Goal: Information Seeking & Learning: Learn about a topic

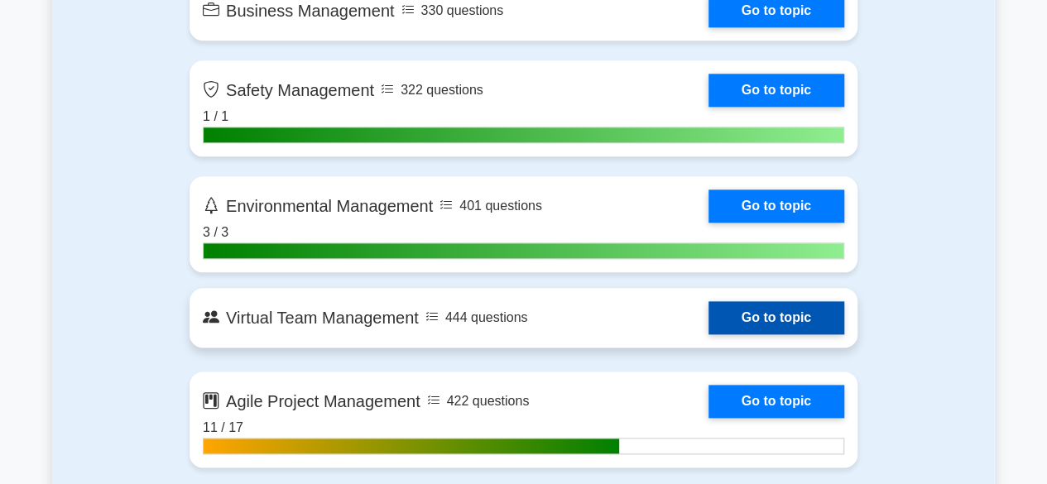
scroll to position [3974, 0]
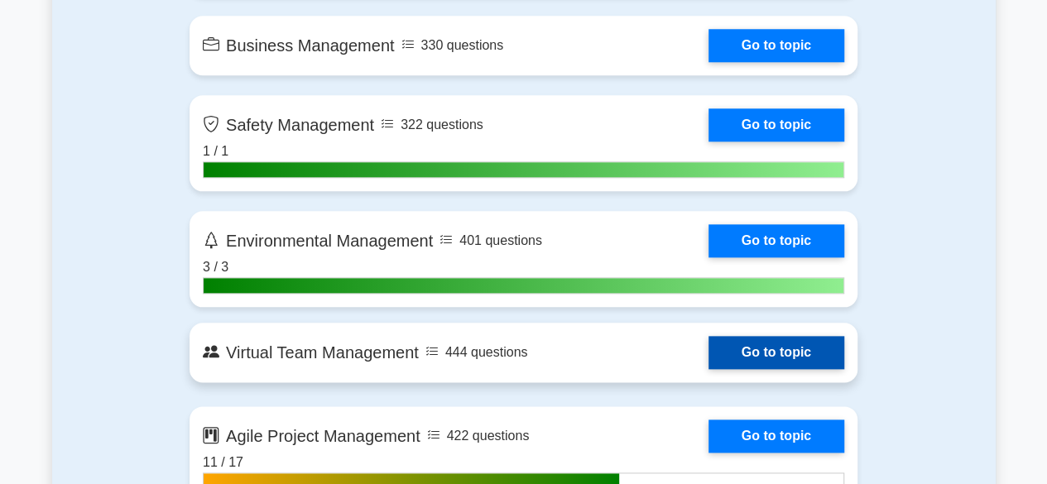
click at [756, 353] on link "Go to topic" at bounding box center [777, 352] width 136 height 33
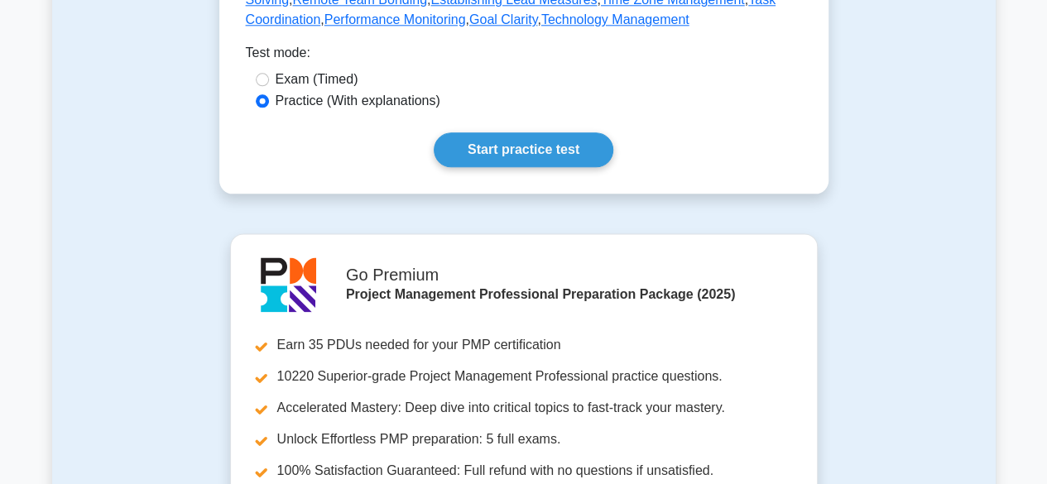
scroll to position [911, 0]
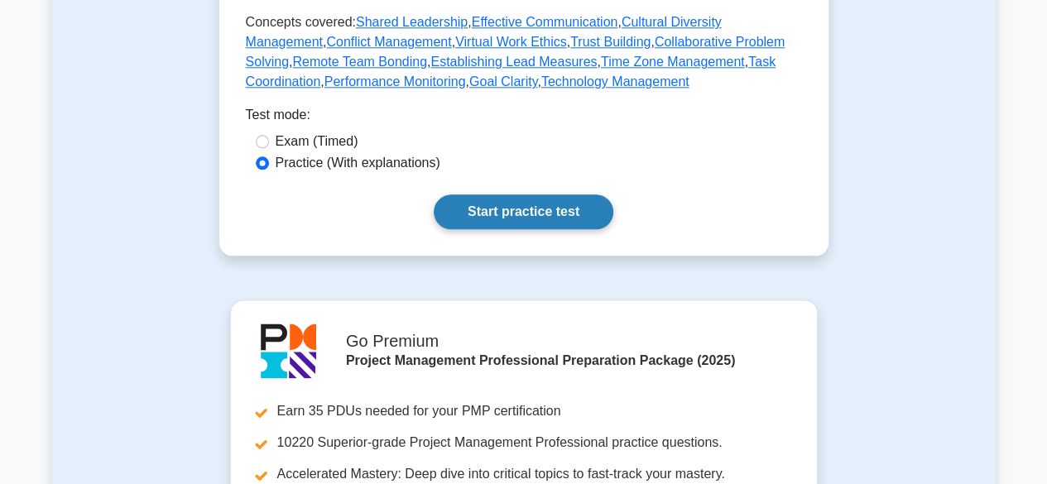
click at [507, 214] on link "Start practice test" at bounding box center [524, 212] width 180 height 35
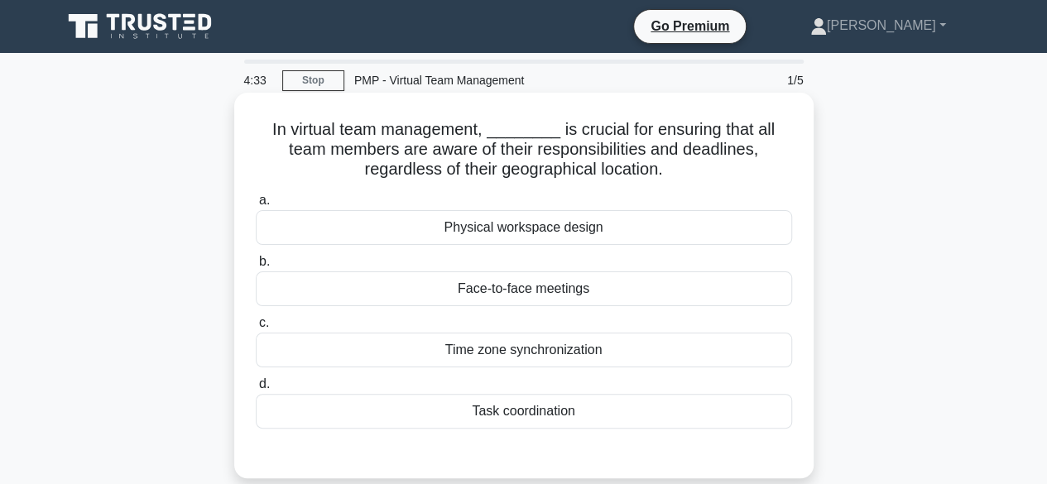
click at [510, 355] on div "Time zone synchronization" at bounding box center [524, 350] width 536 height 35
click at [256, 329] on input "c. Time zone synchronization" at bounding box center [256, 323] width 0 height 11
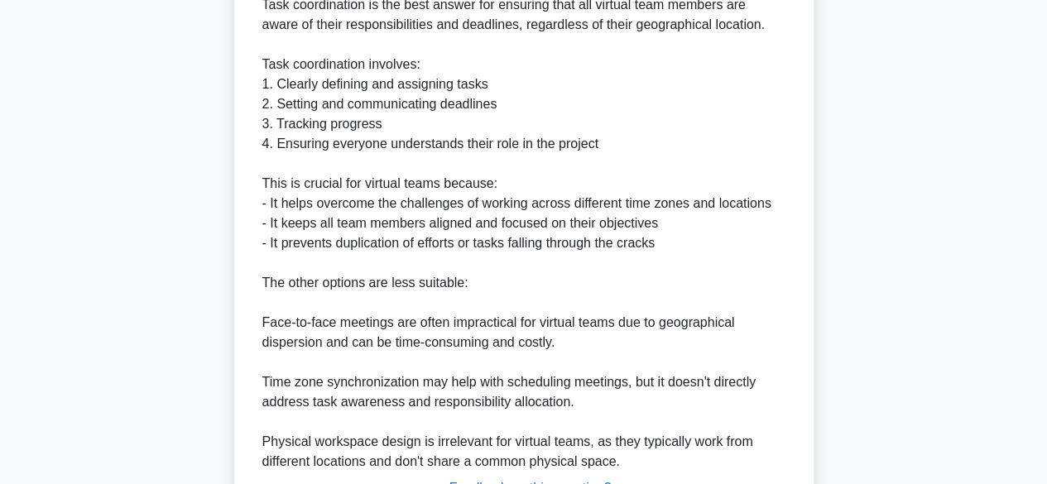
scroll to position [636, 0]
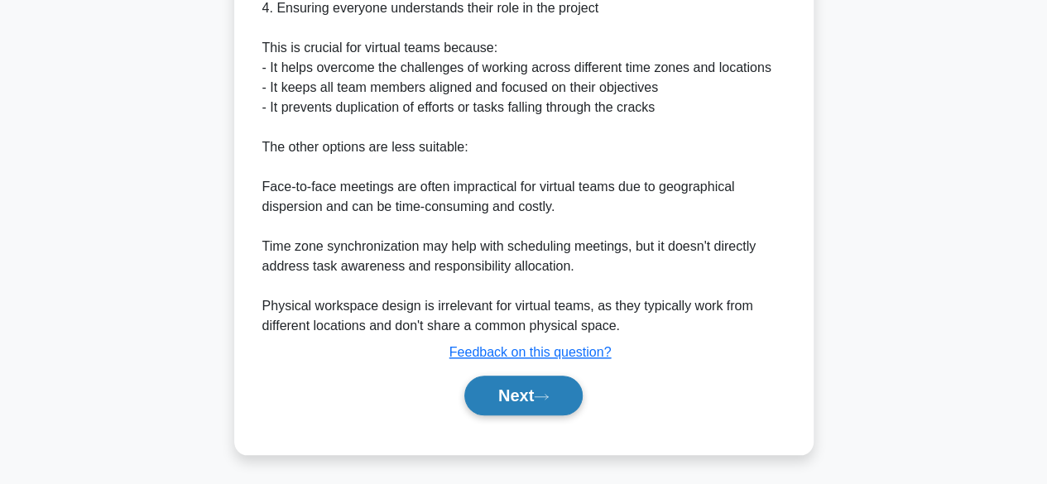
click at [508, 383] on button "Next" at bounding box center [523, 396] width 118 height 40
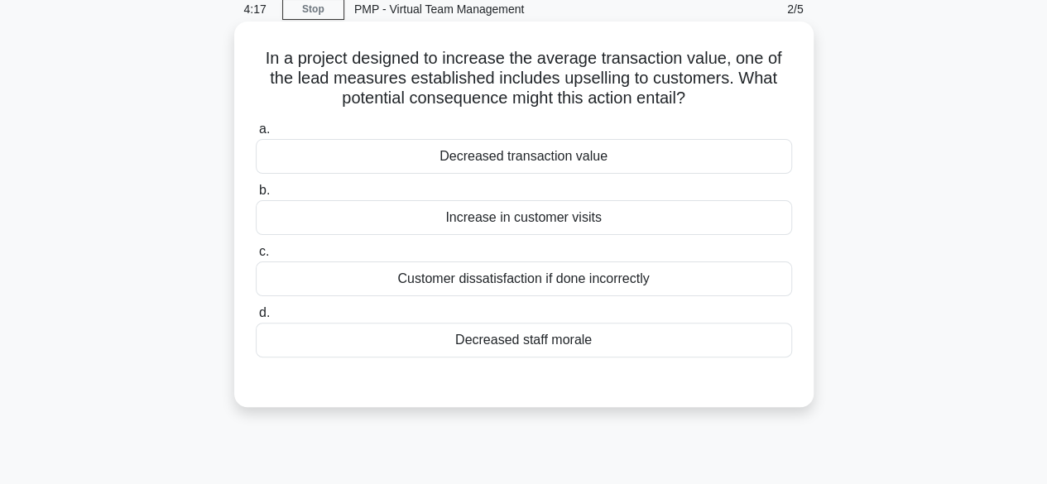
scroll to position [0, 0]
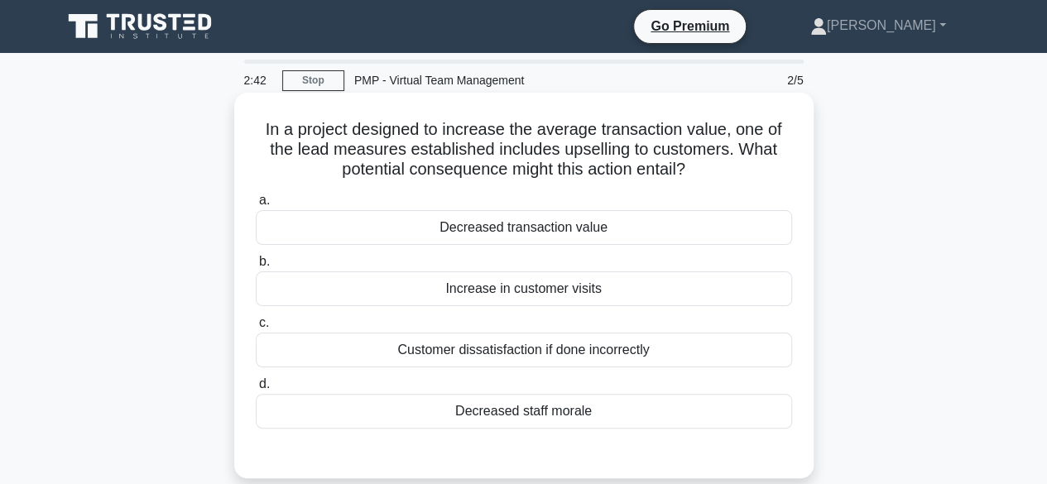
click at [497, 367] on div "Customer dissatisfaction if done incorrectly" at bounding box center [524, 350] width 536 height 35
click at [553, 352] on div "Customer dissatisfaction if done incorrectly" at bounding box center [524, 350] width 536 height 35
click at [256, 329] on input "c. Customer dissatisfaction if done incorrectly" at bounding box center [256, 323] width 0 height 11
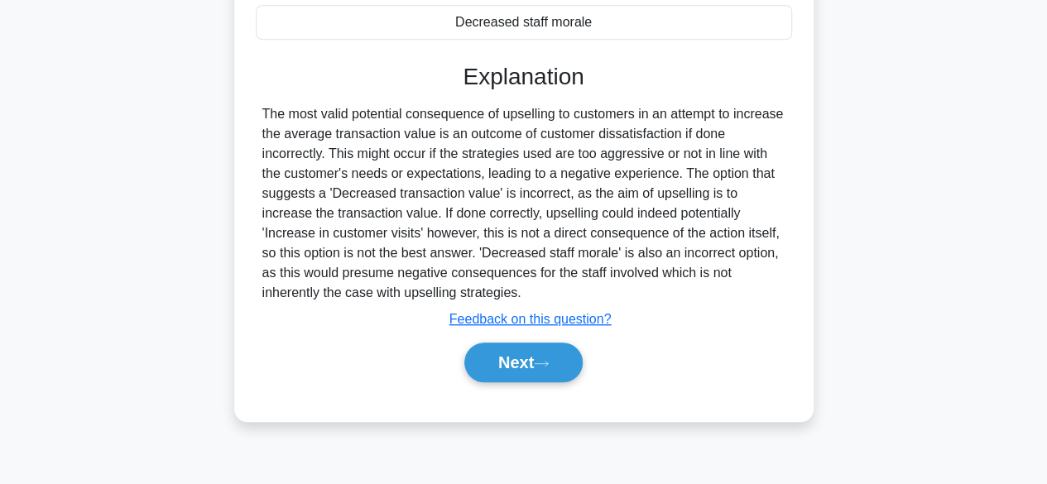
scroll to position [410, 0]
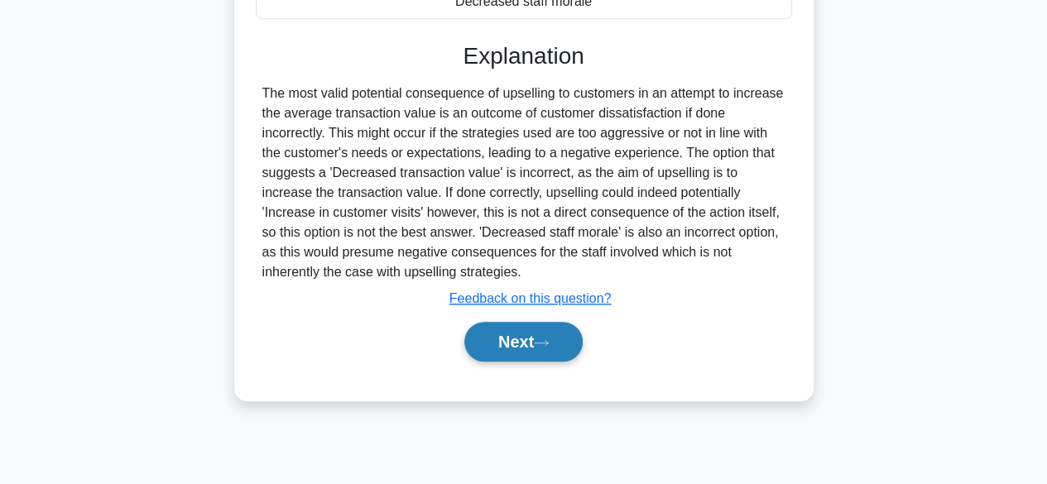
click at [547, 333] on button "Next" at bounding box center [523, 342] width 118 height 40
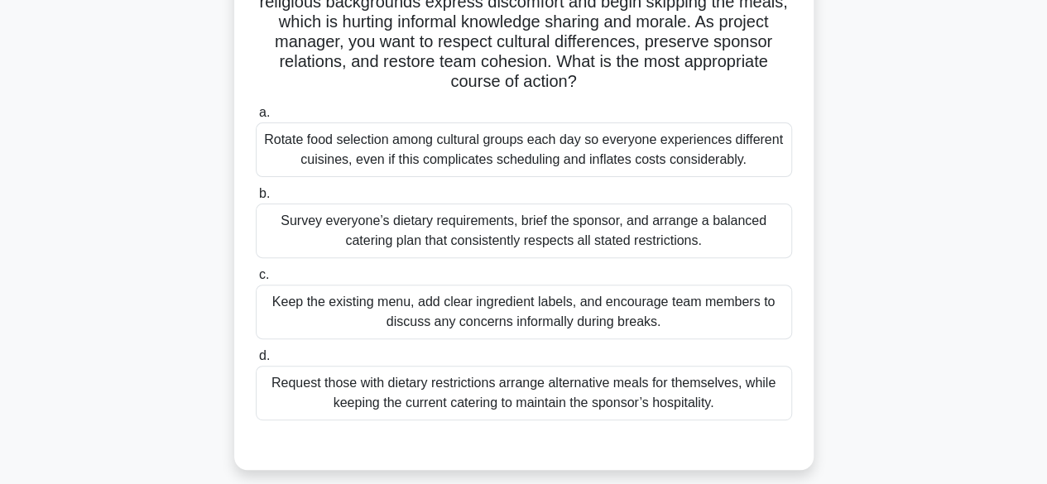
scroll to position [161, 0]
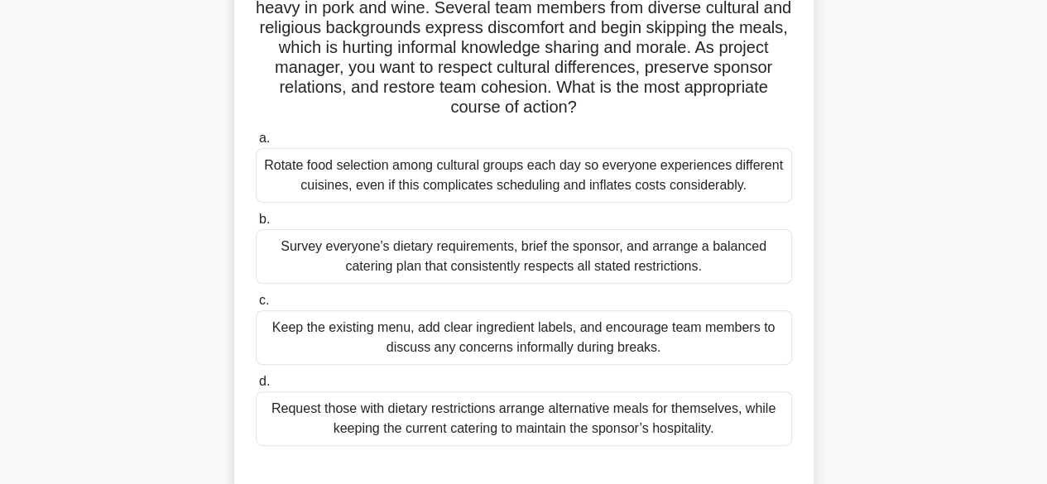
click at [408, 263] on div "Survey everyone’s dietary requirements, brief the sponsor, and arrange a balanc…" at bounding box center [524, 256] width 536 height 55
click at [256, 225] on input "b. Survey everyone’s dietary requirements, brief the sponsor, and arrange a bal…" at bounding box center [256, 219] width 0 height 11
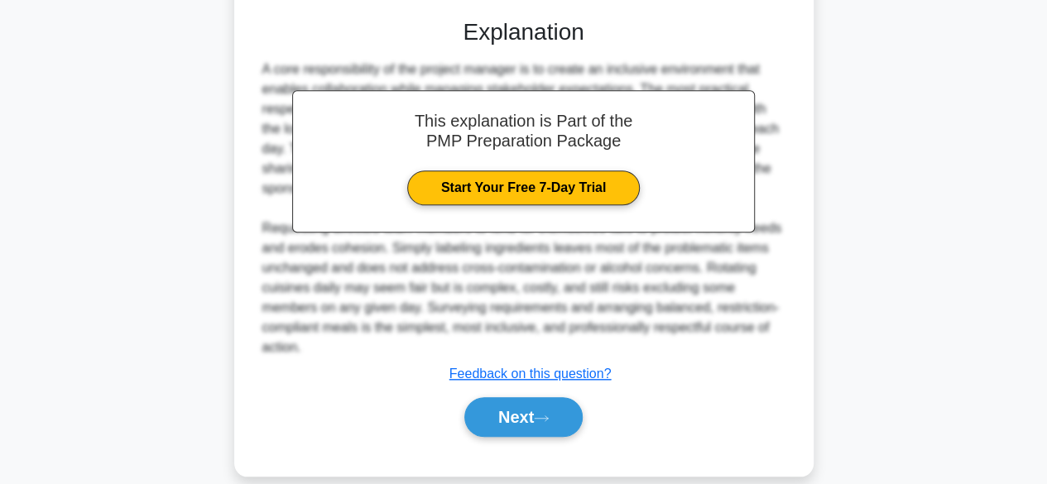
scroll to position [633, 0]
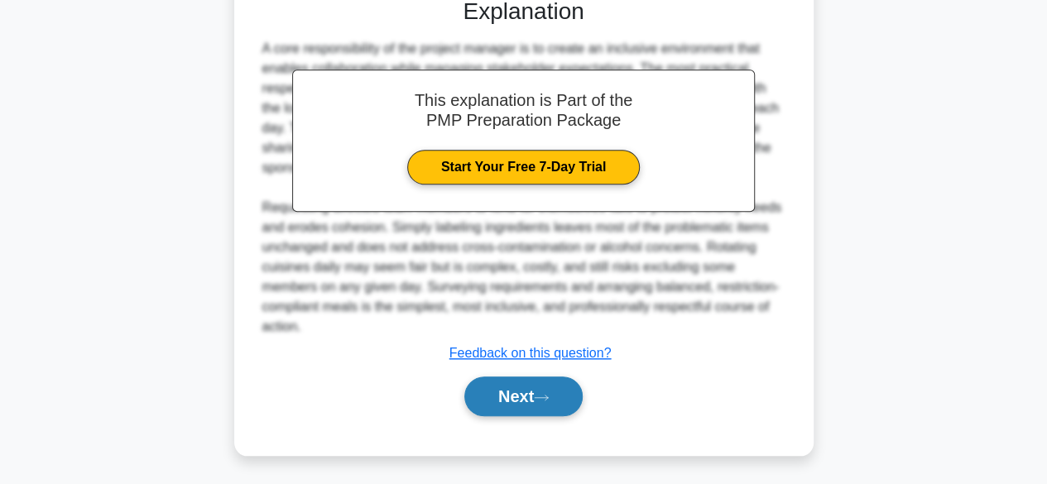
click at [514, 397] on button "Next" at bounding box center [523, 397] width 118 height 40
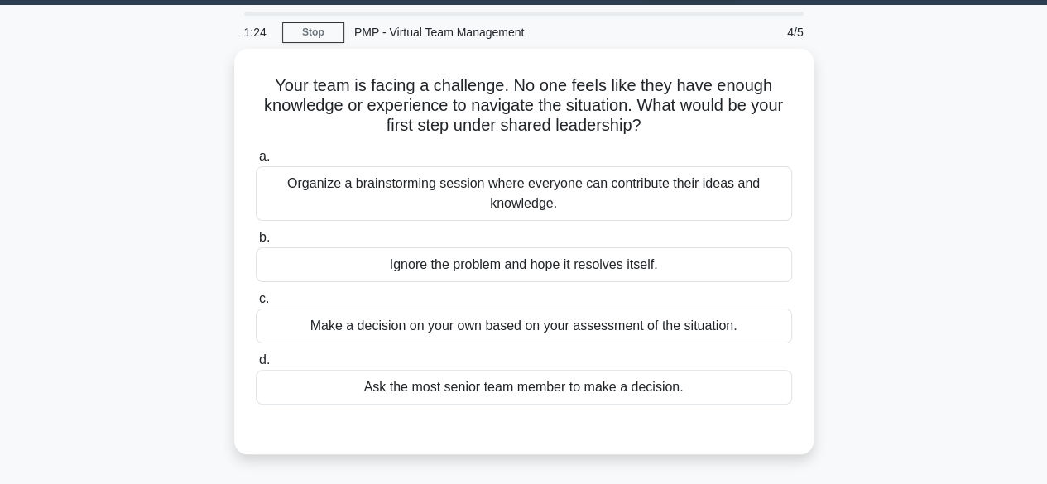
scroll to position [0, 0]
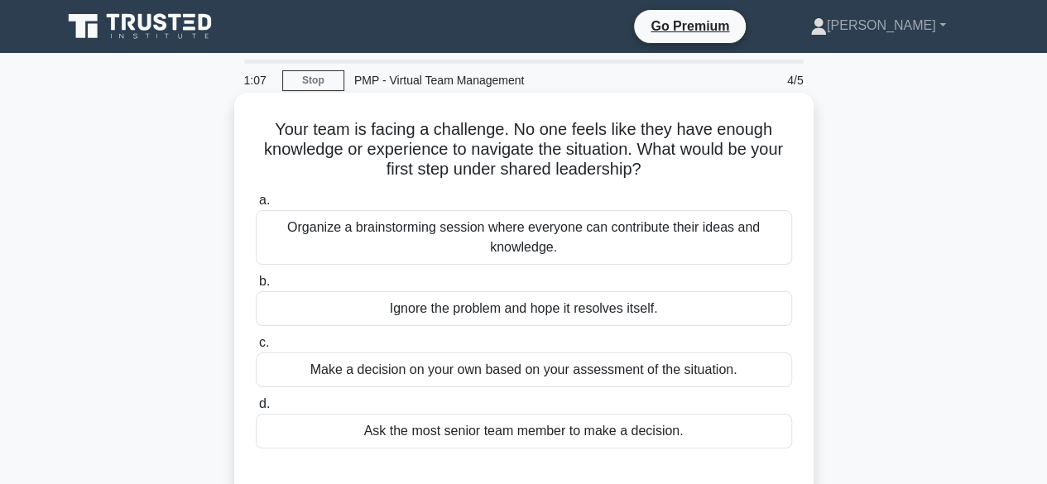
click at [505, 248] on div "Organize a brainstorming session where everyone can contribute their ideas and …" at bounding box center [524, 237] width 536 height 55
click at [256, 206] on input "a. Organize a brainstorming session where everyone can contribute their ideas a…" at bounding box center [256, 200] width 0 height 11
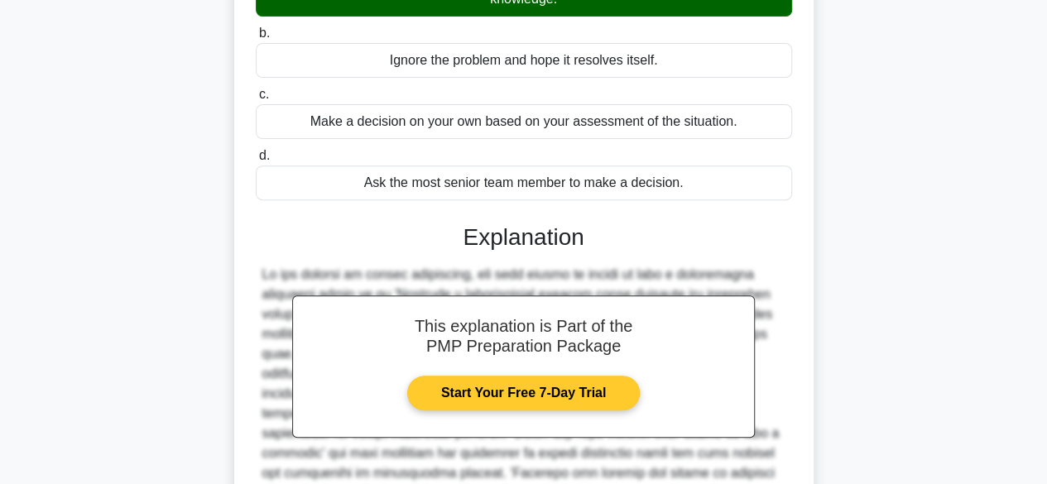
scroll to position [415, 0]
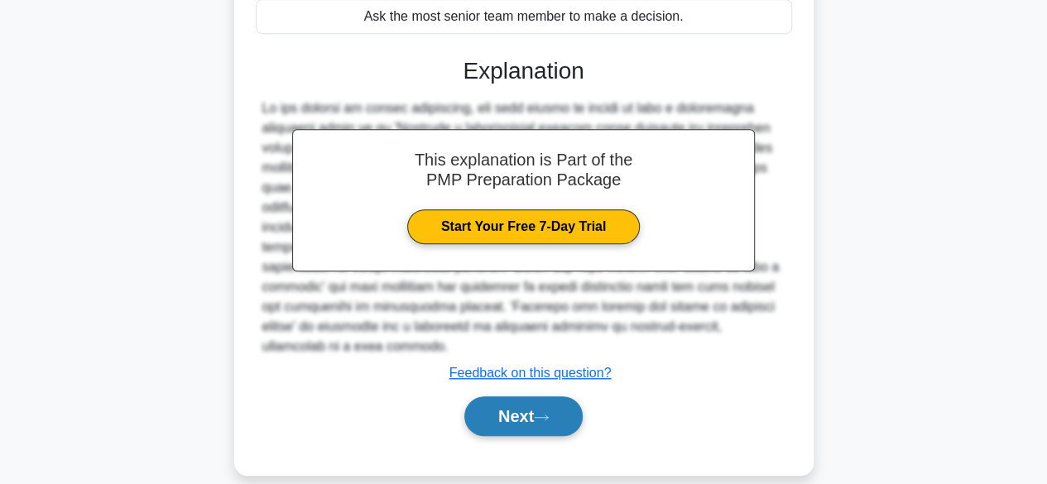
click at [498, 397] on button "Next" at bounding box center [523, 417] width 118 height 40
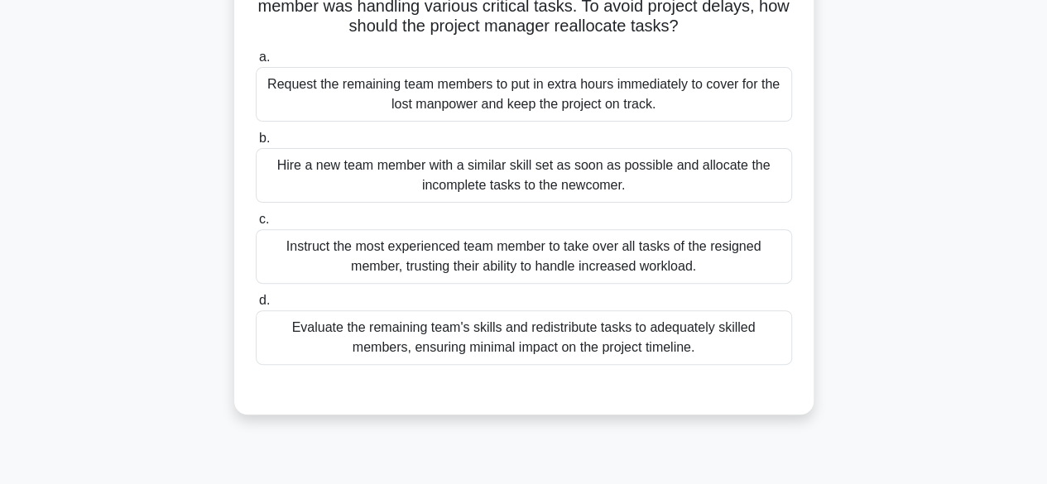
scroll to position [248, 0]
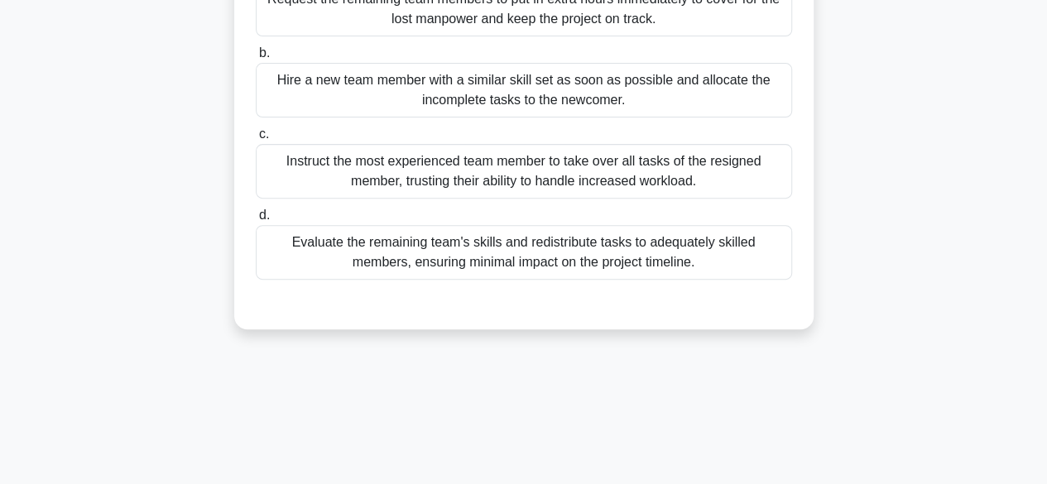
click at [464, 249] on div "Evaluate the remaining team's skills and redistribute tasks to adequately skill…" at bounding box center [524, 252] width 536 height 55
click at [256, 221] on input "d. Evaluate the remaining team's skills and redistribute tasks to adequately sk…" at bounding box center [256, 215] width 0 height 11
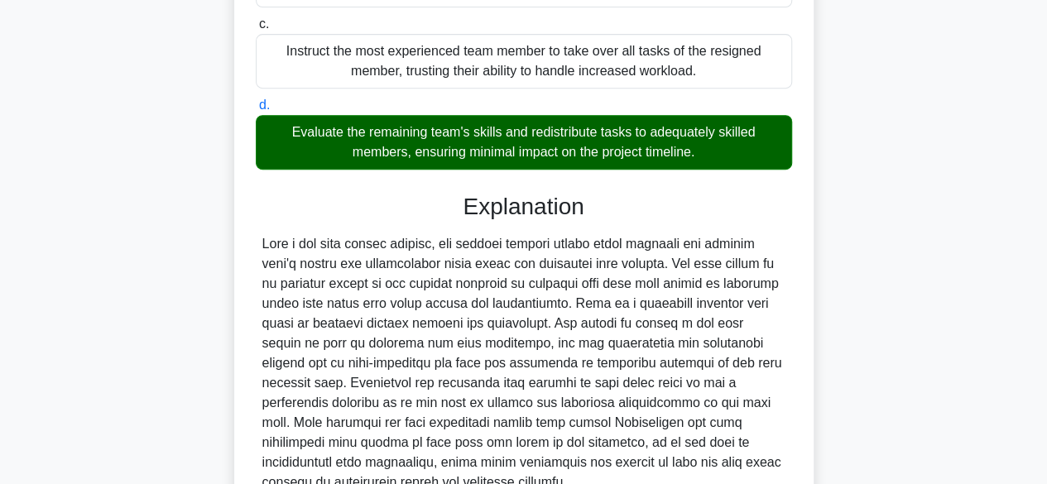
scroll to position [414, 0]
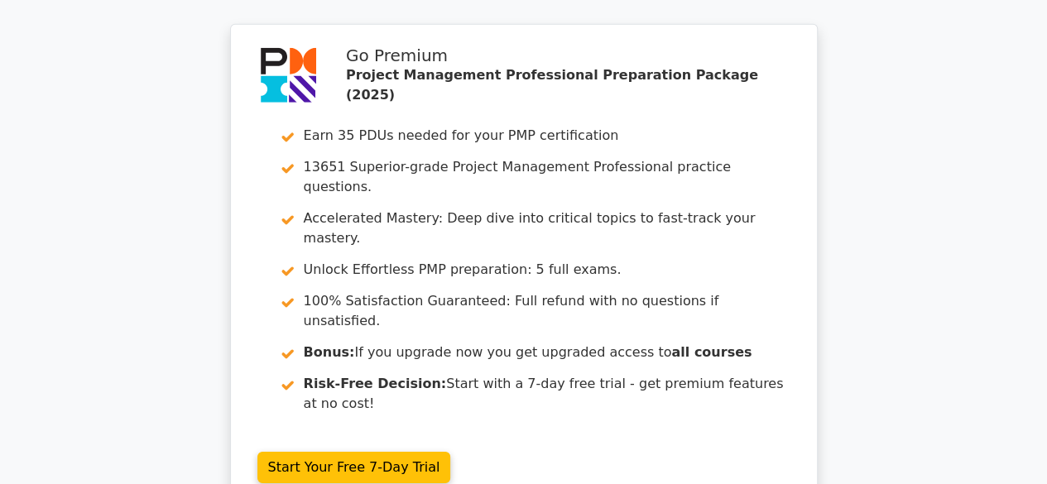
scroll to position [2732, 0]
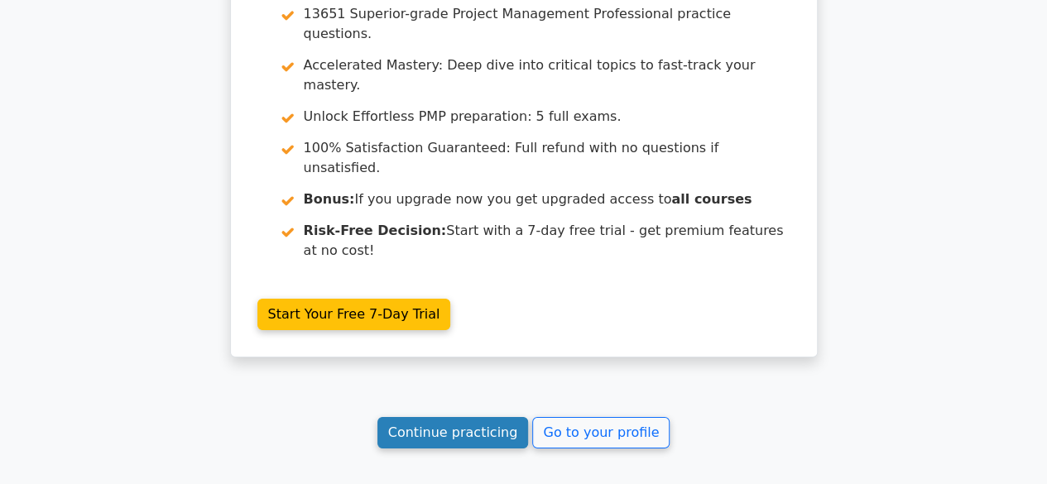
click at [468, 417] on link "Continue practicing" at bounding box center [452, 432] width 151 height 31
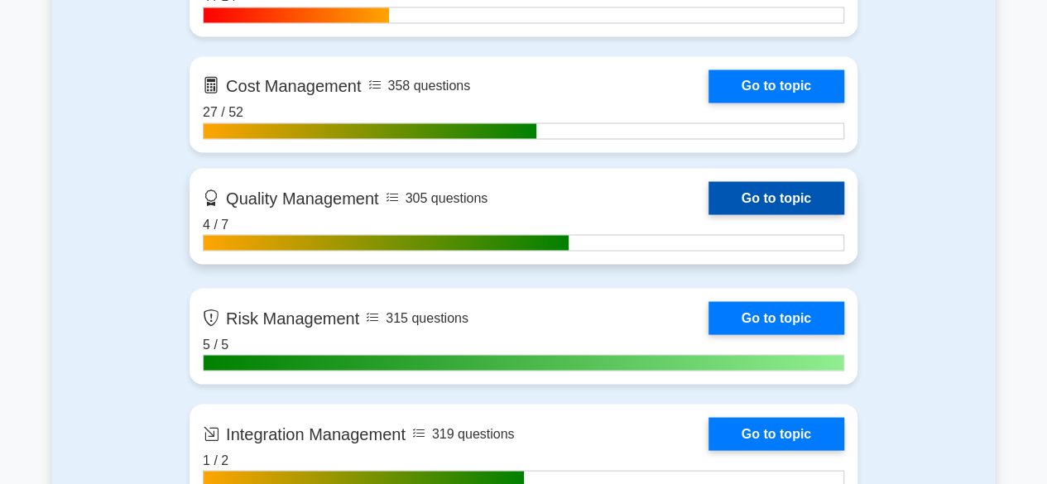
scroll to position [1407, 0]
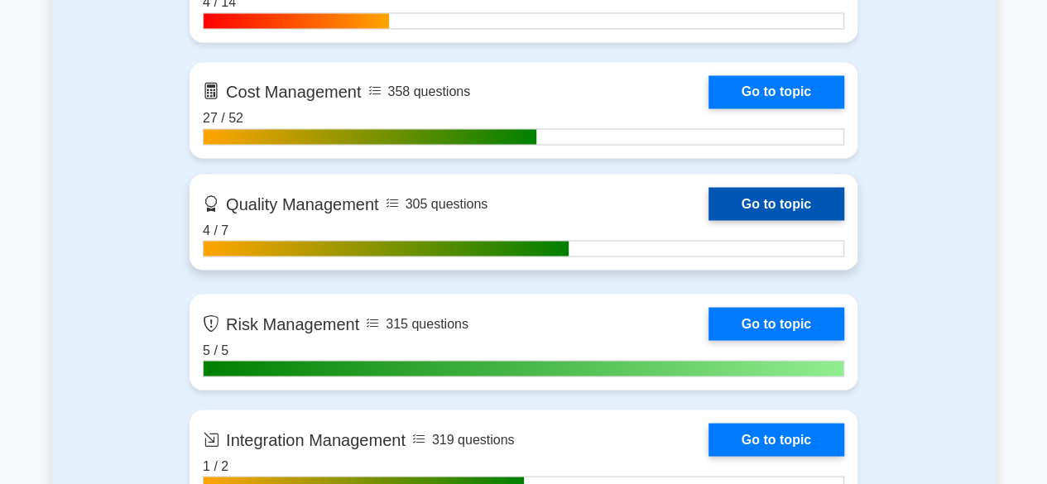
click at [740, 192] on link "Go to topic" at bounding box center [777, 203] width 136 height 33
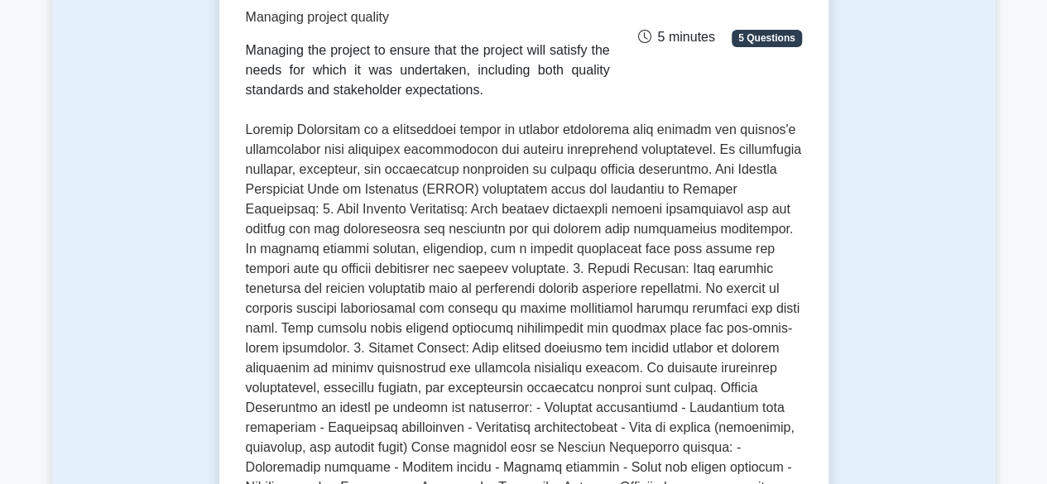
scroll to position [248, 0]
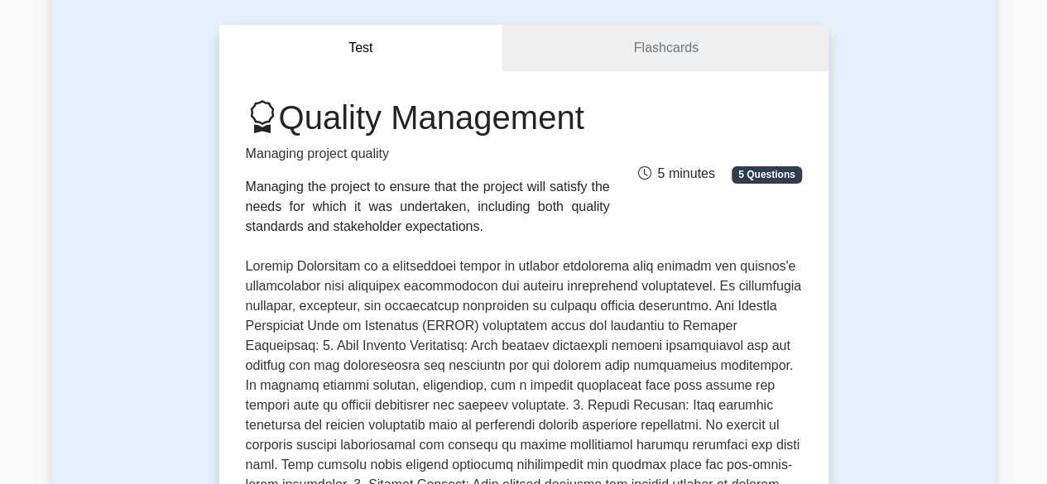
scroll to position [83, 0]
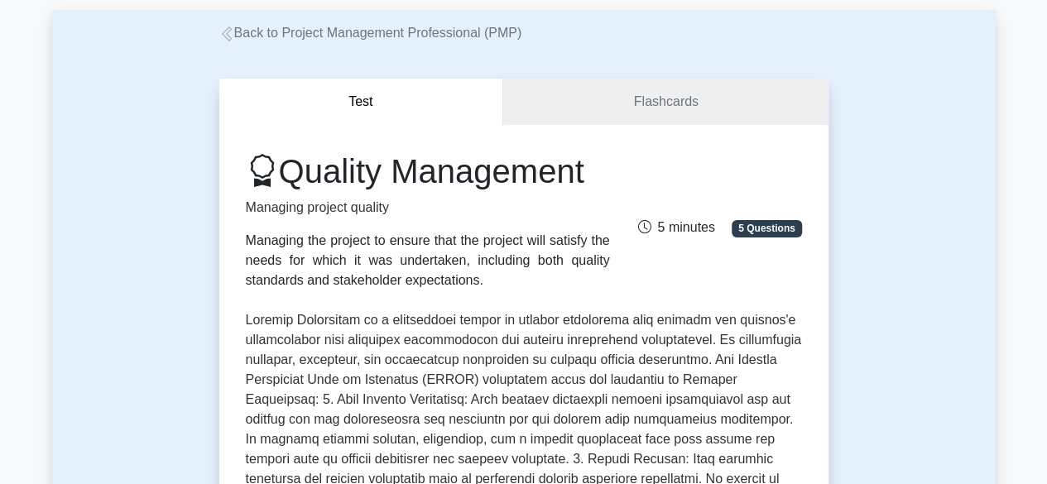
drag, startPoint x: 618, startPoint y: 176, endPoint x: 285, endPoint y: 180, distance: 333.6
click at [285, 180] on div "Quality Management Managing project quality Managing the project to ensure that…" at bounding box center [428, 220] width 384 height 139
copy h1 "Quality Management"
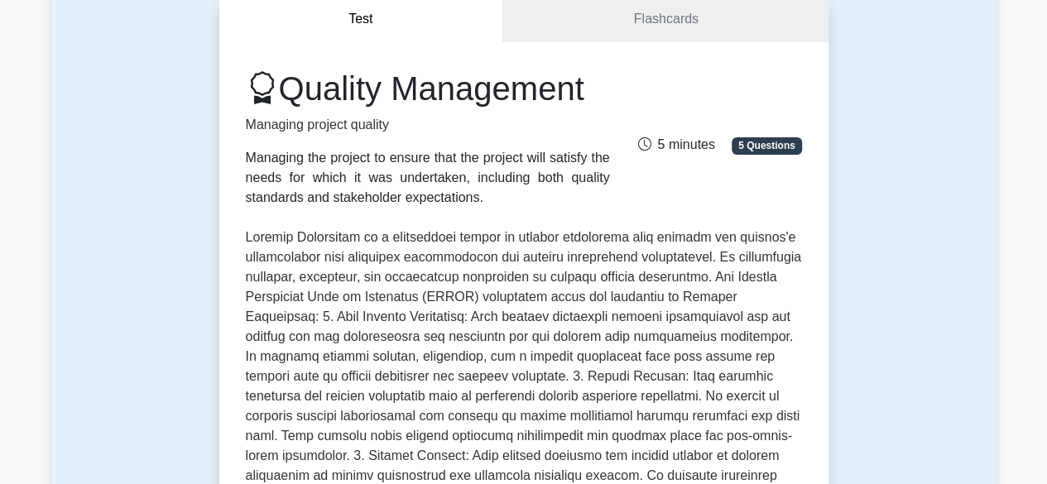
scroll to position [248, 0]
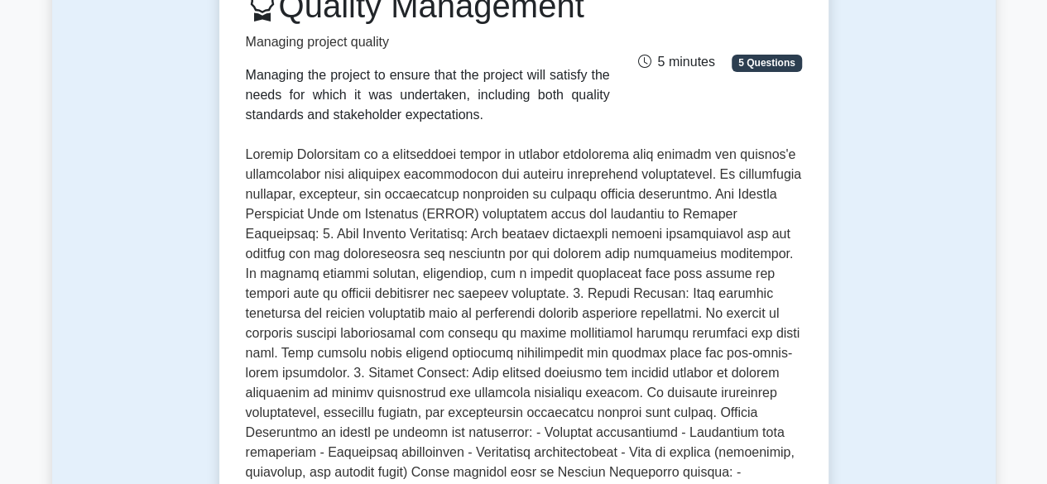
click at [508, 299] on p at bounding box center [524, 363] width 556 height 437
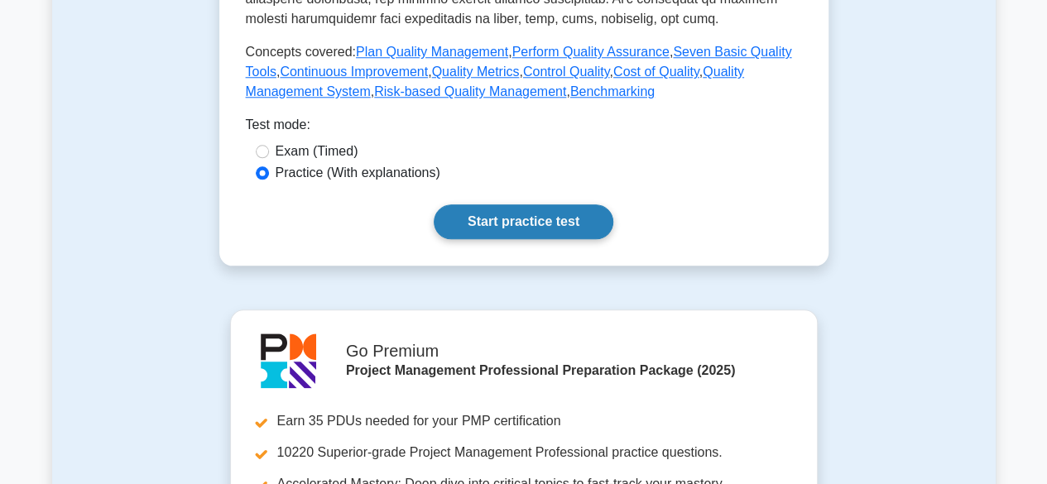
scroll to position [828, 0]
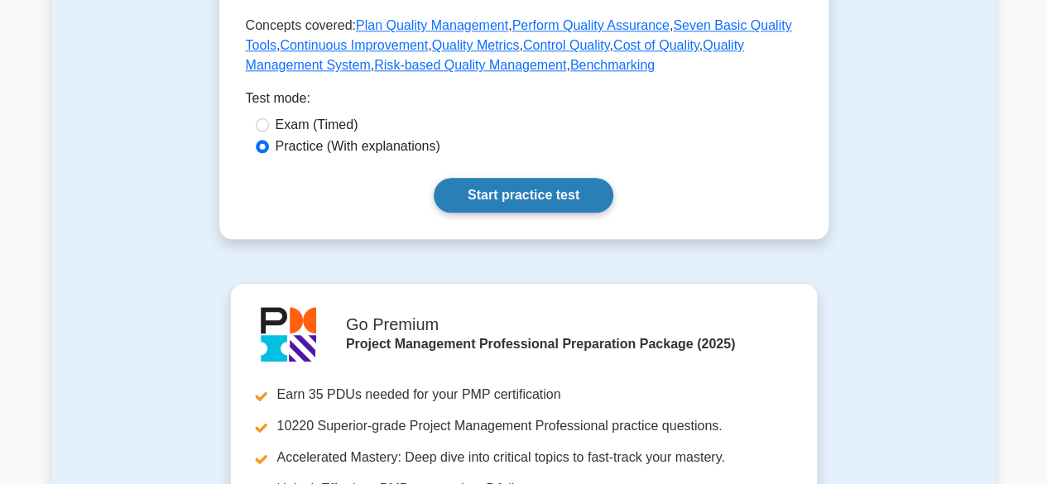
click at [505, 204] on link "Start practice test" at bounding box center [524, 195] width 180 height 35
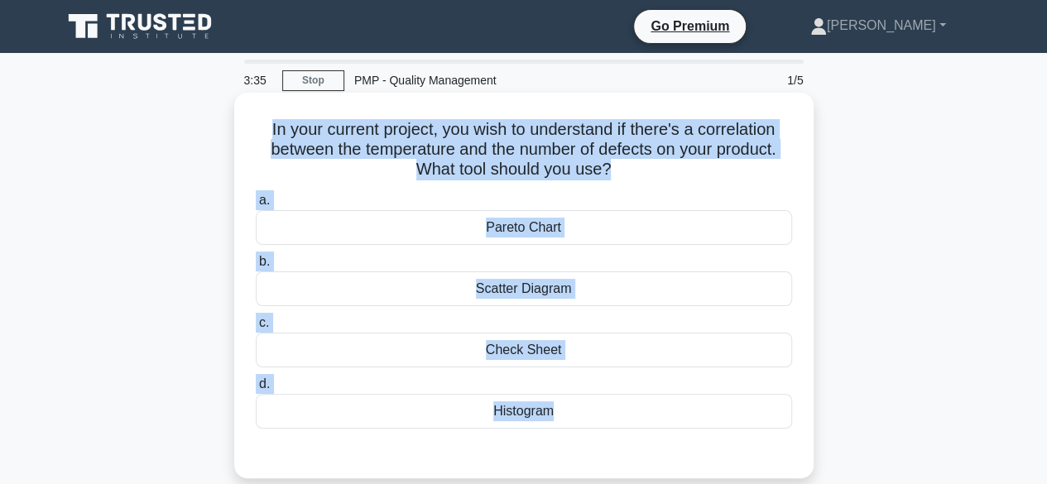
click at [643, 186] on div "In your current project, you wish to understand if there's a correlation betwee…" at bounding box center [524, 285] width 566 height 373
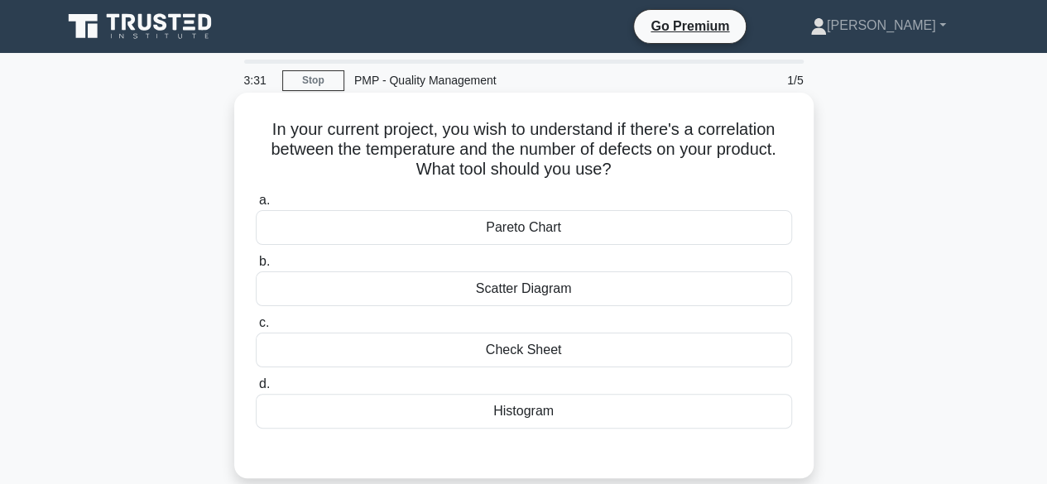
click at [347, 281] on div "Scatter Diagram" at bounding box center [524, 289] width 536 height 35
click at [256, 267] on input "b. Scatter Diagram" at bounding box center [256, 262] width 0 height 11
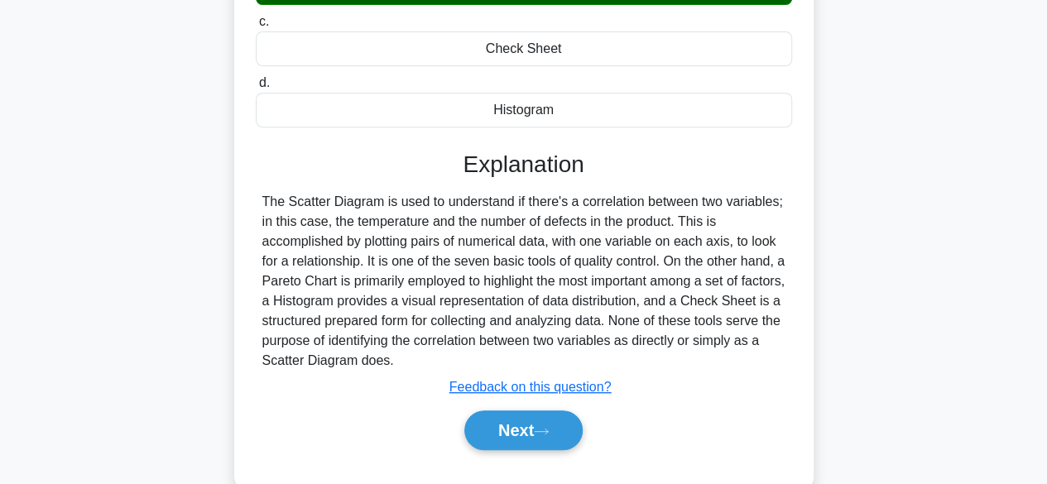
scroll to position [331, 0]
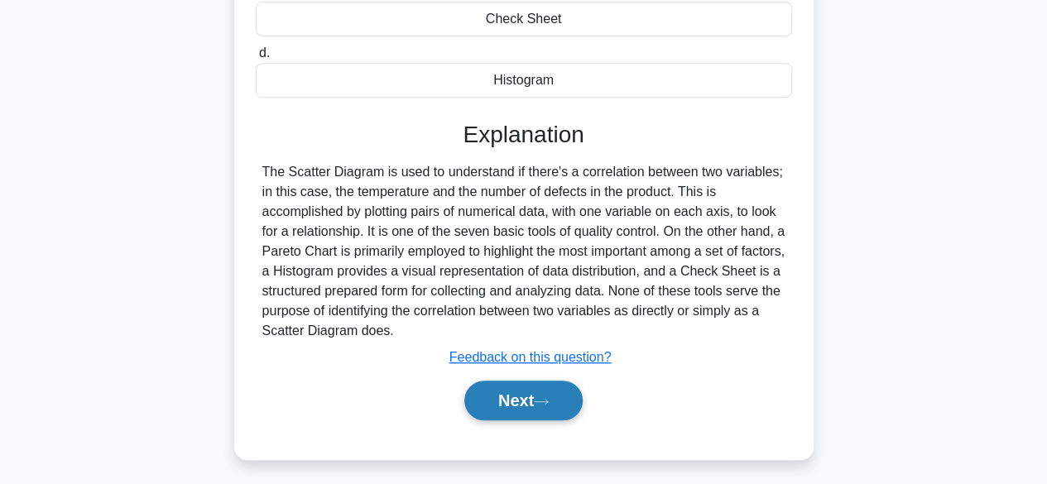
click at [501, 396] on button "Next" at bounding box center [523, 401] width 118 height 40
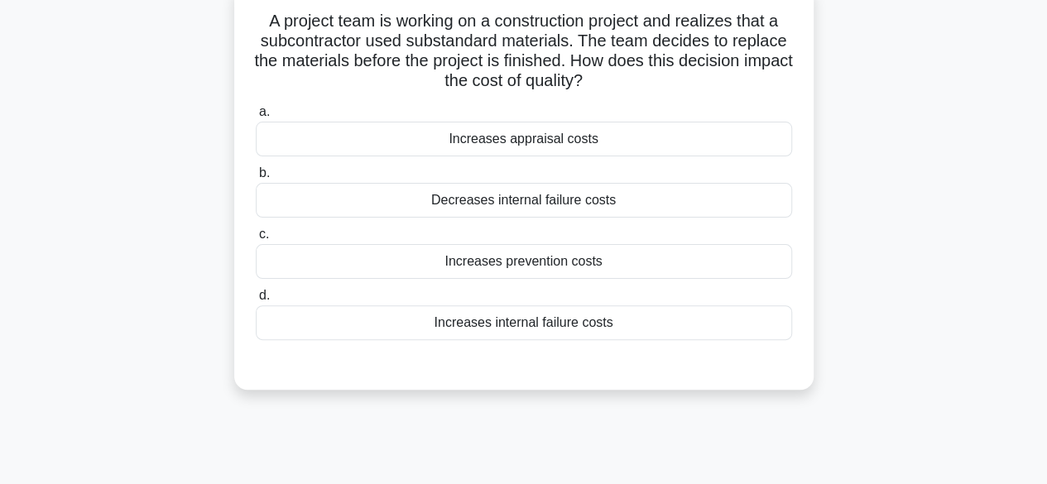
scroll to position [83, 0]
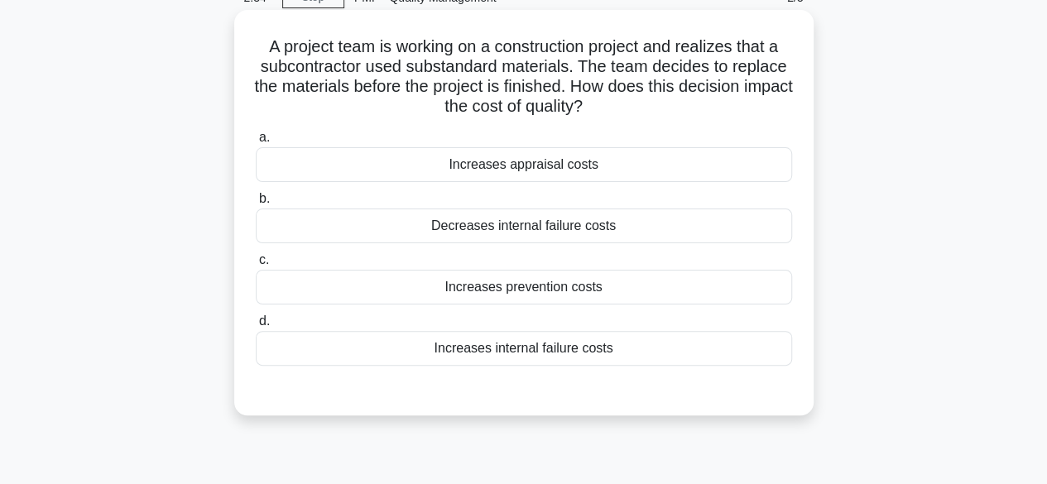
drag, startPoint x: 639, startPoint y: 353, endPoint x: 255, endPoint y: 50, distance: 489.2
click at [255, 50] on div "A project team is working on a construction project and realizes that a subcont…" at bounding box center [524, 213] width 566 height 392
copy div "A project team is working on a construction project and realizes that a subcont…"
click at [702, 223] on div "Decreases internal failure costs" at bounding box center [524, 226] width 536 height 35
click at [256, 204] on input "b. Decreases internal failure costs" at bounding box center [256, 199] width 0 height 11
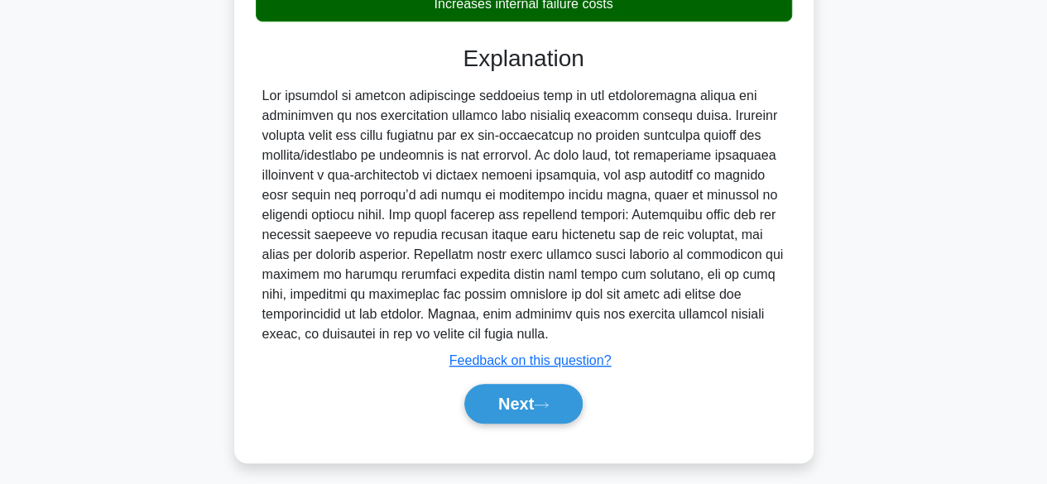
scroll to position [437, 0]
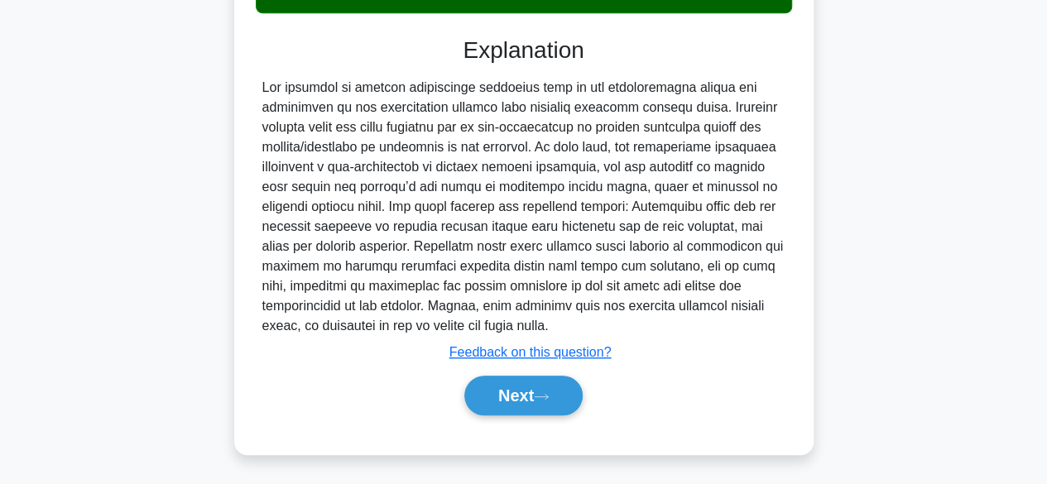
click at [524, 427] on div "a. Increases appraisal costs b. Decreases internal failure costs c. d." at bounding box center [524, 103] width 540 height 666
click at [523, 392] on button "Next" at bounding box center [523, 396] width 118 height 40
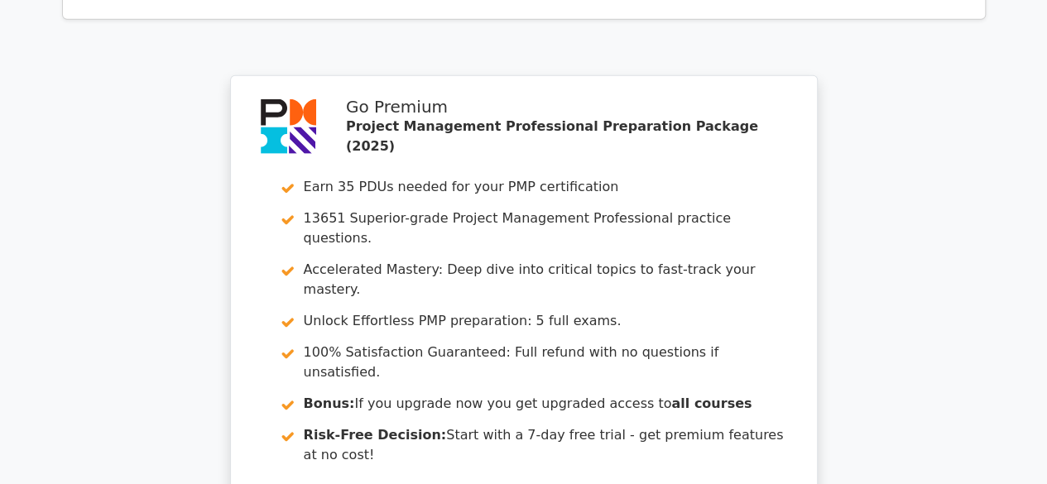
scroll to position [2387, 0]
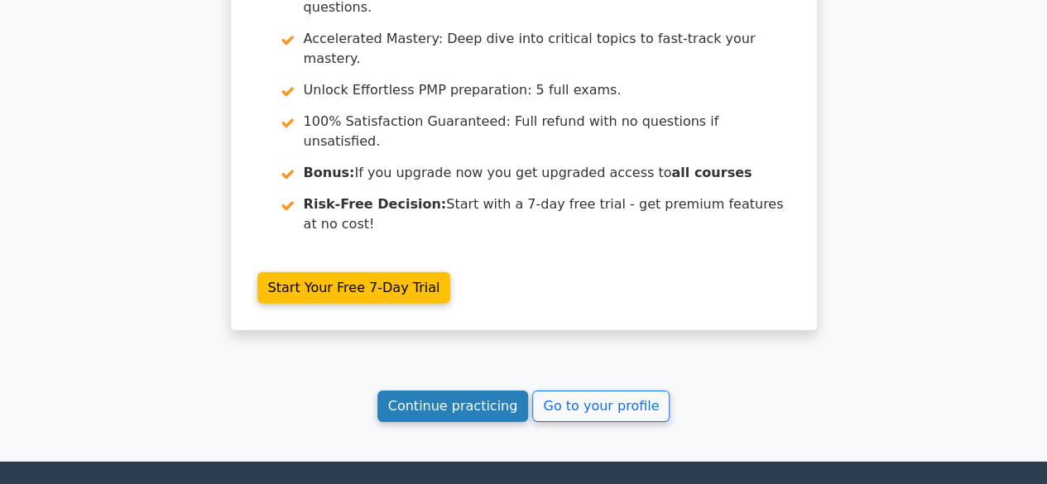
click at [462, 391] on link "Continue practicing" at bounding box center [452, 406] width 151 height 31
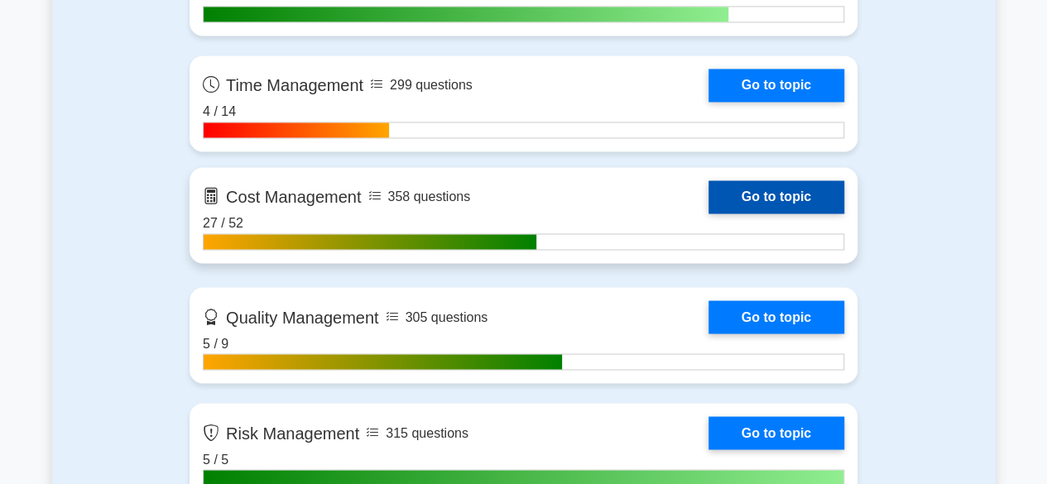
scroll to position [1325, 0]
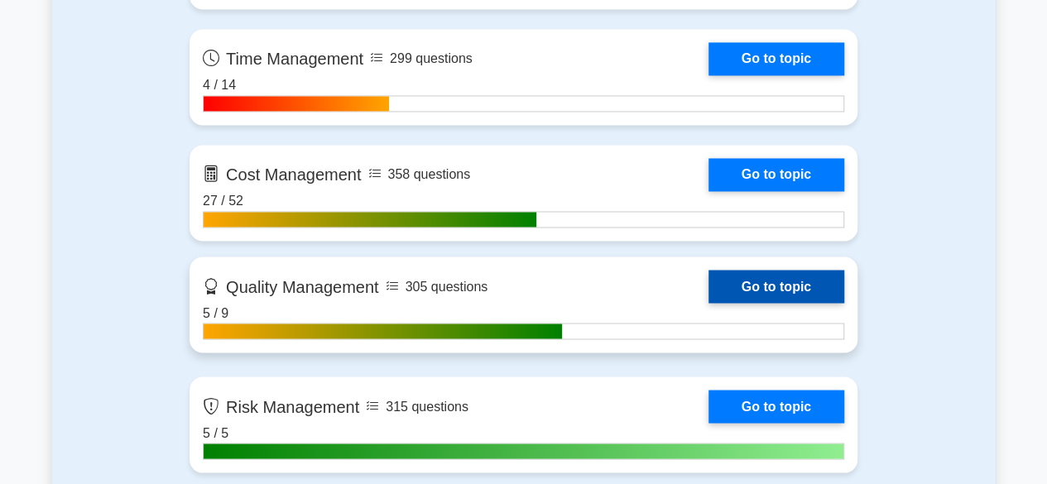
click at [709, 279] on link "Go to topic" at bounding box center [777, 286] width 136 height 33
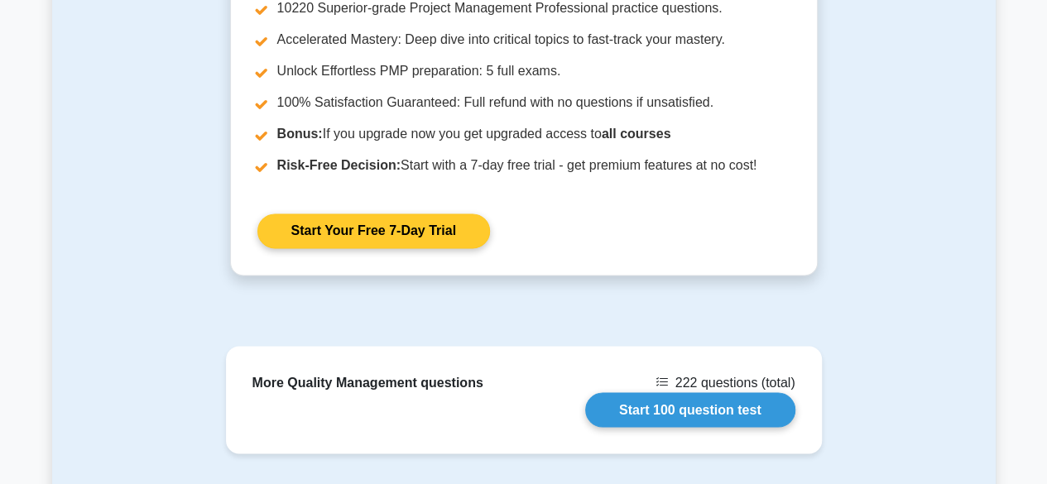
scroll to position [1407, 0]
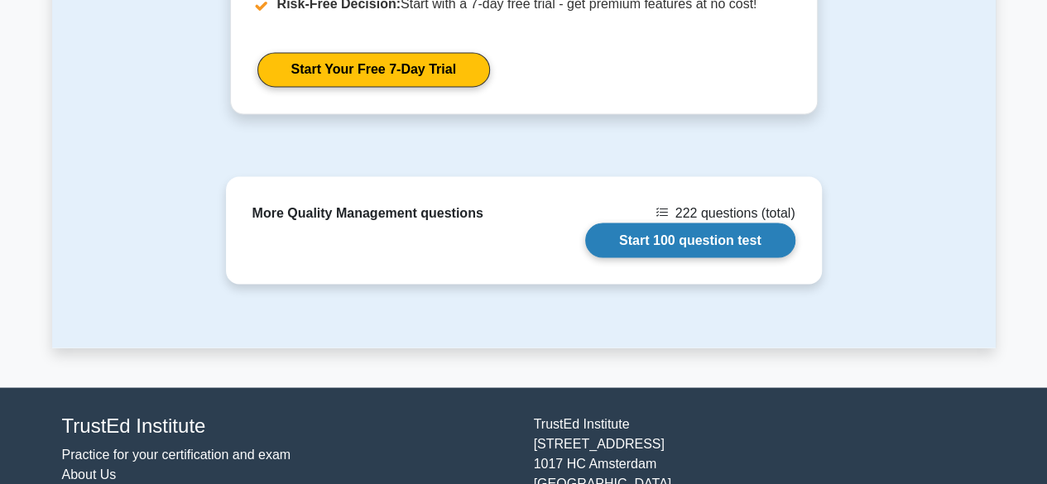
click at [646, 238] on link "Start 100 question test" at bounding box center [690, 240] width 210 height 35
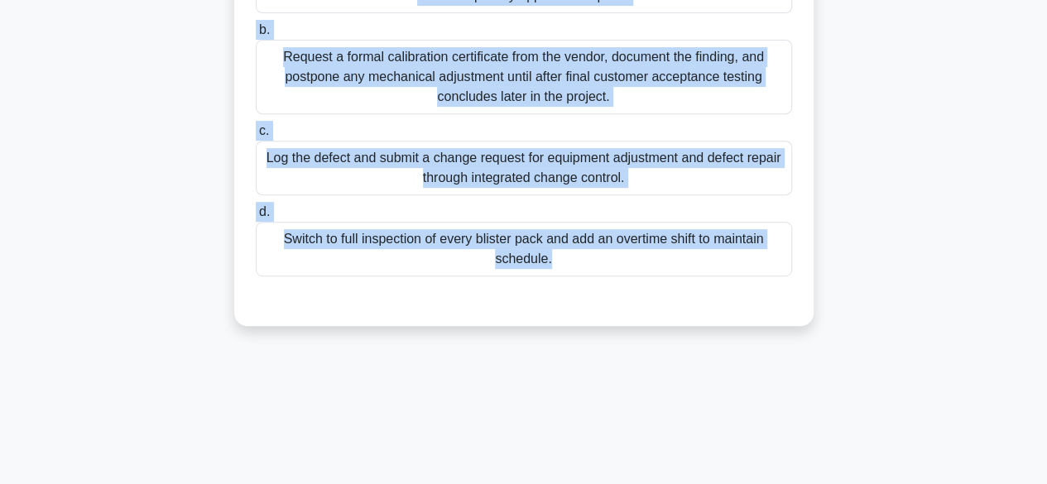
scroll to position [332, 0]
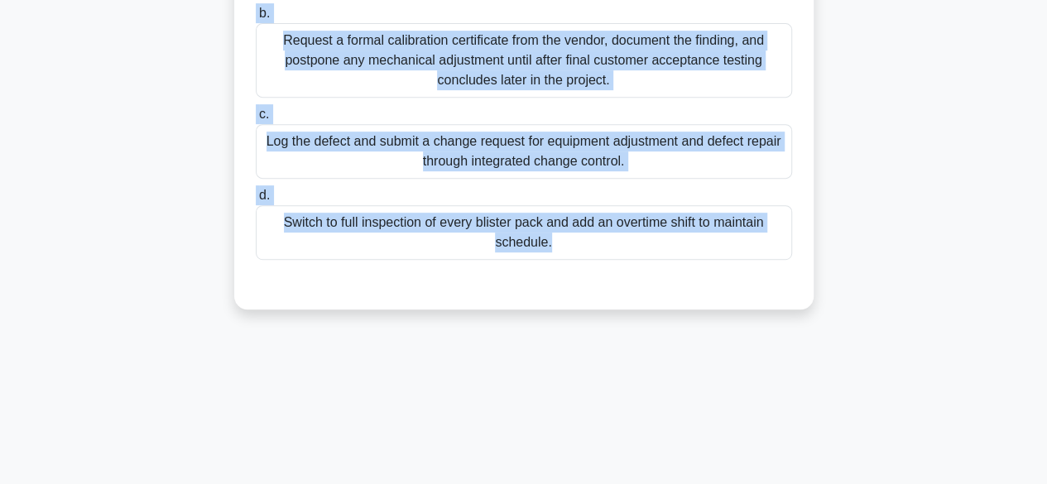
drag, startPoint x: 280, startPoint y: 43, endPoint x: 671, endPoint y: 359, distance: 502.7
click at [671, 359] on div "98:57 Stop PMP - Quality Management 1/100 During Control Quality on a new pharm…" at bounding box center [524, 142] width 944 height 828
copy div "Loremi Dolorsi Ametcon ad e sed doeiusmodtempo incididun utla, etdolo magnaali …"
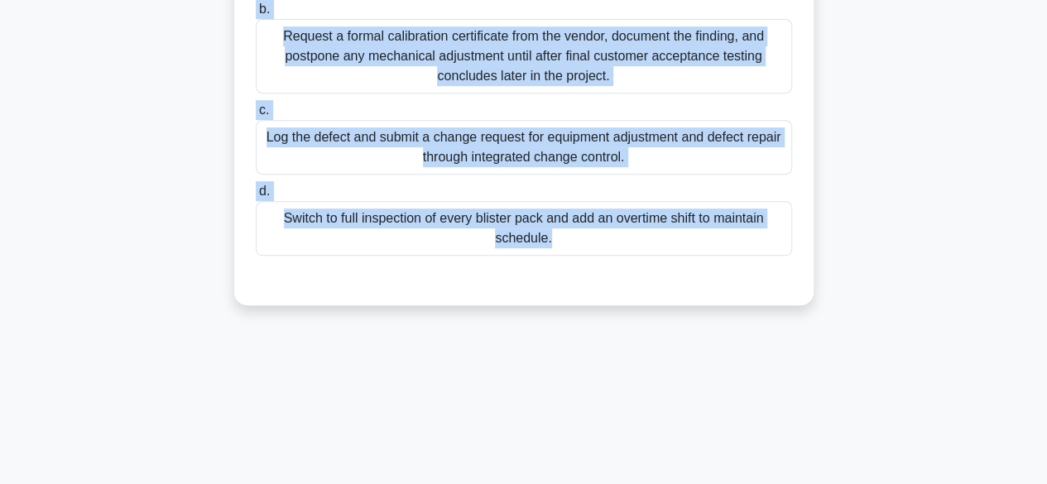
click at [286, 278] on div "a. Accept the small variance, note it on the control chart, and keep the line r…" at bounding box center [524, 100] width 540 height 371
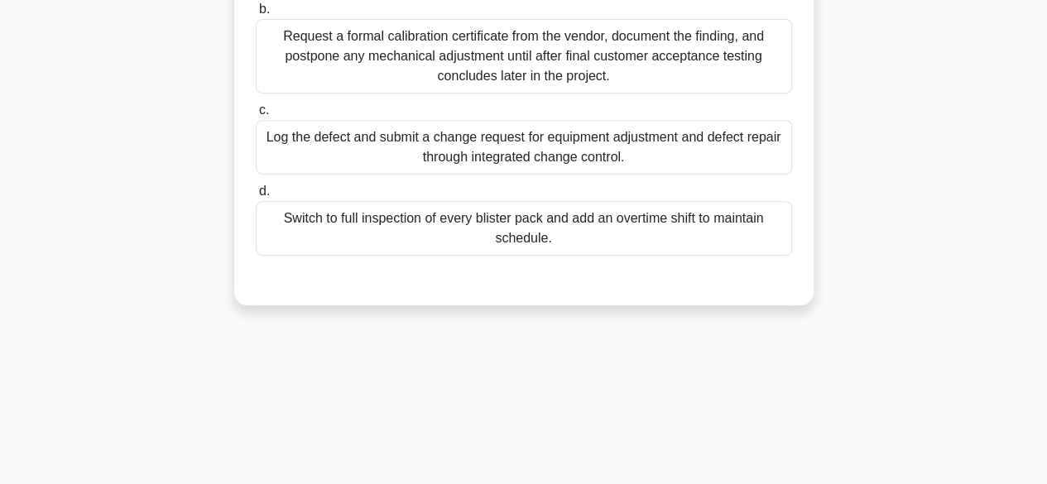
click at [399, 170] on div "Log the defect and submit a change request for equipment adjustment and defect …" at bounding box center [524, 147] width 536 height 55
click at [256, 116] on input "c. Log the defect and submit a change request for equipment adjustment and defe…" at bounding box center [256, 110] width 0 height 11
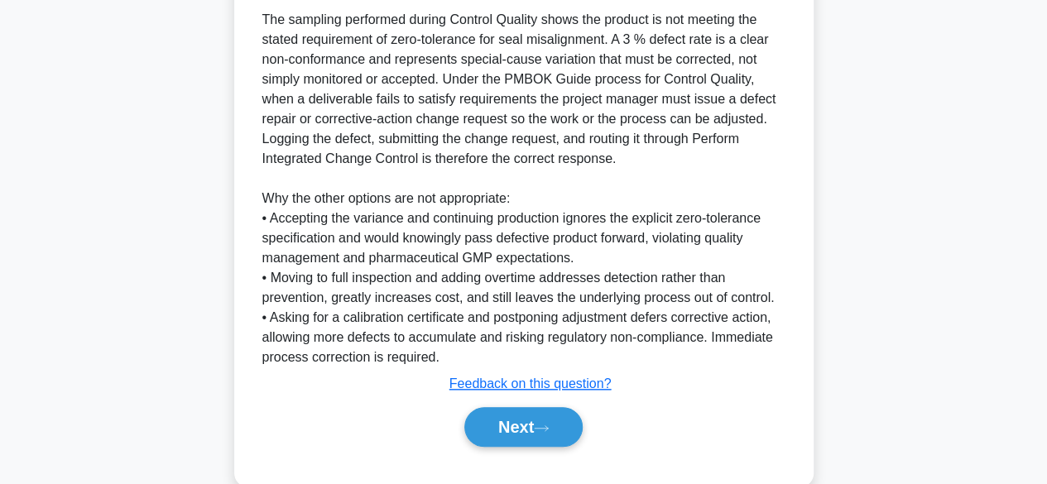
scroll to position [693, 0]
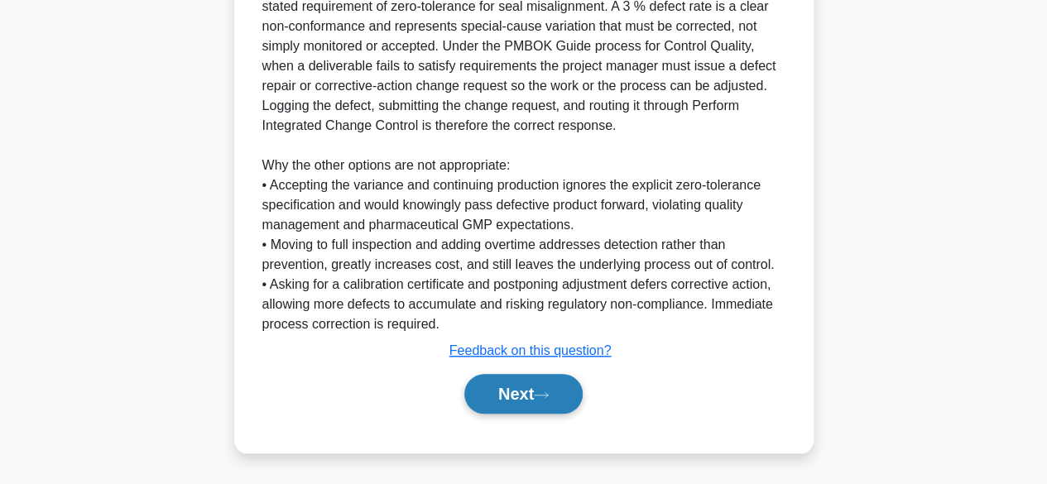
click at [497, 397] on button "Next" at bounding box center [523, 394] width 118 height 40
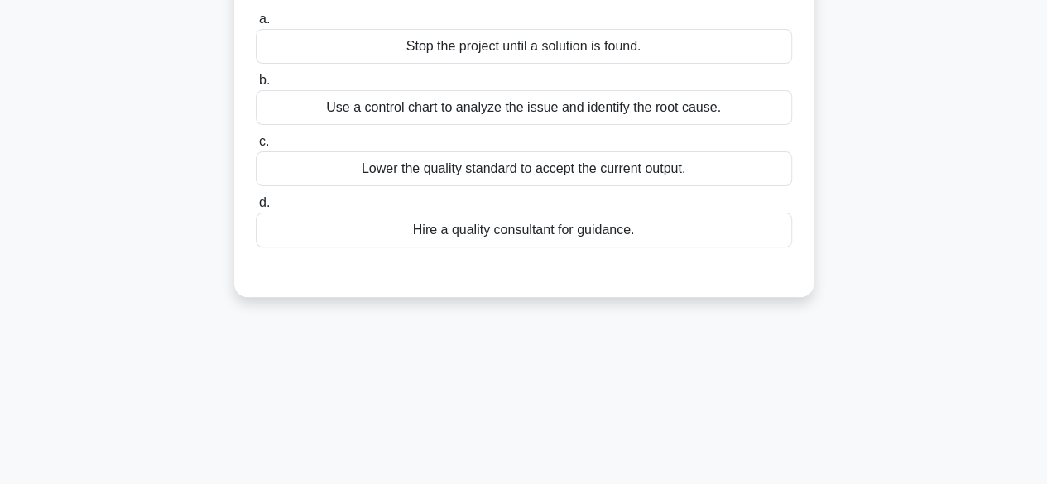
scroll to position [0, 0]
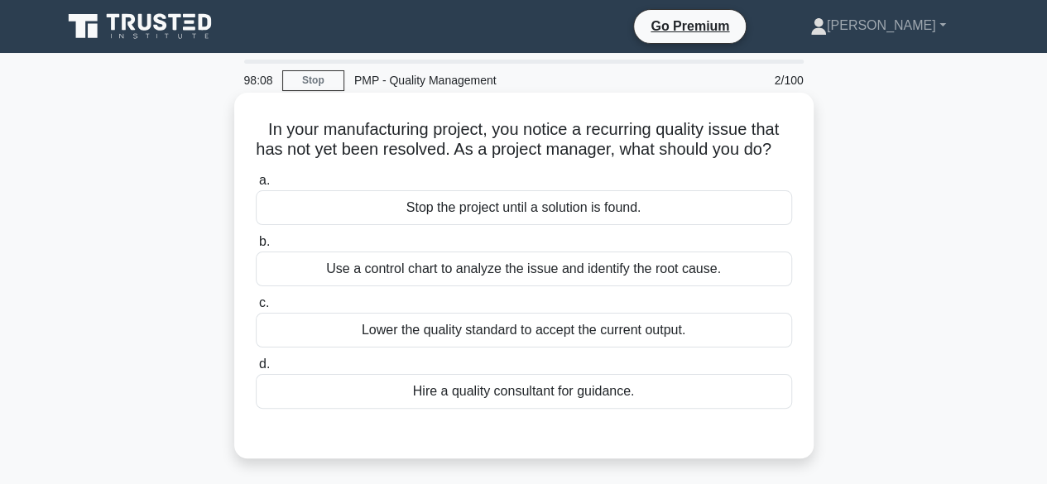
click at [498, 286] on div "Use a control chart to analyze the issue and identify the root cause." at bounding box center [524, 269] width 536 height 35
click at [256, 248] on input "b. Use a control chart to analyze the issue and identify the root cause." at bounding box center [256, 242] width 0 height 11
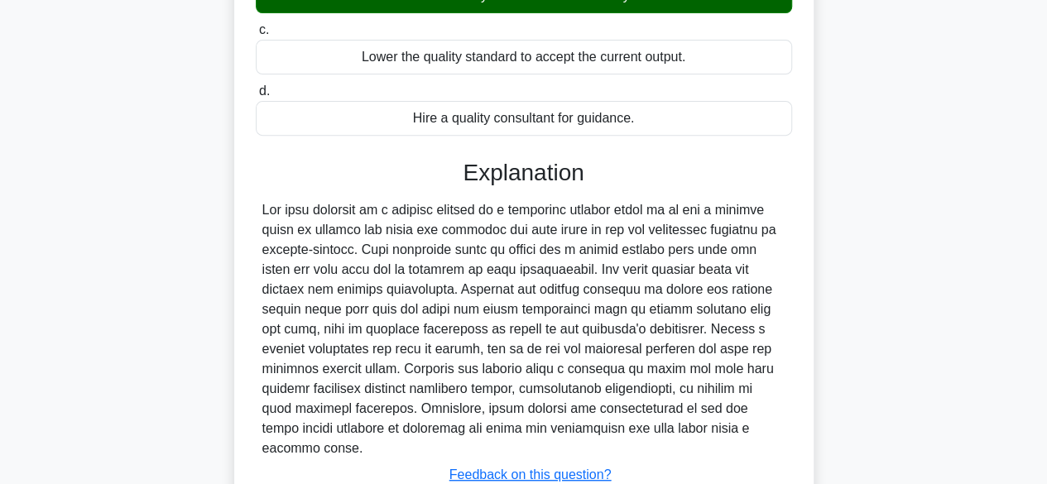
scroll to position [331, 0]
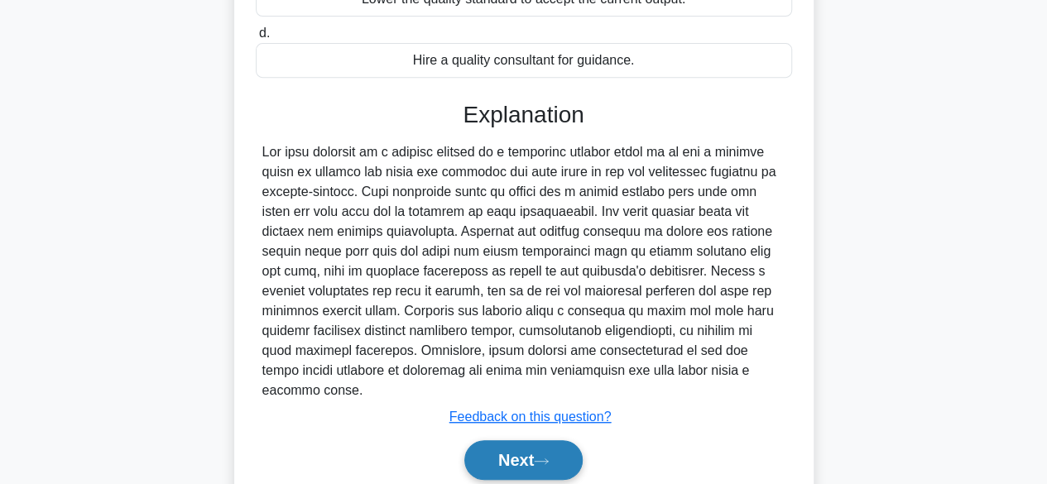
click at [528, 452] on button "Next" at bounding box center [523, 460] width 118 height 40
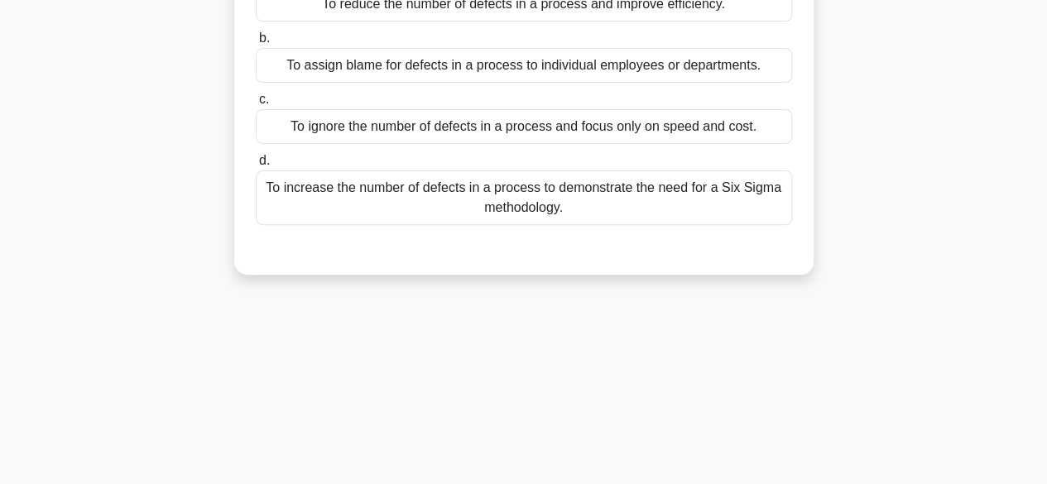
scroll to position [83, 0]
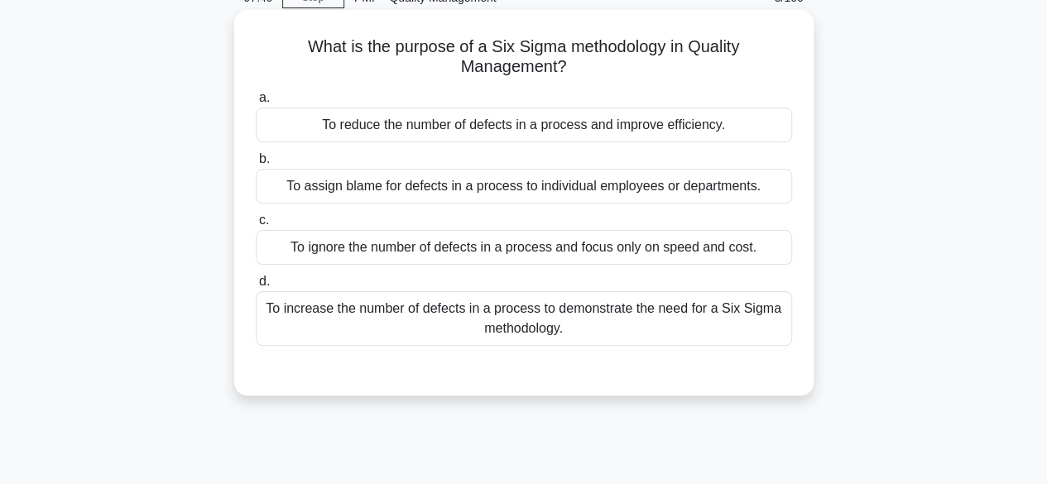
click at [618, 131] on div "To reduce the number of defects in a process and improve efficiency." at bounding box center [524, 125] width 536 height 35
click at [256, 103] on input "a. To reduce the number of defects in a process and improve efficiency." at bounding box center [256, 98] width 0 height 11
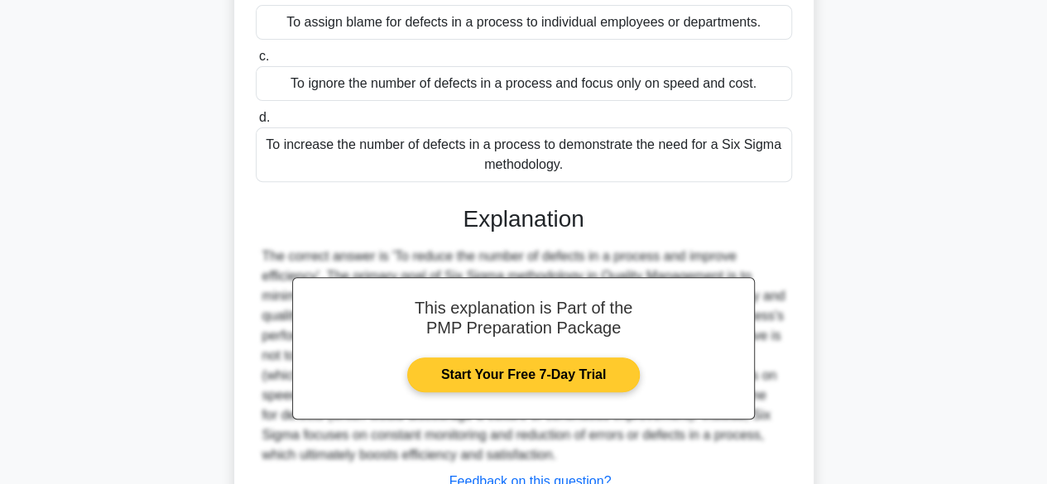
scroll to position [410, 0]
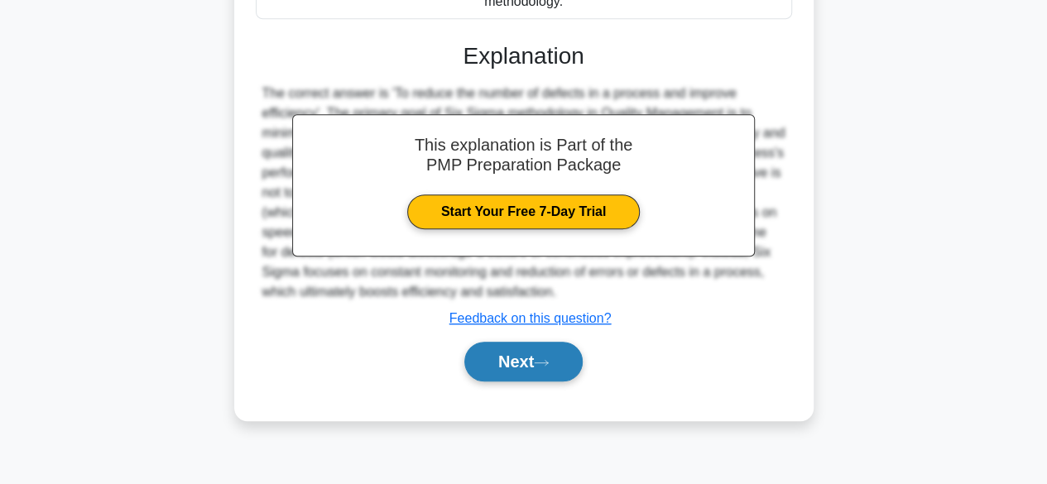
click at [517, 351] on button "Next" at bounding box center [523, 362] width 118 height 40
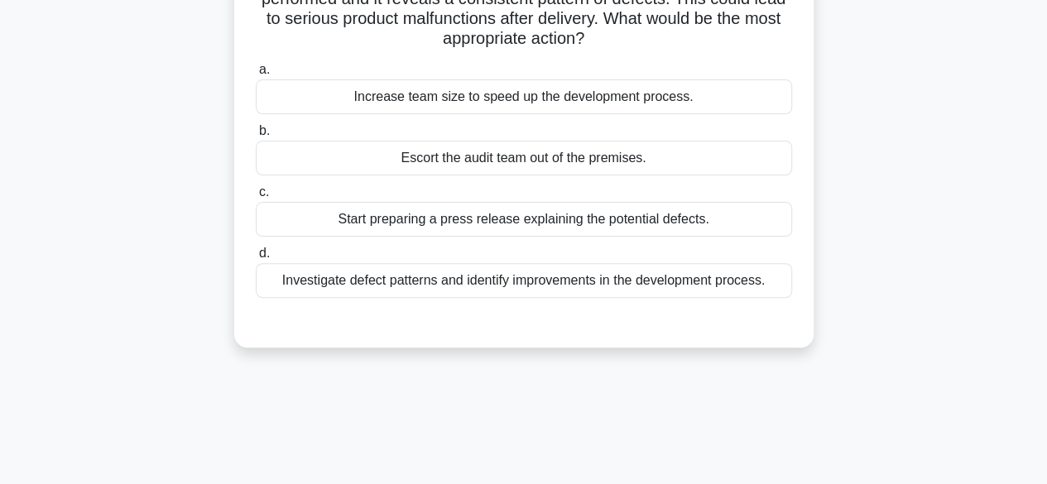
scroll to position [79, 0]
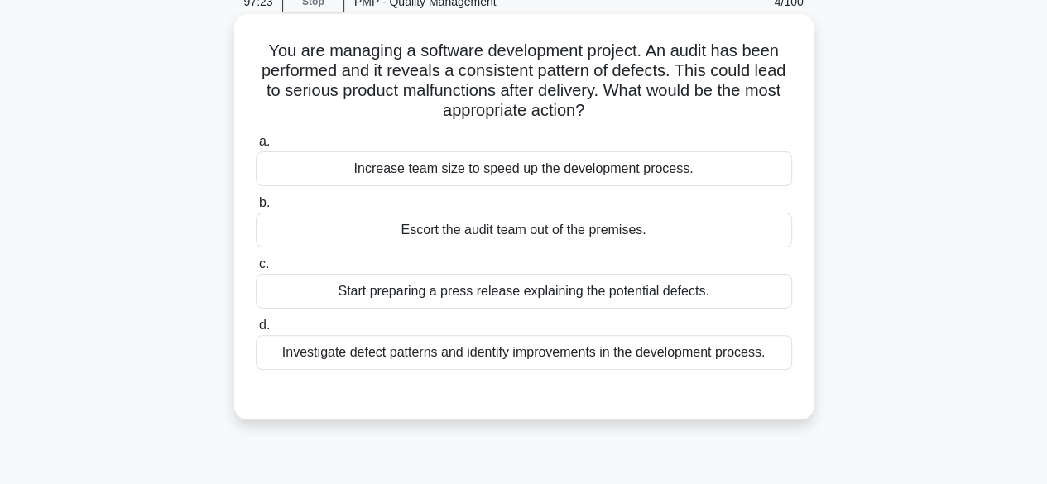
click at [613, 353] on div "Investigate defect patterns and identify improvements in the development proces…" at bounding box center [524, 352] width 536 height 35
click at [256, 331] on input "d. Investigate defect patterns and identify improvements in the development pro…" at bounding box center [256, 325] width 0 height 11
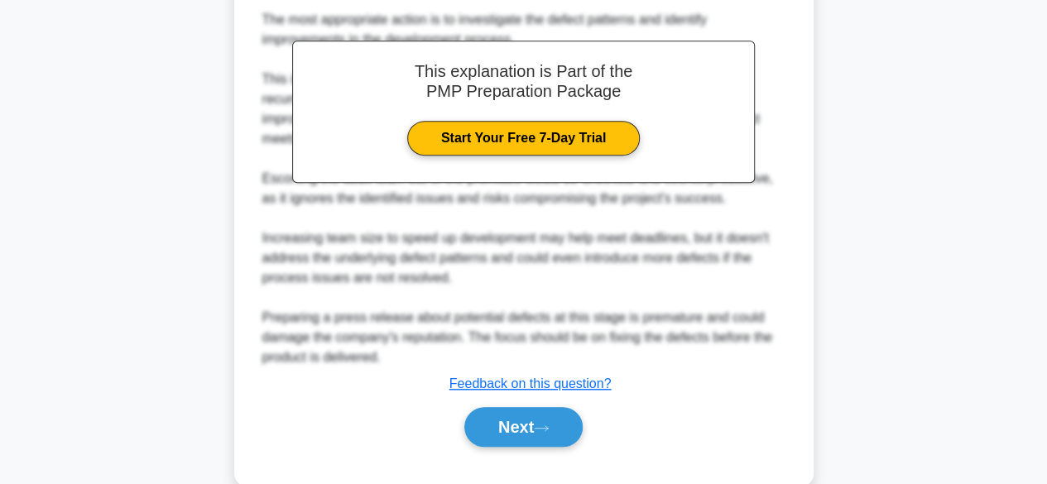
scroll to position [534, 0]
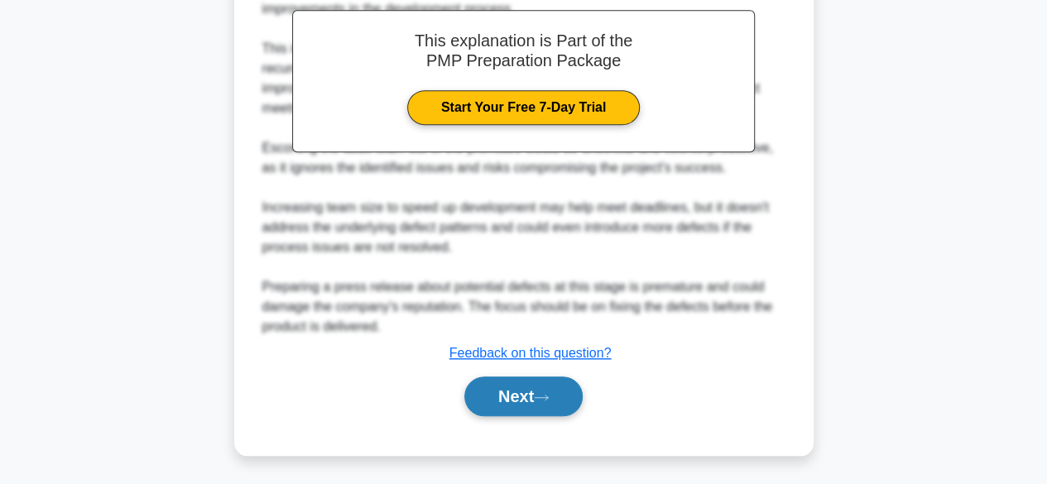
click at [542, 382] on button "Next" at bounding box center [523, 397] width 118 height 40
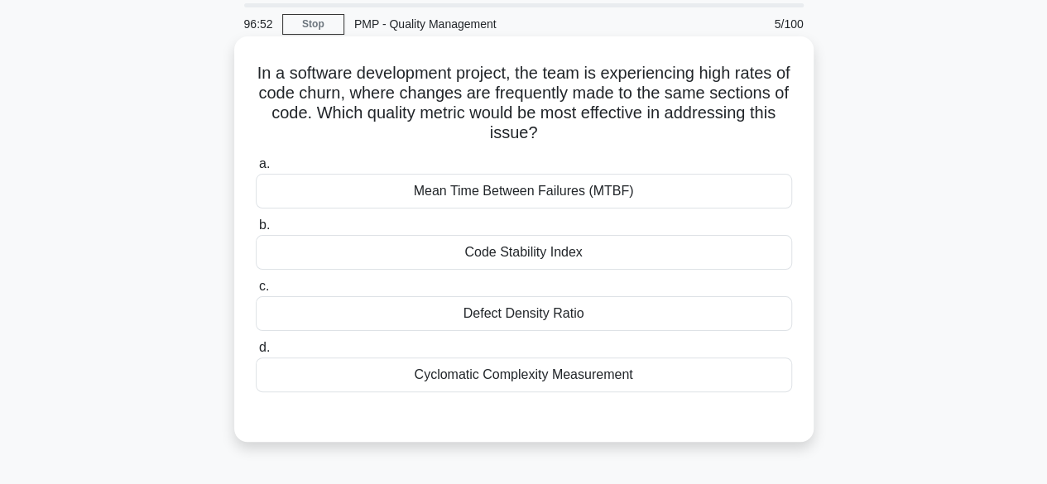
scroll to position [83, 0]
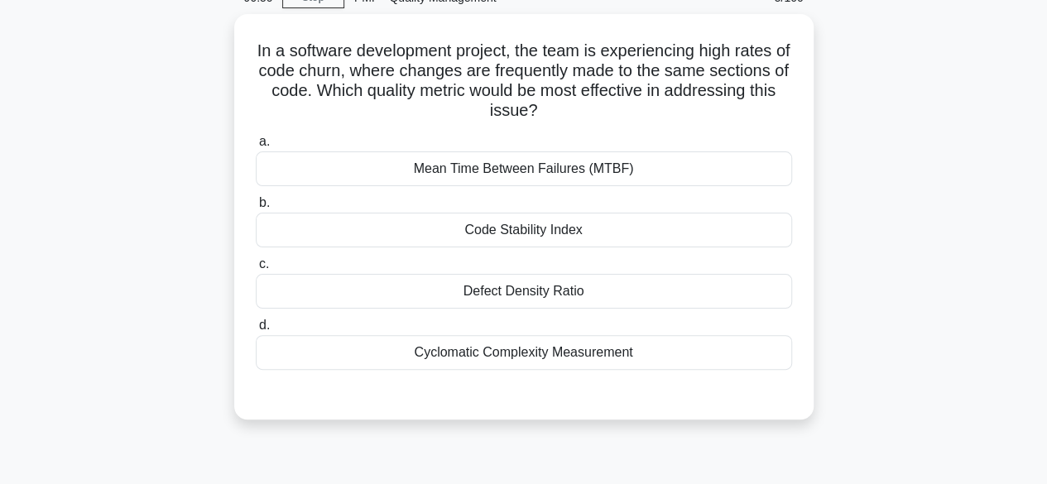
drag, startPoint x: 655, startPoint y: 354, endPoint x: 230, endPoint y: 44, distance: 526.0
click at [230, 44] on div "In a software development project, the team is experiencing high rates of code …" at bounding box center [524, 227] width 944 height 426
copy div "In a software development project, the team is experiencing high rates of code …"
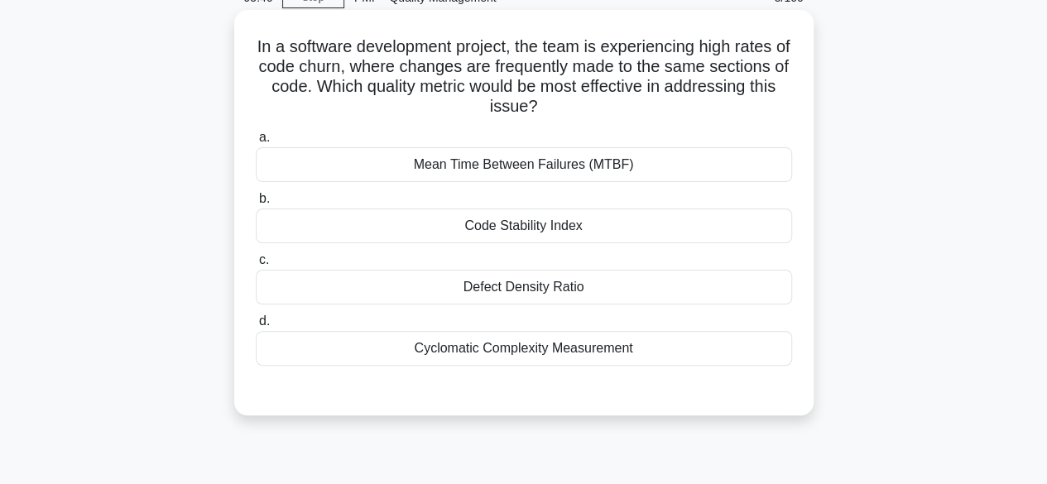
click at [390, 228] on div "Code Stability Index" at bounding box center [524, 226] width 536 height 35
click at [256, 204] on input "b. Code Stability Index" at bounding box center [256, 199] width 0 height 11
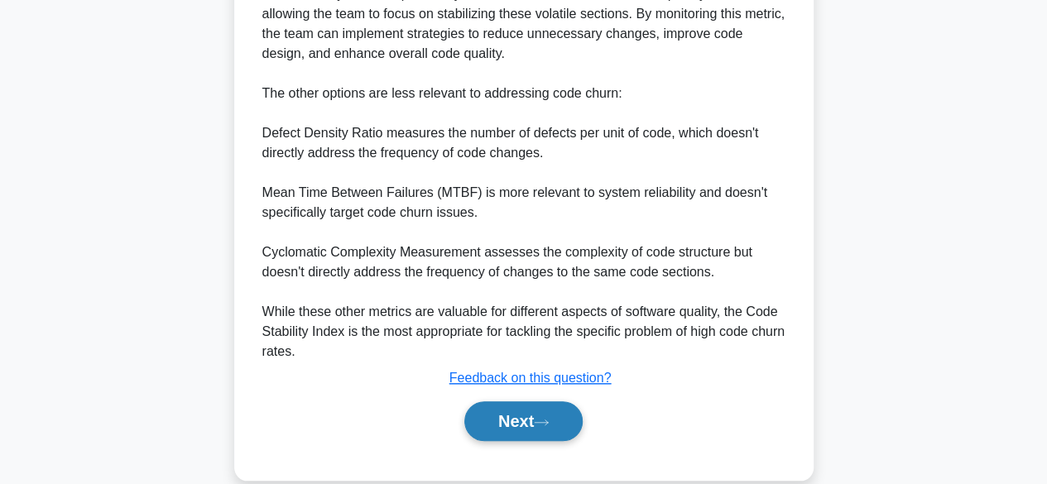
scroll to position [653, 0]
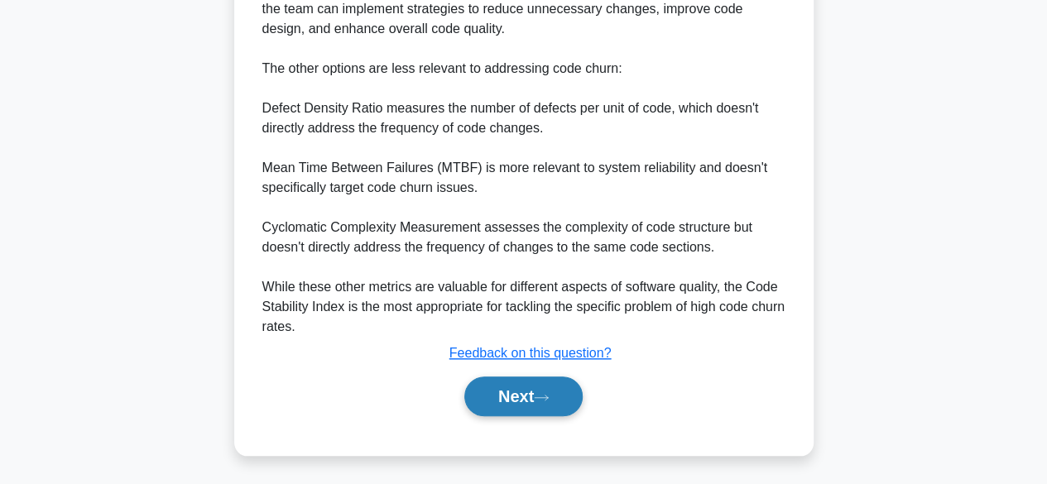
click at [536, 396] on button "Next" at bounding box center [523, 397] width 118 height 40
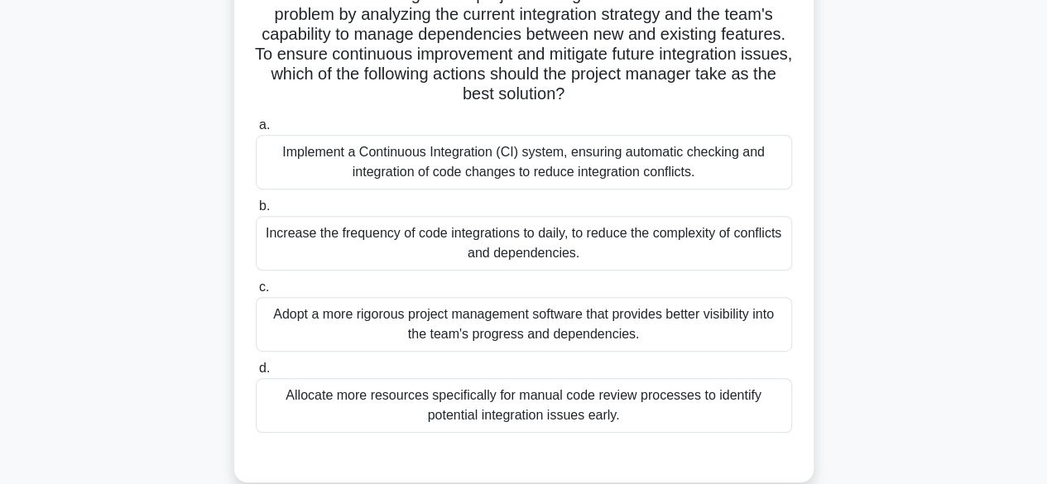
scroll to position [248, 0]
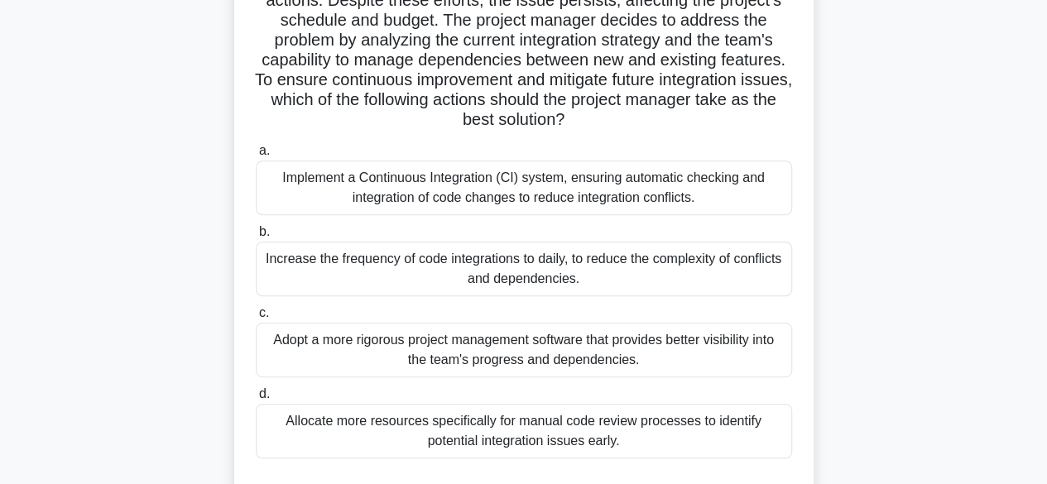
click at [553, 196] on div "Implement a Continuous Integration (CI) system, ensuring automatic checking and…" at bounding box center [524, 188] width 536 height 55
click at [256, 156] on input "a. Implement a Continuous Integration (CI) system, ensuring automatic checking …" at bounding box center [256, 151] width 0 height 11
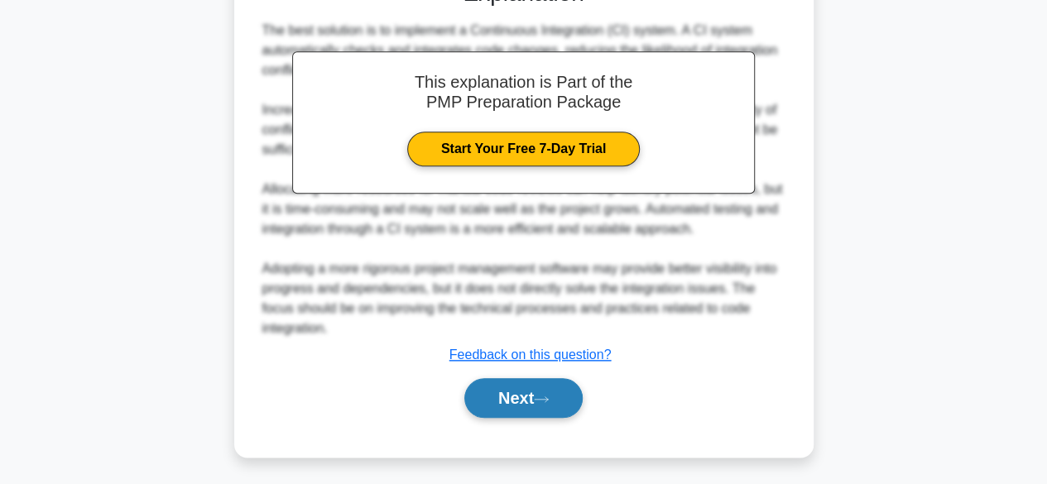
scroll to position [753, 0]
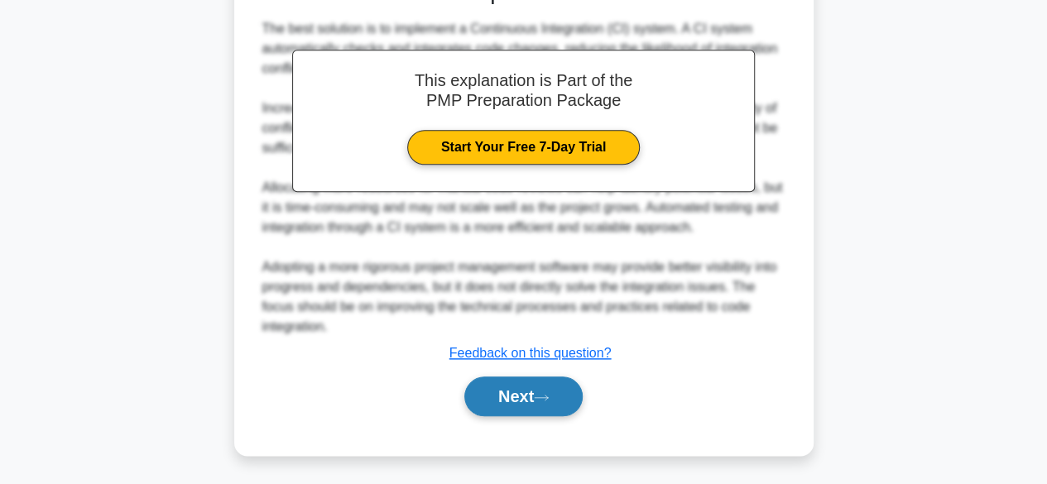
click at [520, 385] on button "Next" at bounding box center [523, 397] width 118 height 40
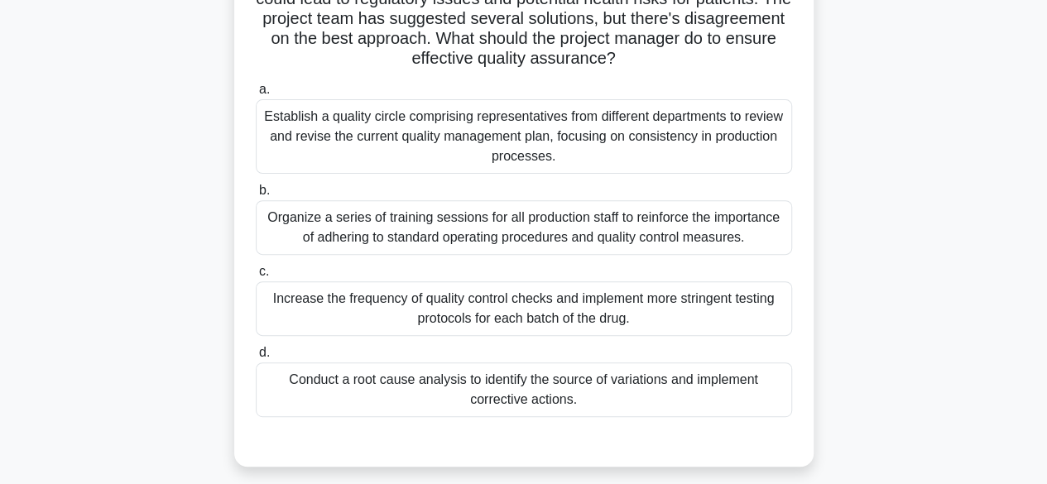
scroll to position [248, 0]
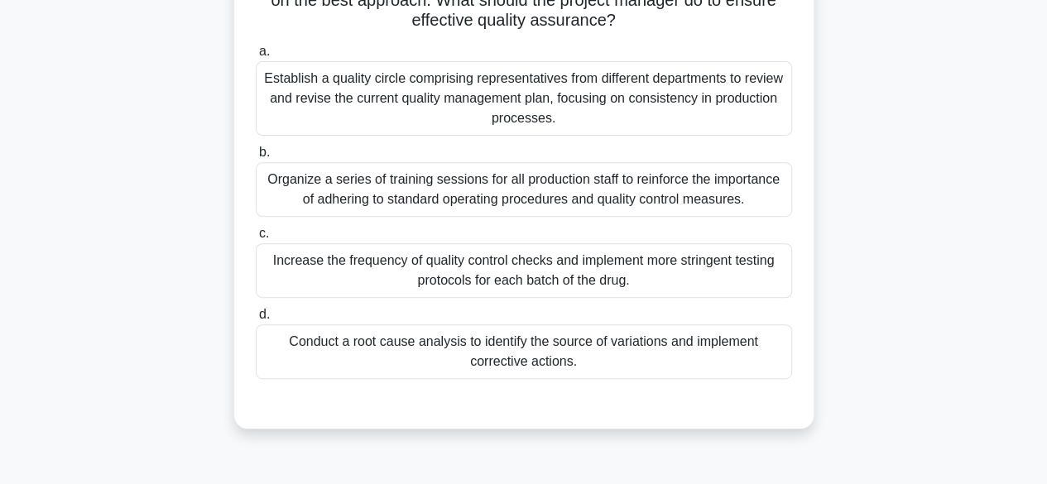
click at [604, 355] on div "Conduct a root cause analysis to identify the source of variations and implemen…" at bounding box center [524, 352] width 536 height 55
click at [256, 320] on input "d. Conduct a root cause analysis to identify the source of variations and imple…" at bounding box center [256, 315] width 0 height 11
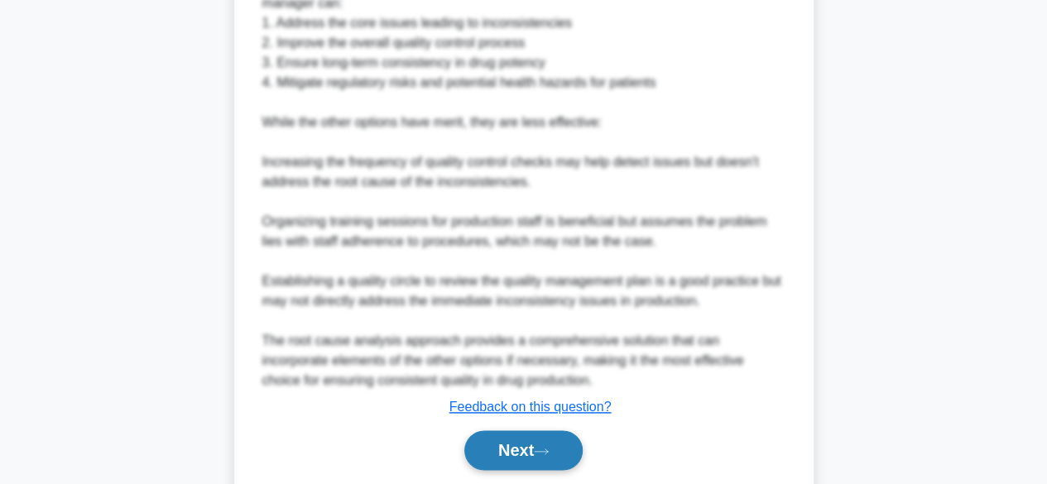
scroll to position [951, 0]
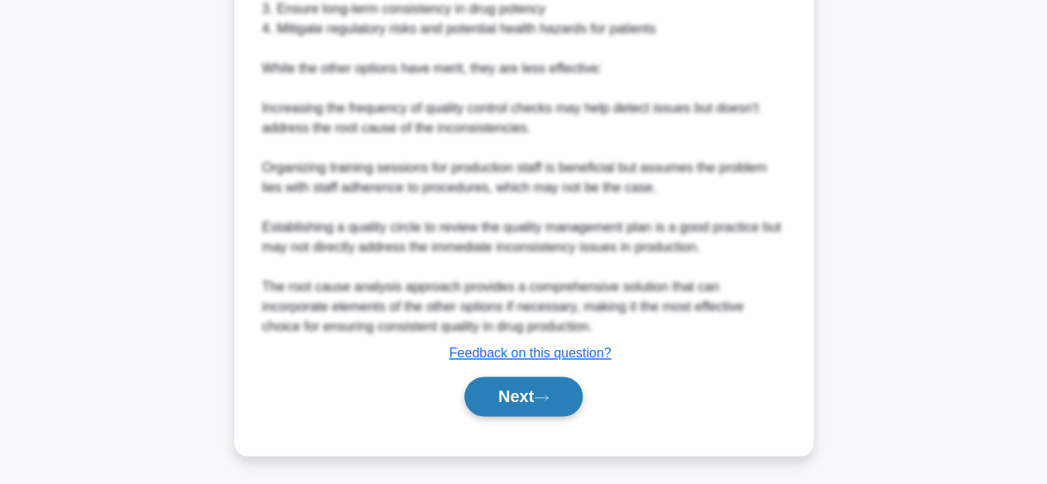
click at [514, 384] on button "Next" at bounding box center [523, 397] width 118 height 40
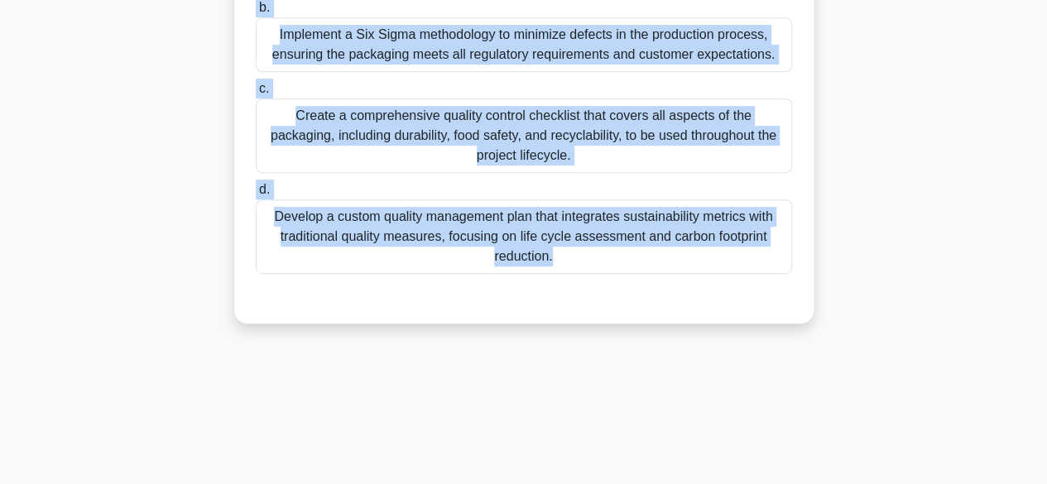
scroll to position [410, 0]
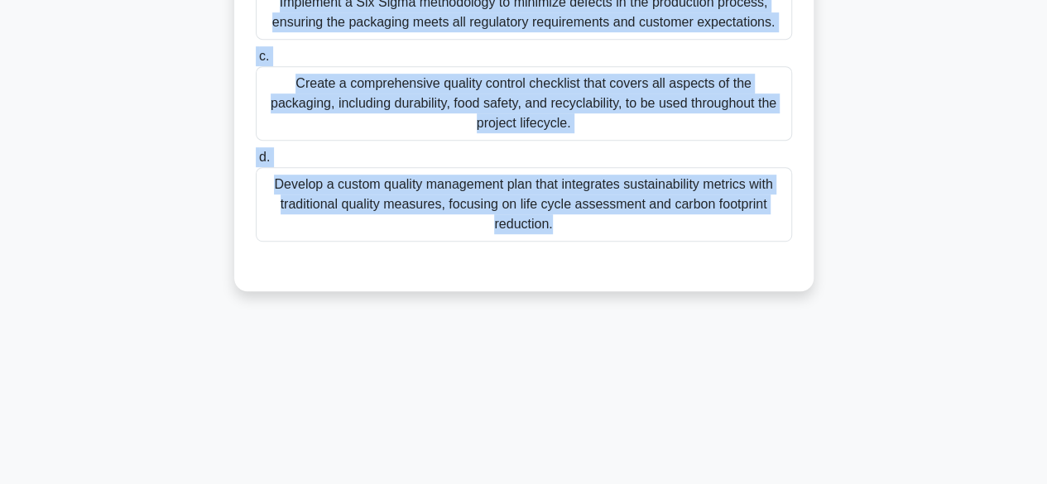
drag, startPoint x: 271, startPoint y: 126, endPoint x: 657, endPoint y: 388, distance: 467.3
click at [657, 388] on div "90:29 Stop PMP - Quality Management 8/100 You're managing a project to develop …" at bounding box center [524, 64] width 944 height 828
copy div "You're managing a project to develop a new eco-friendly packaging solution for …"
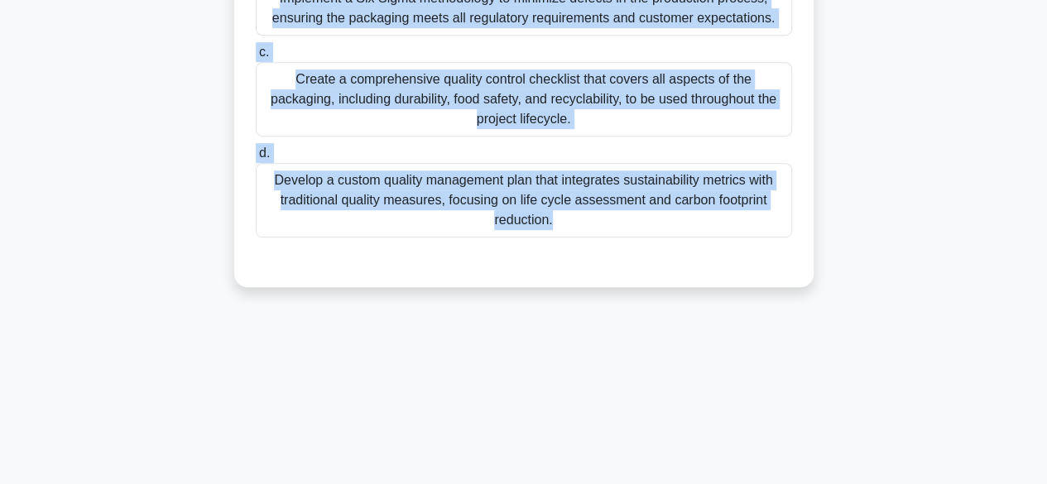
click at [485, 200] on div "Develop a custom quality management plan that integrates sustainability metrics…" at bounding box center [524, 200] width 536 height 75
click at [256, 159] on input "d. Develop a custom quality management plan that integrates sustainability metr…" at bounding box center [256, 153] width 0 height 11
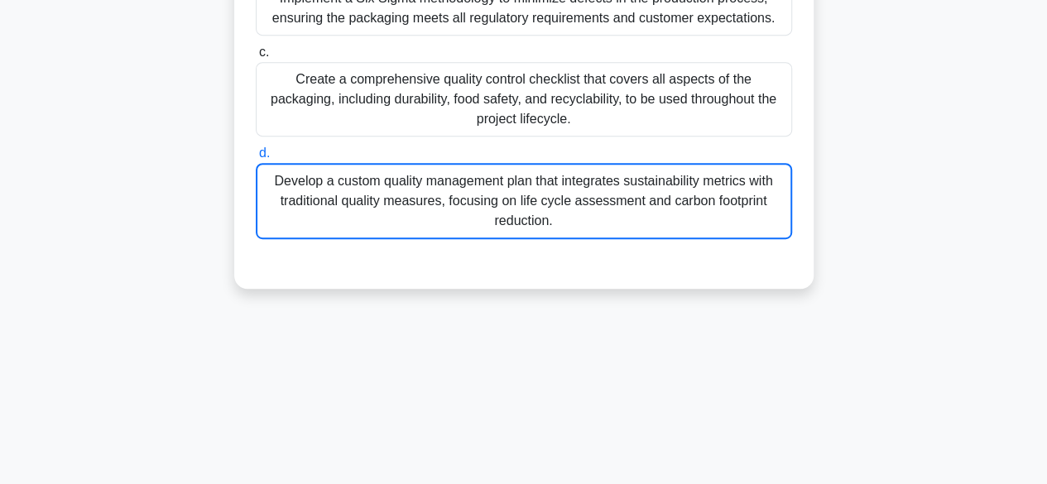
click at [484, 206] on div "Develop a custom quality management plan that integrates sustainability metrics…" at bounding box center [524, 201] width 536 height 76
click at [256, 159] on input "d. Develop a custom quality management plan that integrates sustainability metr…" at bounding box center [256, 153] width 0 height 11
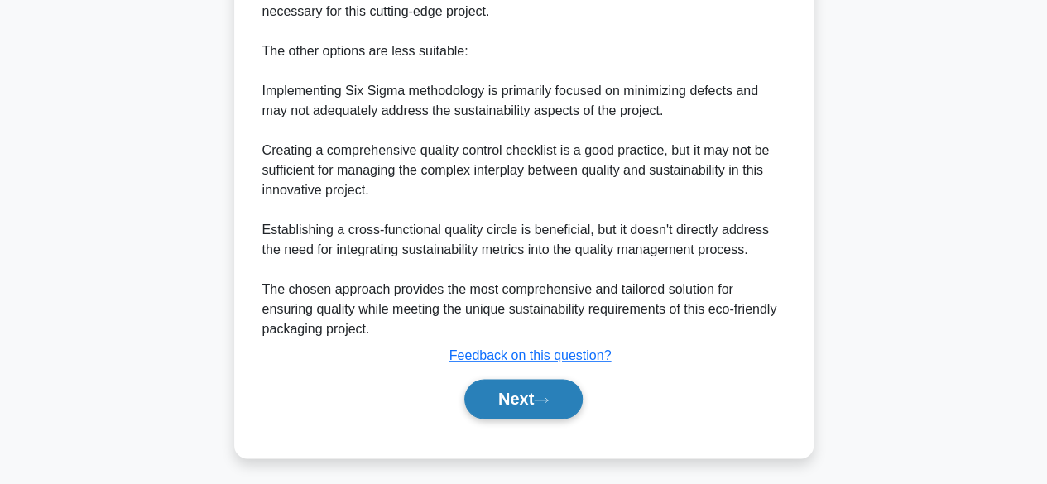
scroll to position [971, 0]
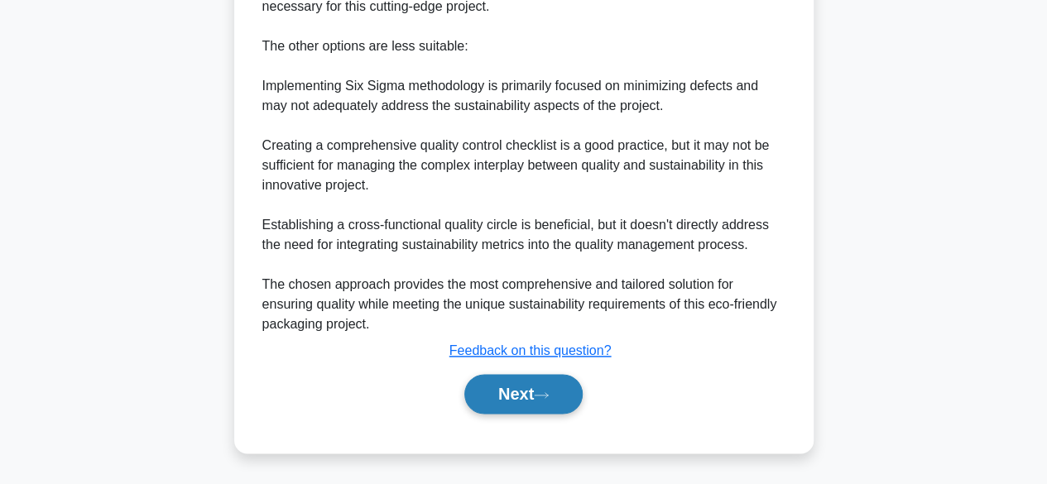
click at [525, 393] on button "Next" at bounding box center [523, 394] width 118 height 40
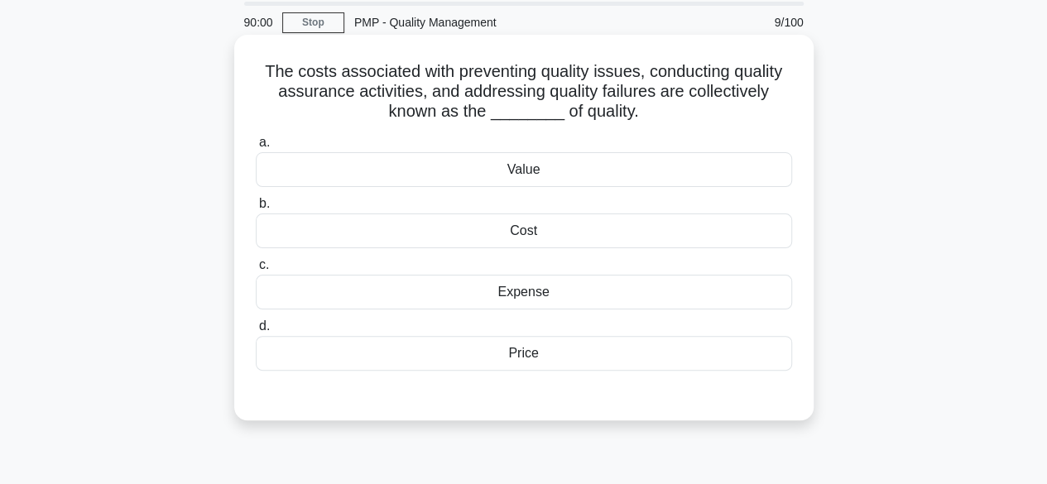
scroll to position [0, 0]
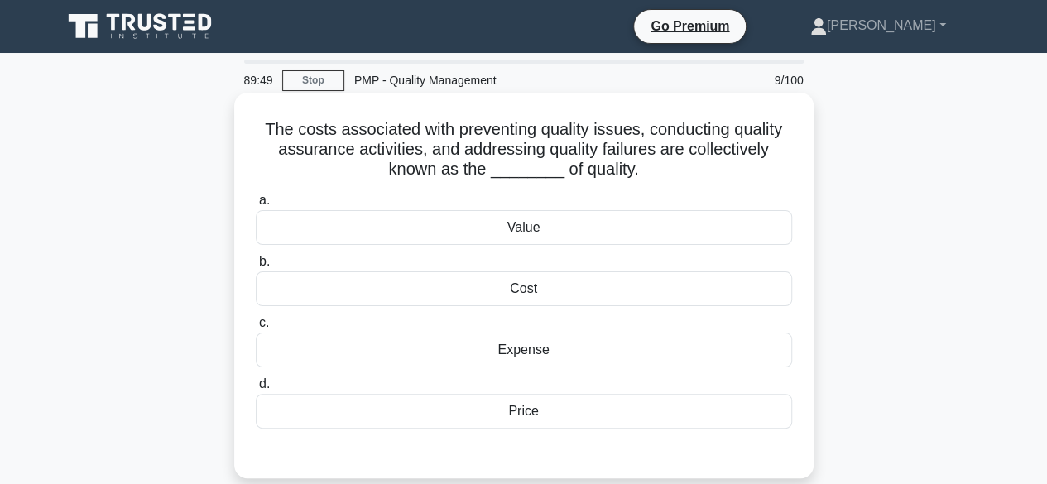
click at [527, 294] on div "Cost" at bounding box center [524, 289] width 536 height 35
click at [256, 267] on input "b. Cost" at bounding box center [256, 262] width 0 height 11
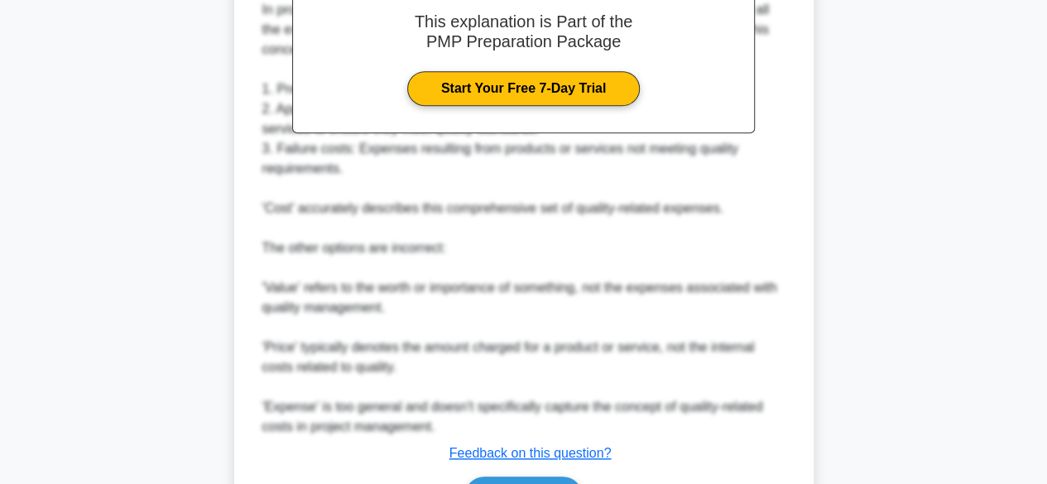
scroll to position [633, 0]
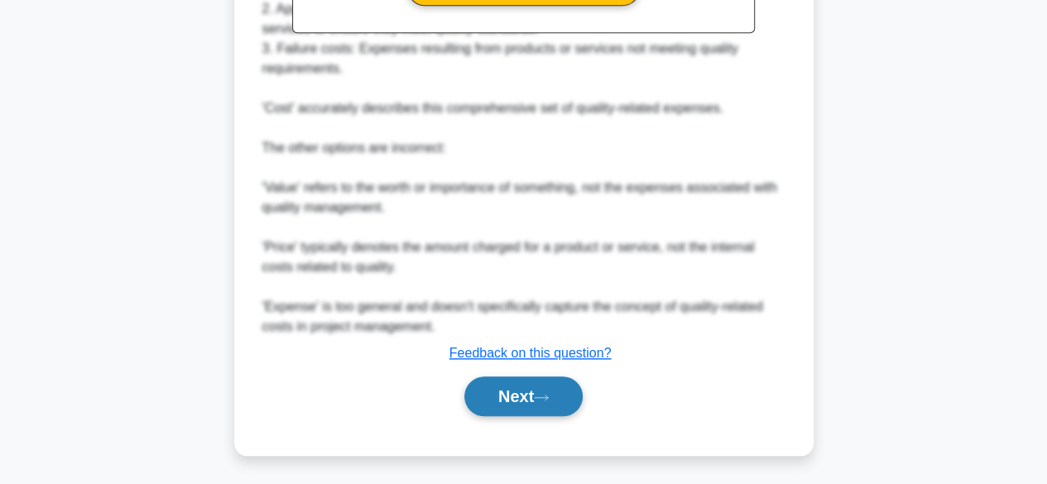
click at [493, 392] on button "Next" at bounding box center [523, 397] width 118 height 40
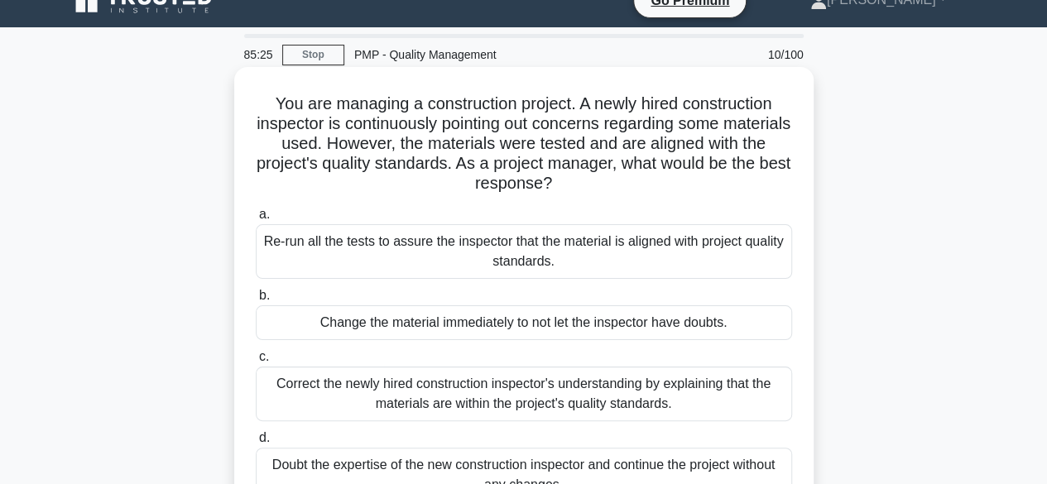
scroll to position [0, 0]
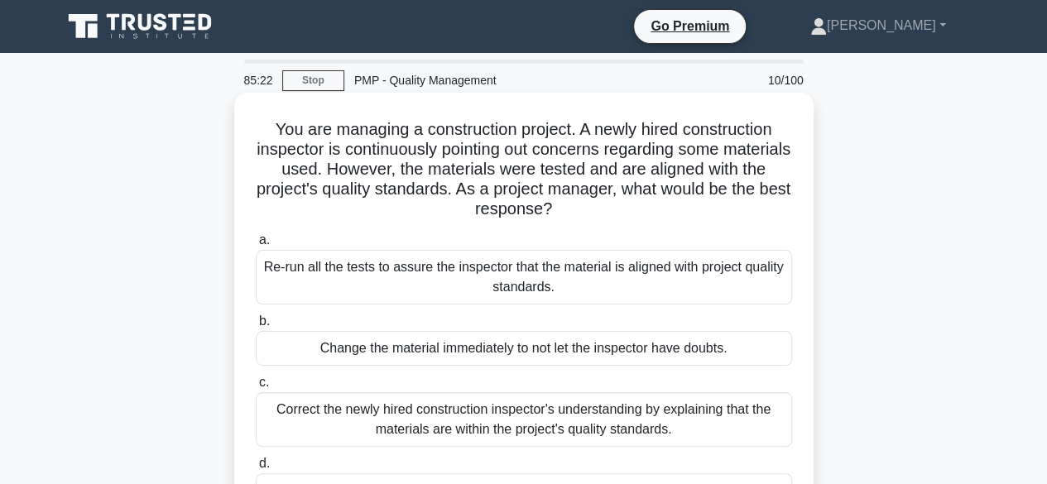
click at [576, 286] on div "Re-run all the tests to assure the inspector that the material is aligned with …" at bounding box center [524, 277] width 536 height 55
click at [256, 246] on input "a. Re-run all the tests to assure the inspector that the material is aligned wi…" at bounding box center [256, 240] width 0 height 11
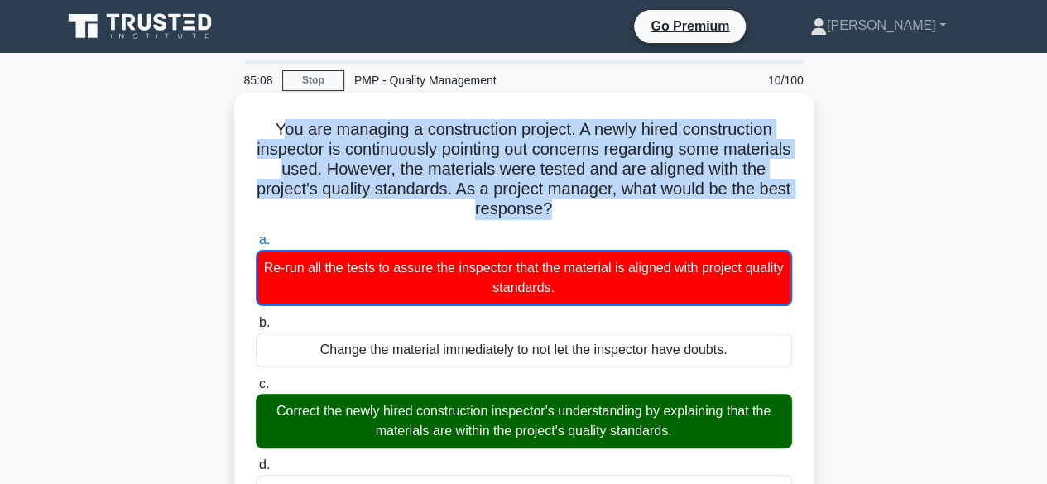
drag, startPoint x: 582, startPoint y: 214, endPoint x: 278, endPoint y: 138, distance: 313.2
click at [278, 138] on h5 "You are managing a construction project. A newly hired construction inspector i…" at bounding box center [524, 169] width 540 height 101
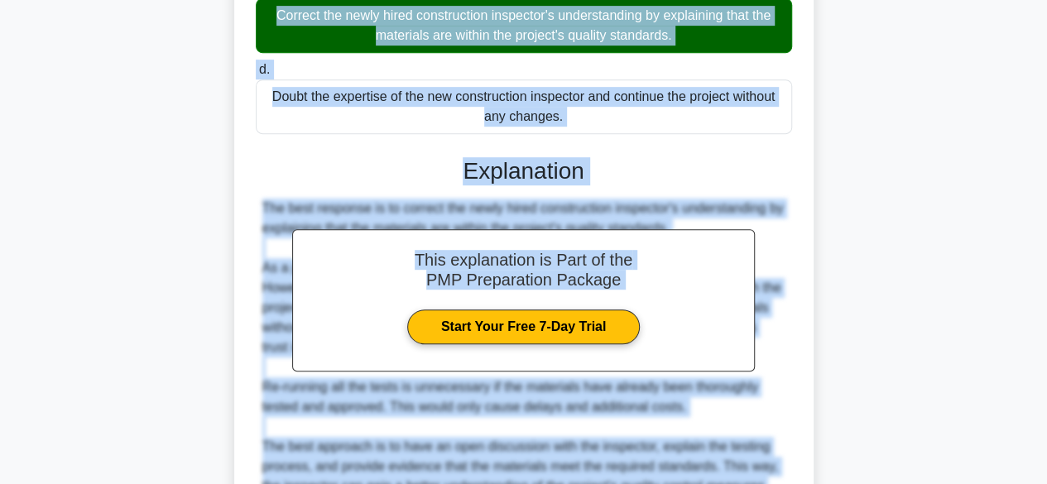
scroll to position [484, 0]
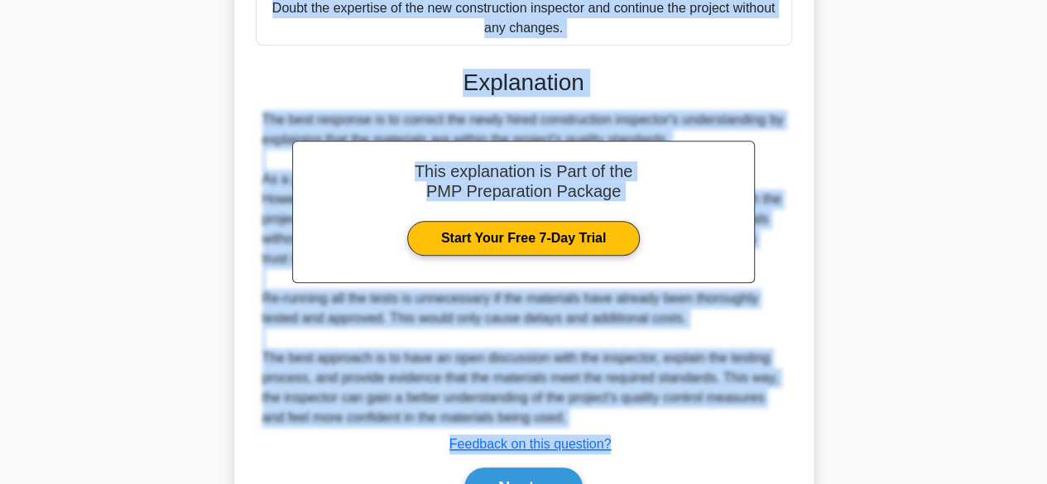
drag, startPoint x: 259, startPoint y: 123, endPoint x: 597, endPoint y: 46, distance: 346.4
click at [597, 46] on div "You are managing a construction project. A newly hired construction inspector i…" at bounding box center [524, 77] width 566 height 925
copy div "You are managing a construction project. A newly hired construction inspector i…"
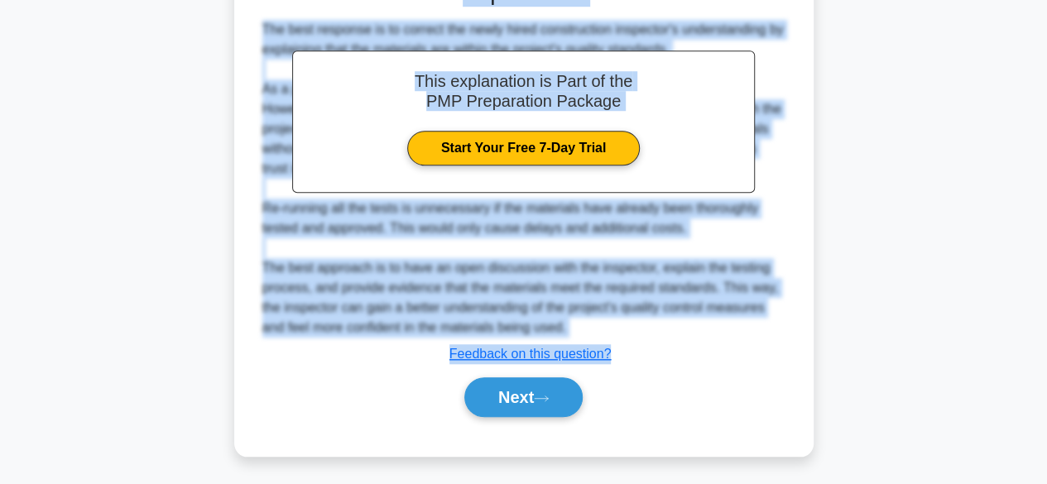
scroll to position [576, 0]
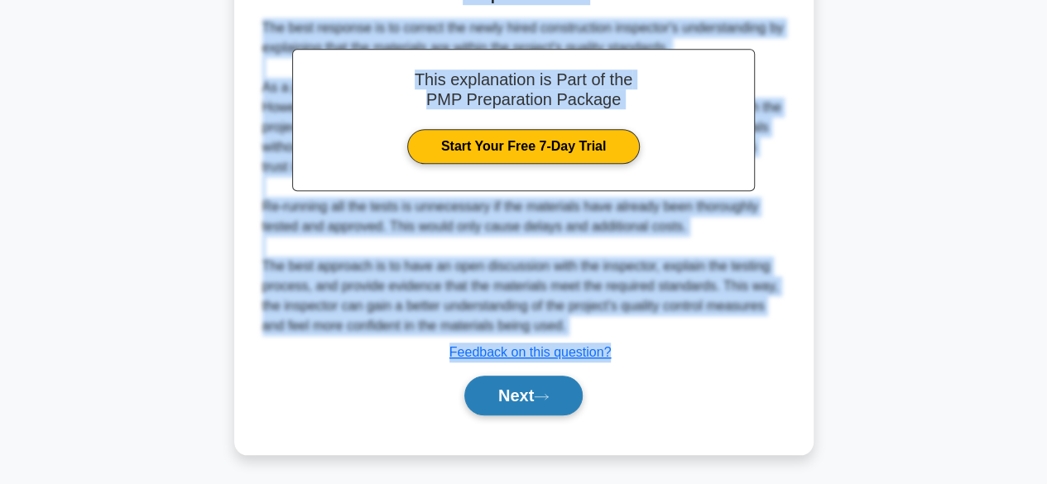
click at [496, 394] on button "Next" at bounding box center [523, 396] width 118 height 40
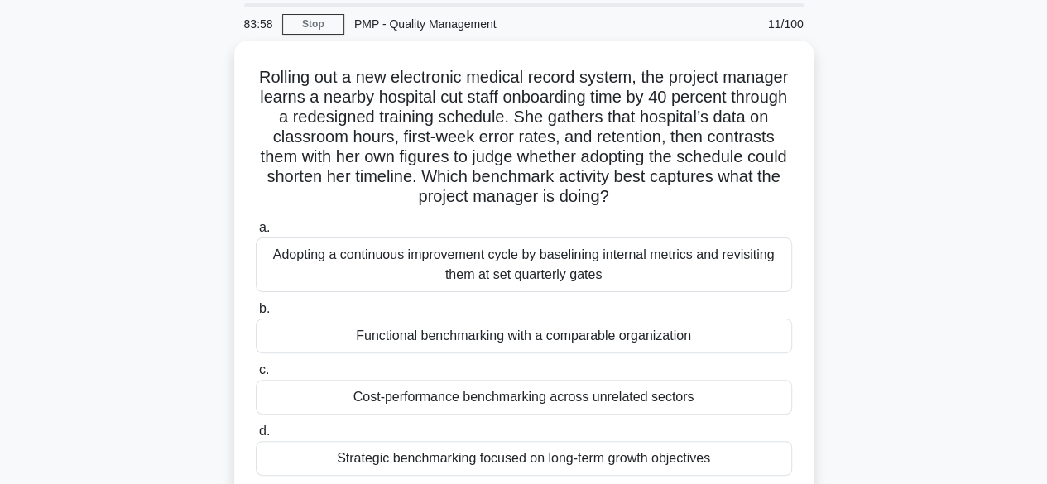
scroll to position [83, 0]
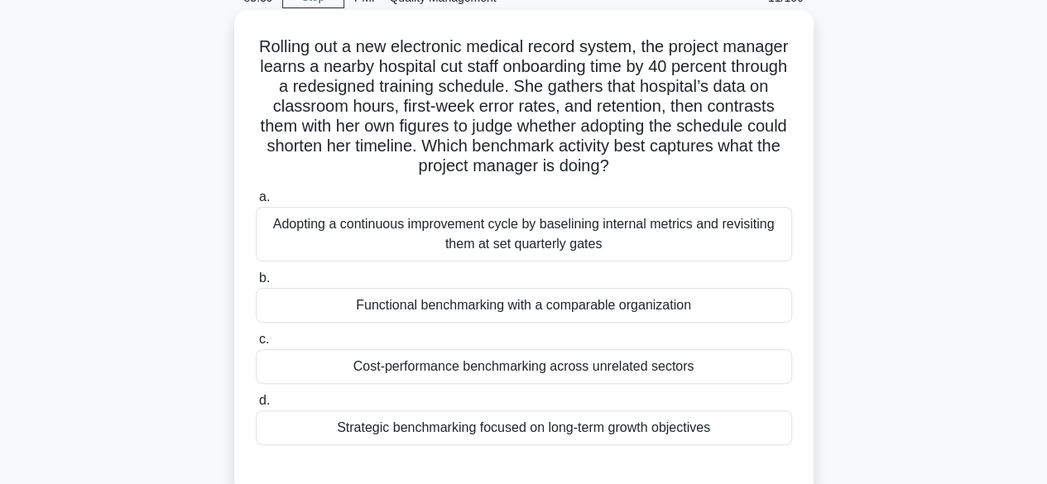
click at [528, 307] on div "Functional benchmarking with a comparable organization" at bounding box center [524, 305] width 536 height 35
click at [256, 284] on input "b. Functional benchmarking with a comparable organization" at bounding box center [256, 278] width 0 height 11
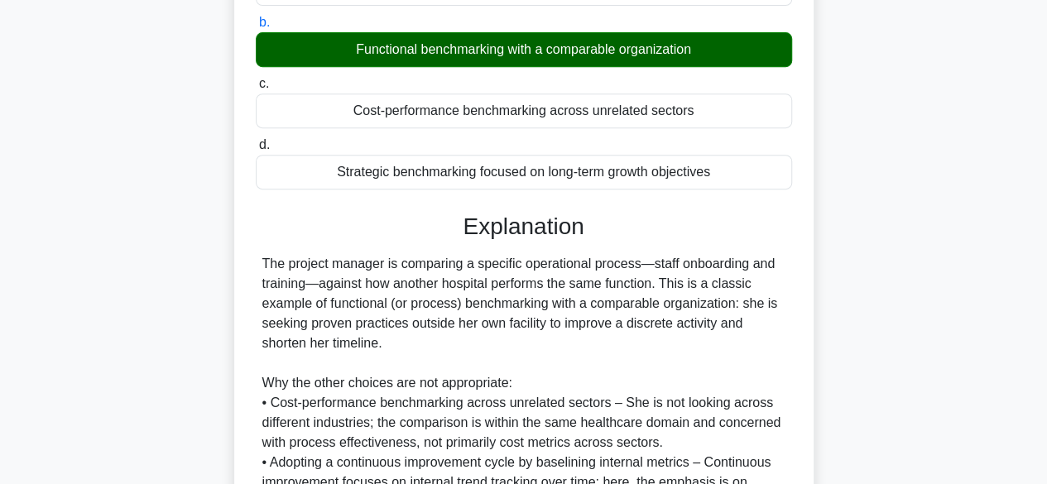
scroll to position [497, 0]
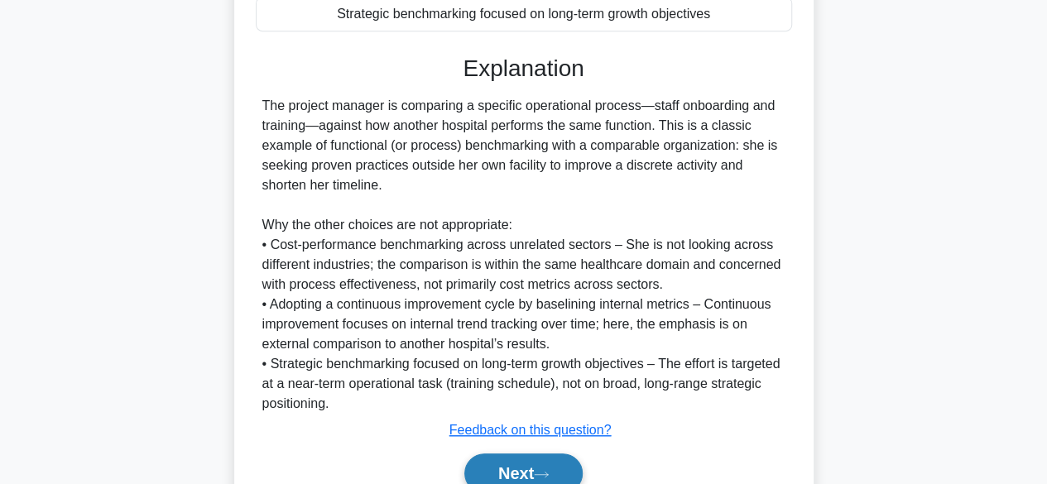
click at [502, 467] on button "Next" at bounding box center [523, 474] width 118 height 40
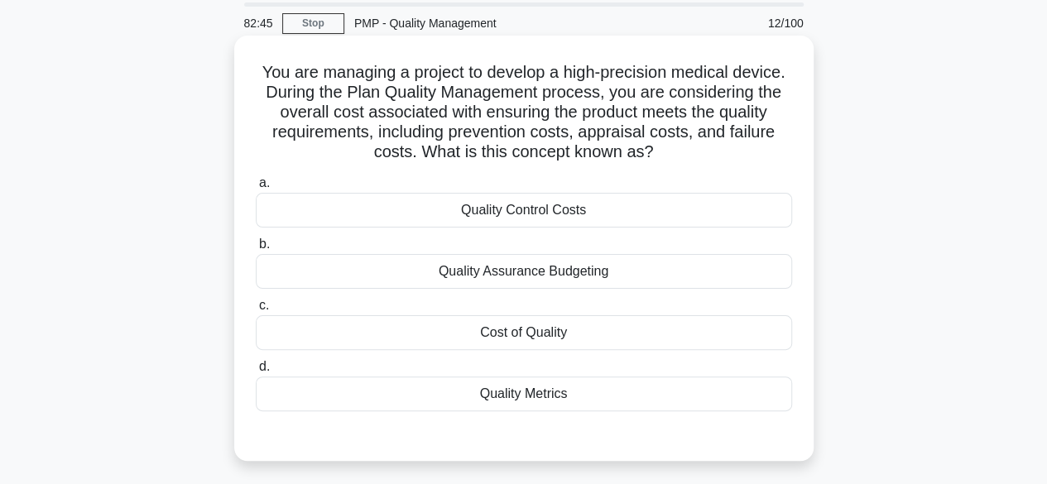
scroll to position [83, 0]
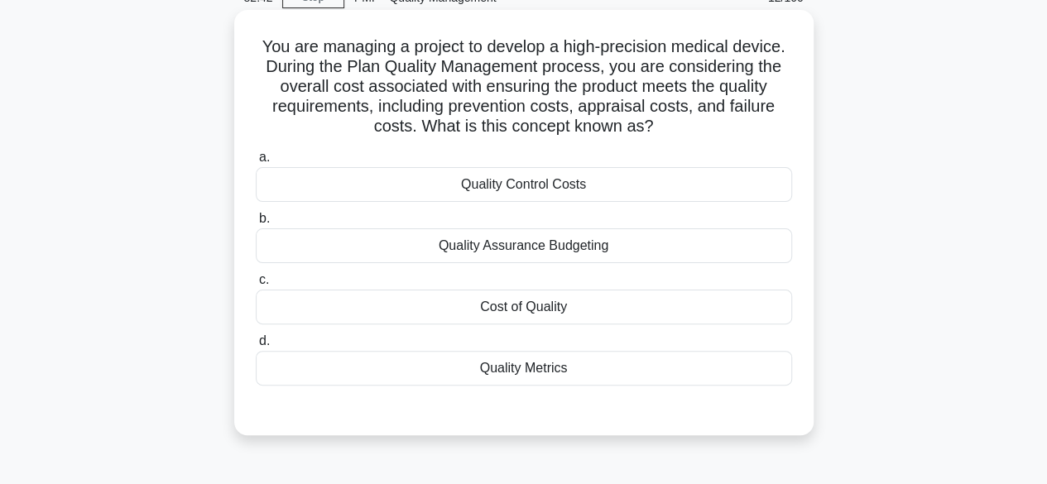
click at [551, 306] on div "Cost of Quality" at bounding box center [524, 307] width 536 height 35
click at [256, 286] on input "c. Cost of Quality" at bounding box center [256, 280] width 0 height 11
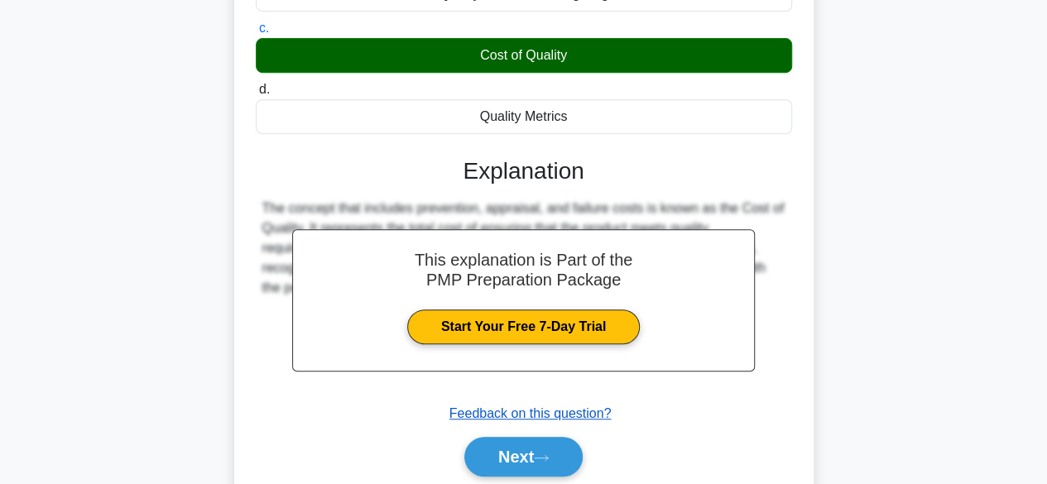
scroll to position [410, 0]
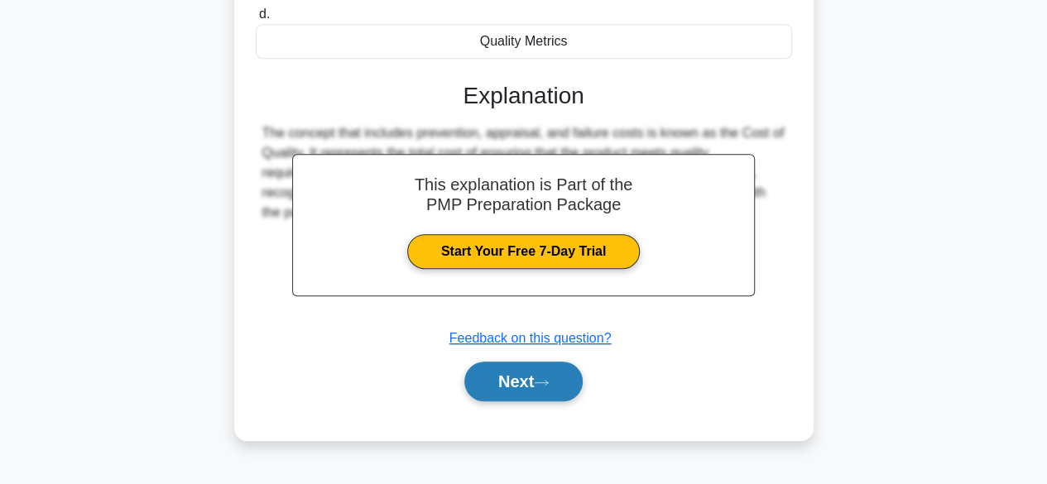
click at [509, 387] on button "Next" at bounding box center [523, 382] width 118 height 40
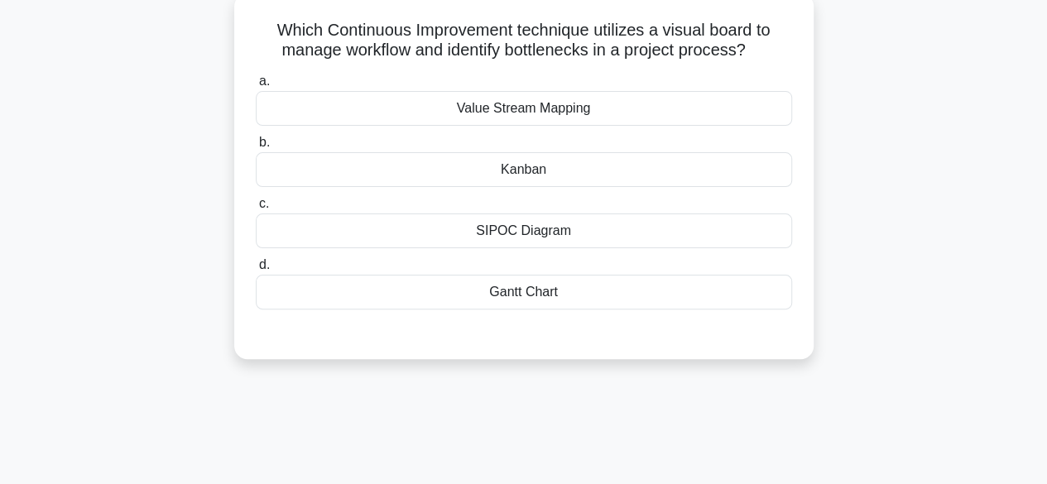
scroll to position [0, 0]
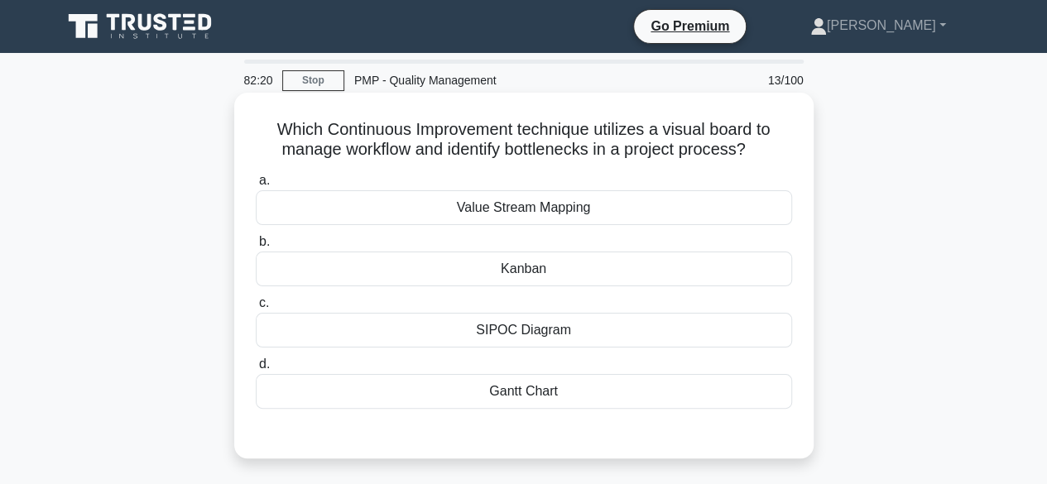
click at [551, 392] on div "Gantt Chart" at bounding box center [524, 391] width 536 height 35
click at [256, 370] on input "[PERSON_NAME] Chart" at bounding box center [256, 364] width 0 height 11
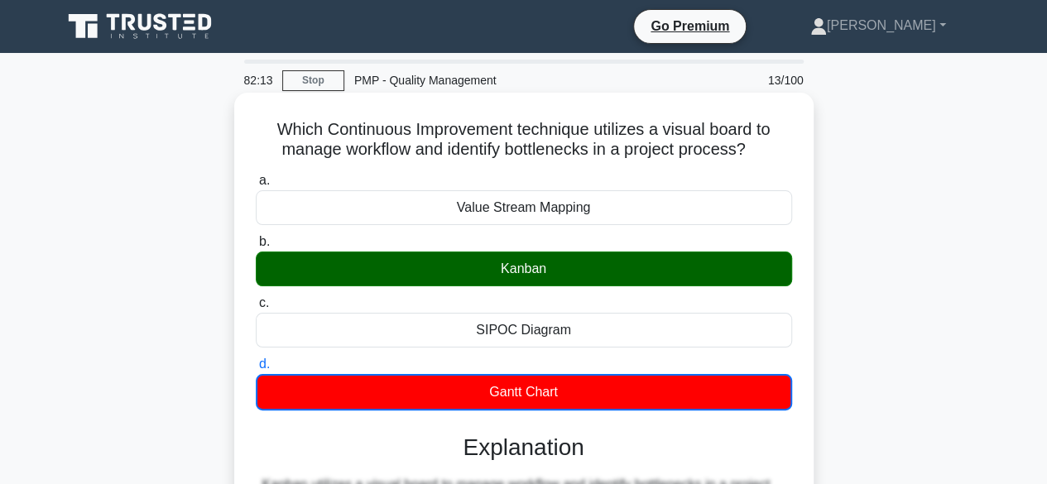
drag, startPoint x: 765, startPoint y: 161, endPoint x: 304, endPoint y: 135, distance: 461.9
click at [304, 135] on div "Which Continuous Improvement technique utilizes a visual board to manage workfl…" at bounding box center [524, 442] width 566 height 686
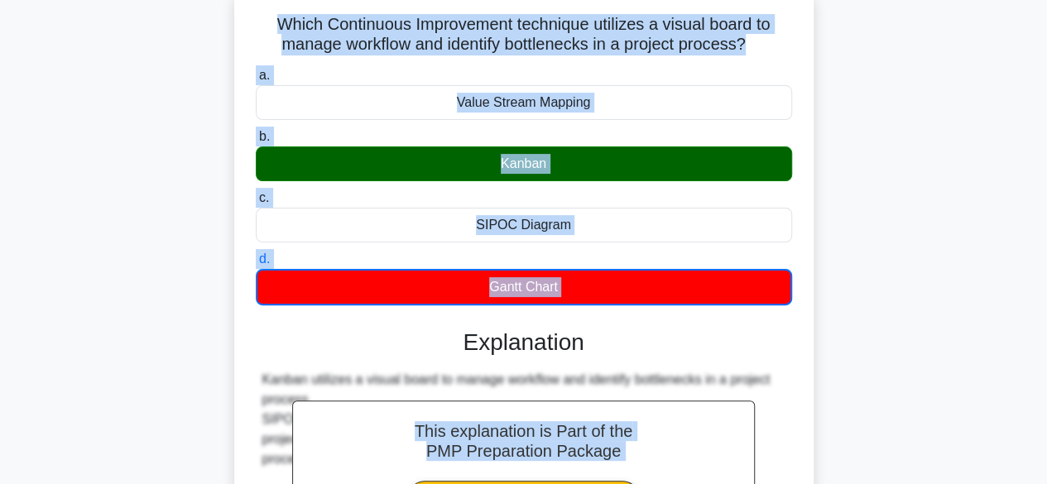
scroll to position [157, 0]
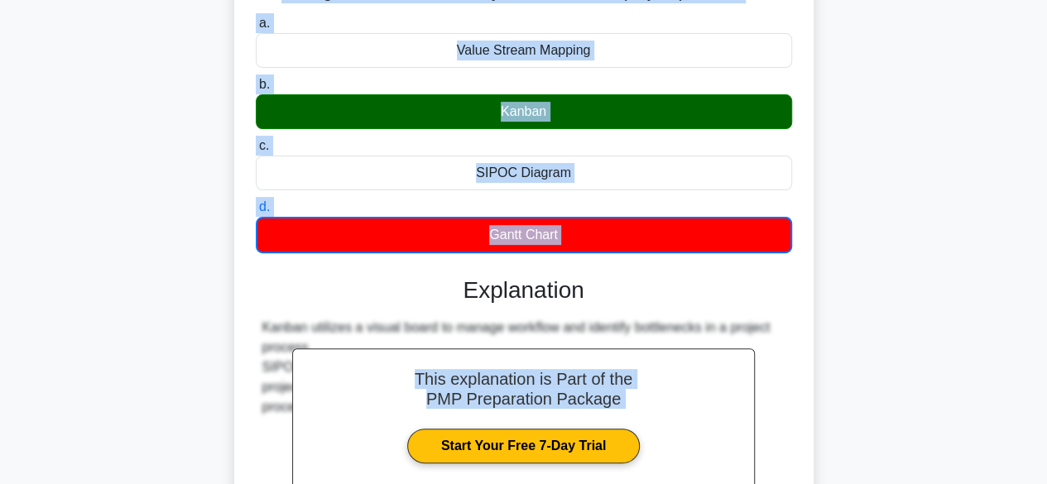
drag, startPoint x: 260, startPoint y: 128, endPoint x: 576, endPoint y: 223, distance: 330.0
click at [576, 223] on div "Which Continuous Improvement technique utilizes a visual board to manage workfl…" at bounding box center [524, 285] width 566 height 686
copy div "Which Continuous Improvement technique utilizes a visual board to manage workfl…"
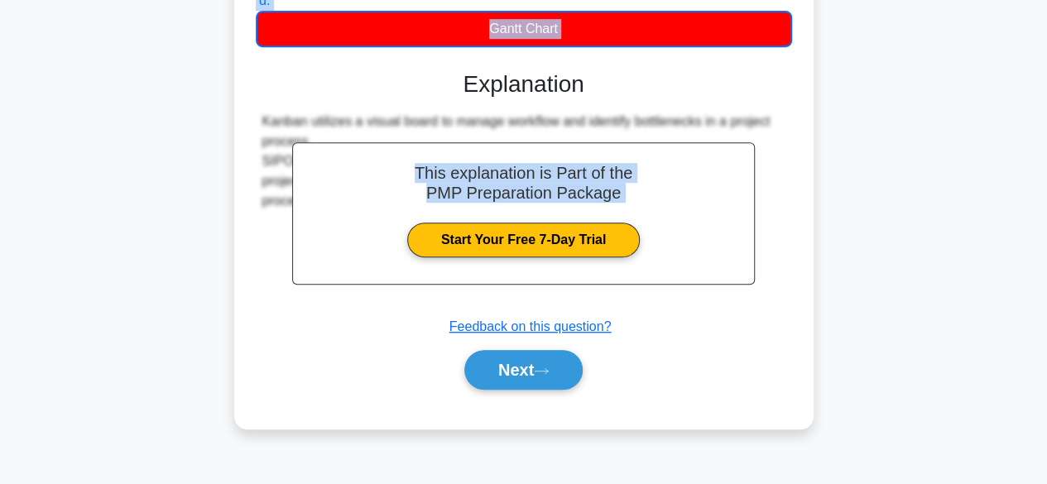
scroll to position [406, 0]
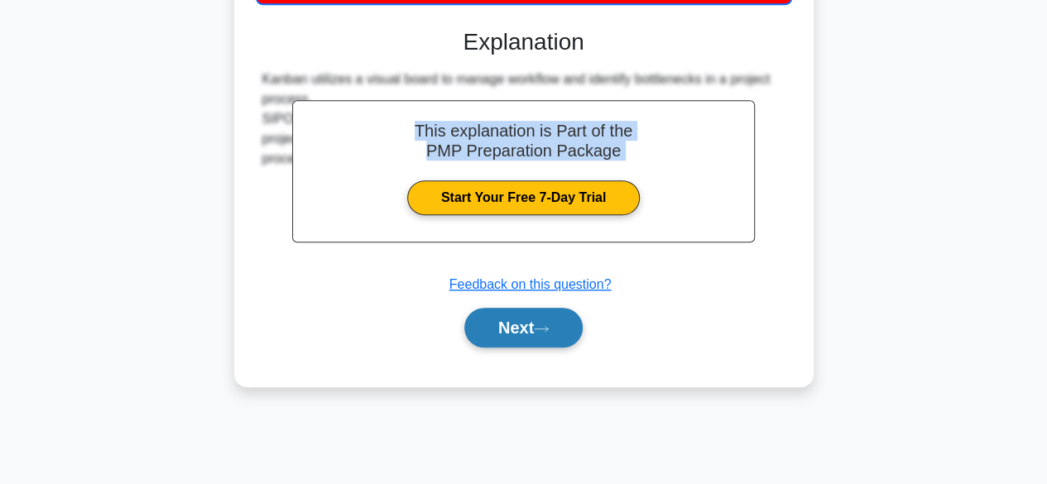
click at [513, 341] on button "Next" at bounding box center [523, 328] width 118 height 40
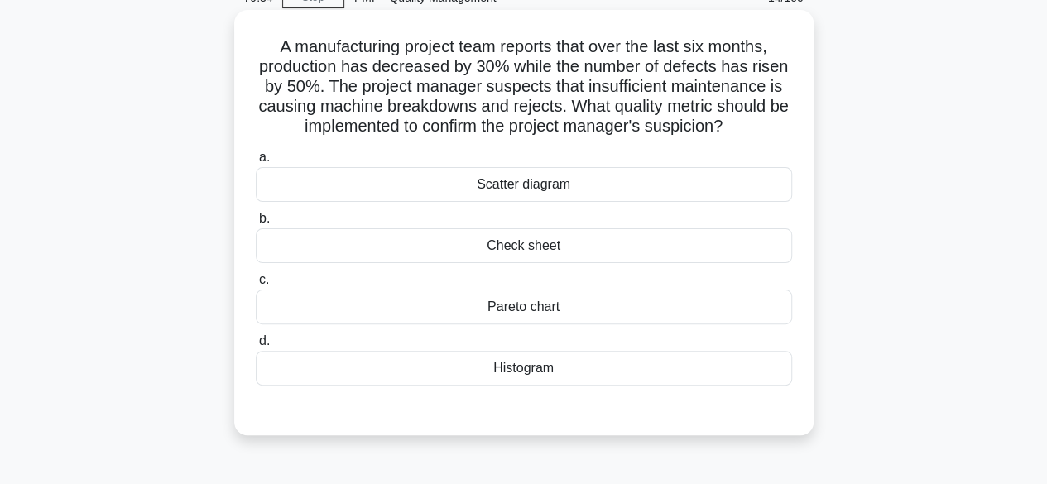
scroll to position [0, 0]
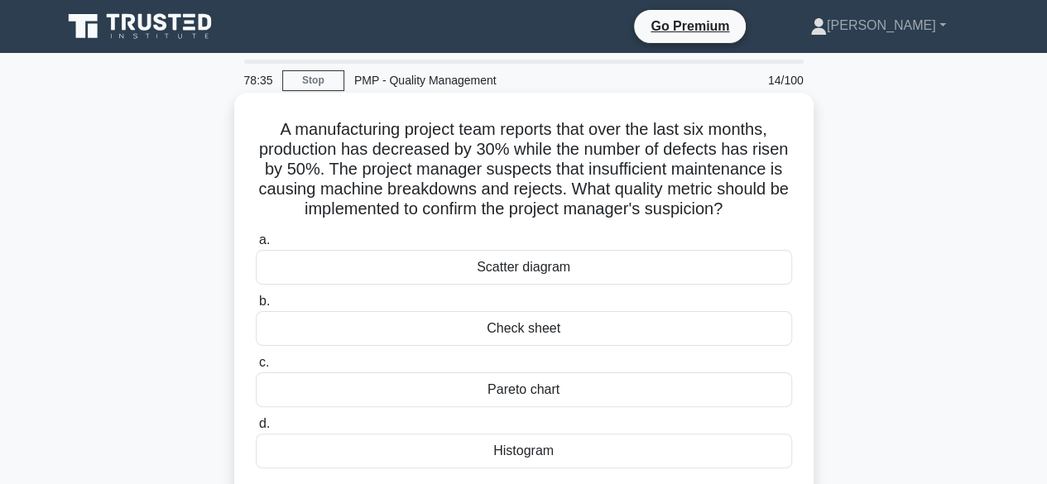
click at [536, 269] on div "Scatter diagram" at bounding box center [524, 267] width 536 height 35
click at [256, 246] on input "a. Scatter diagram" at bounding box center [256, 240] width 0 height 11
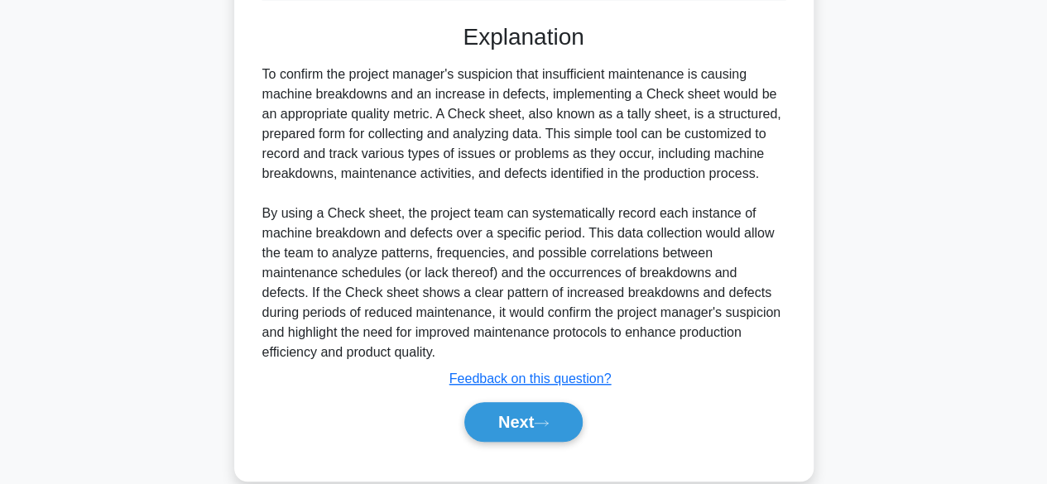
scroll to position [497, 0]
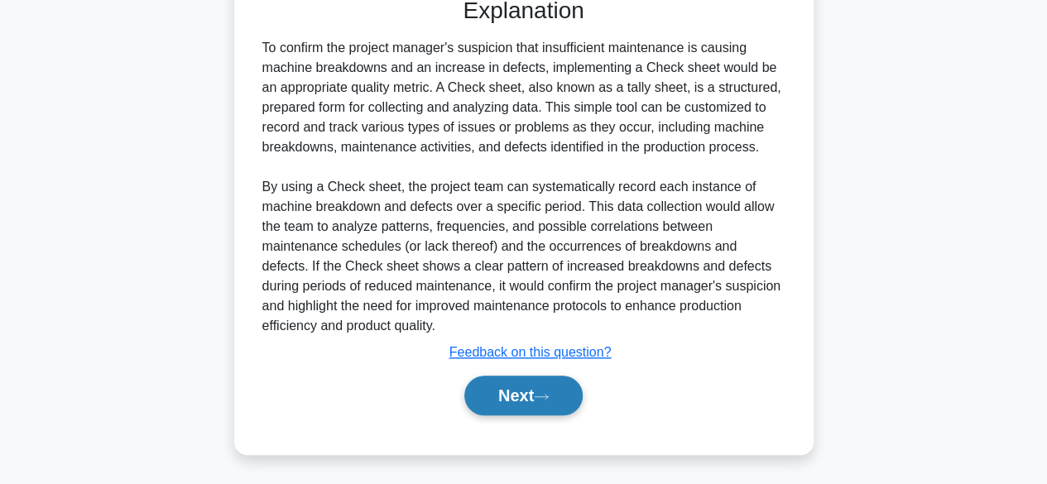
click at [510, 394] on button "Next" at bounding box center [523, 396] width 118 height 40
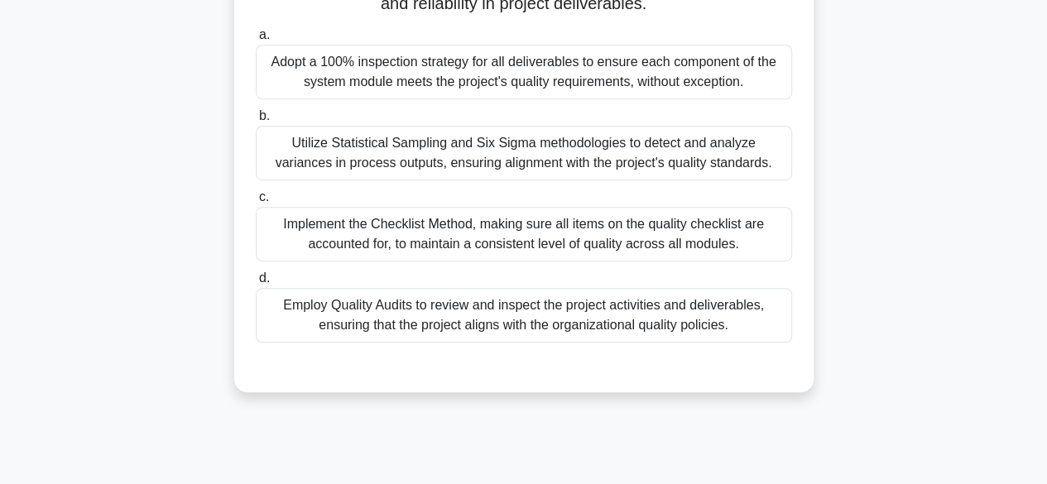
scroll to position [410, 0]
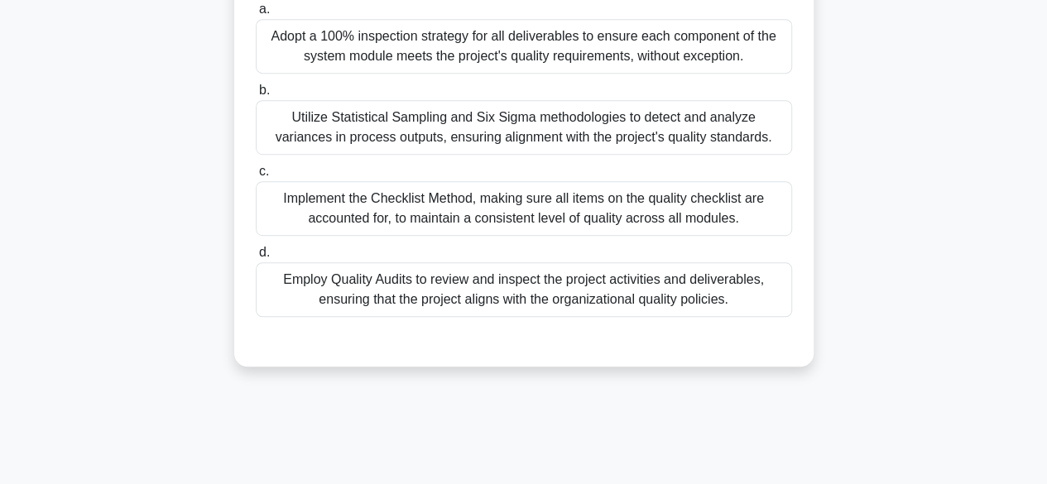
click at [427, 236] on div "Implement the Checklist Method, making sure all items on the quality checklist …" at bounding box center [524, 208] width 536 height 55
click at [256, 177] on input "c. Implement the Checklist Method, making sure all items on the quality checkli…" at bounding box center [256, 171] width 0 height 11
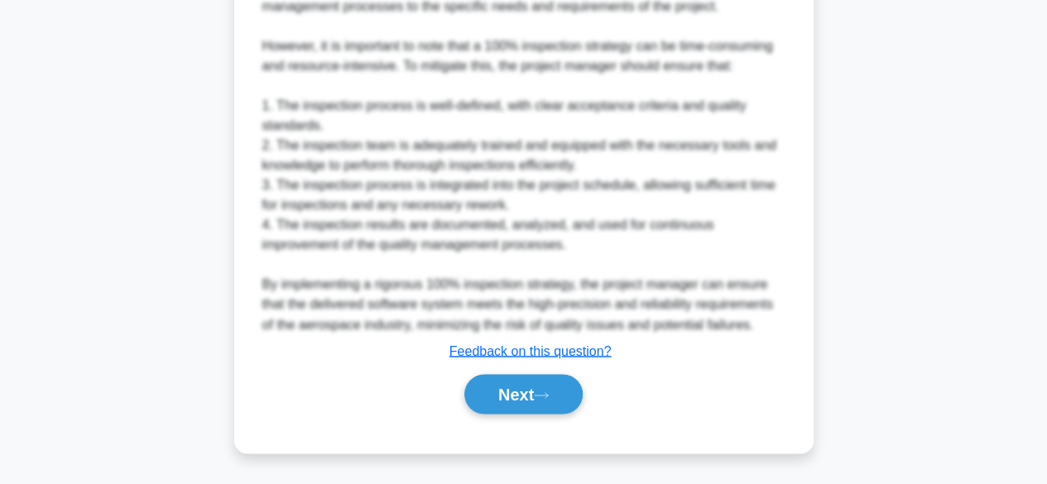
scroll to position [1272, 0]
click at [513, 397] on button "Next" at bounding box center [523, 394] width 118 height 40
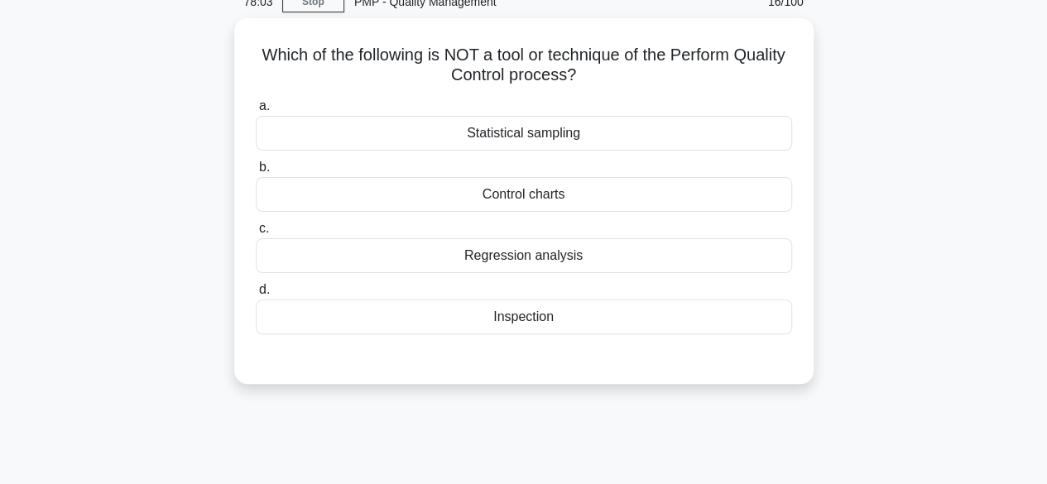
scroll to position [0, 0]
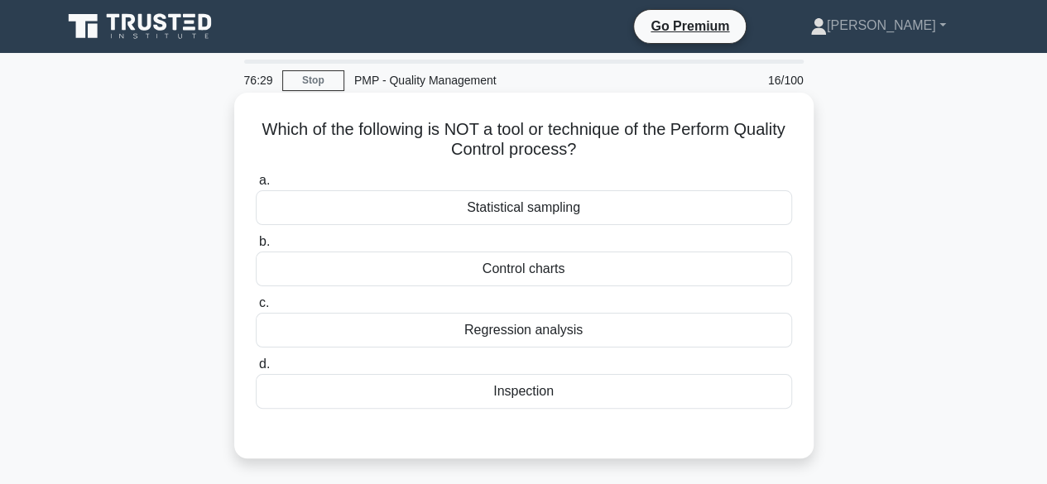
click at [524, 332] on div "Regression analysis" at bounding box center [524, 330] width 536 height 35
click at [256, 309] on input "c. Regression analysis" at bounding box center [256, 303] width 0 height 11
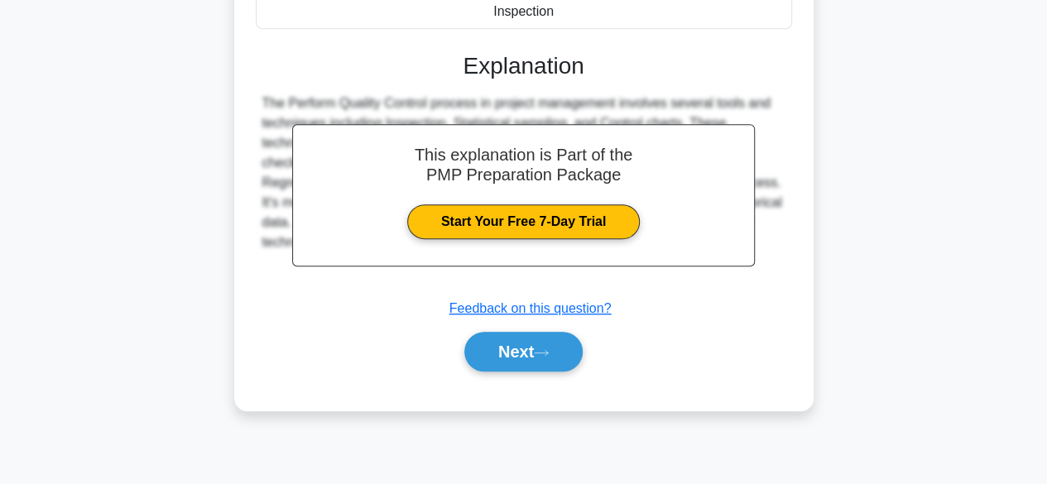
scroll to position [410, 0]
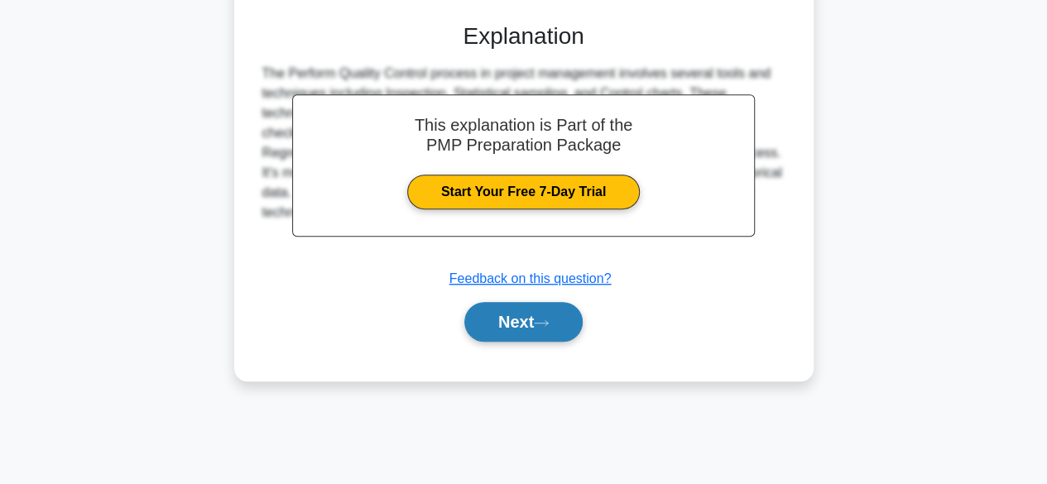
click at [520, 325] on button "Next" at bounding box center [523, 322] width 118 height 40
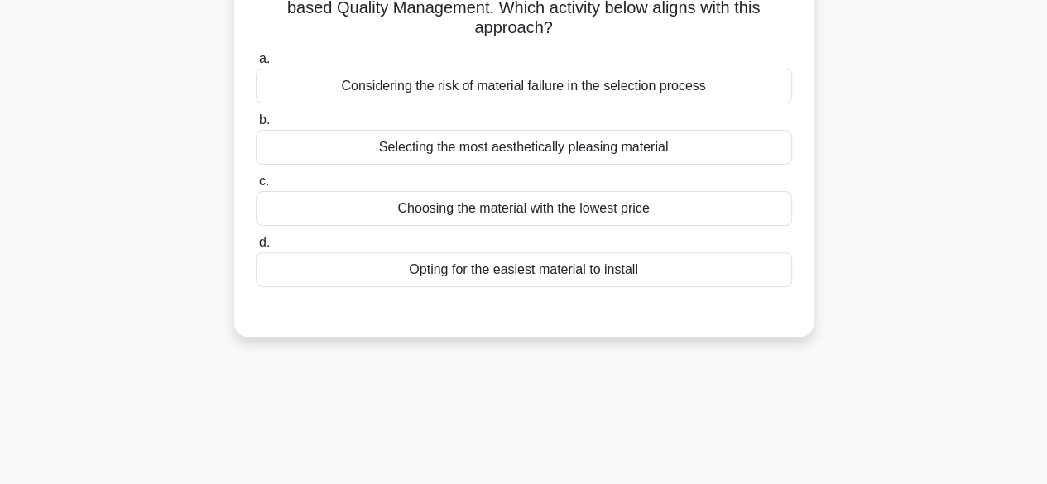
scroll to position [0, 0]
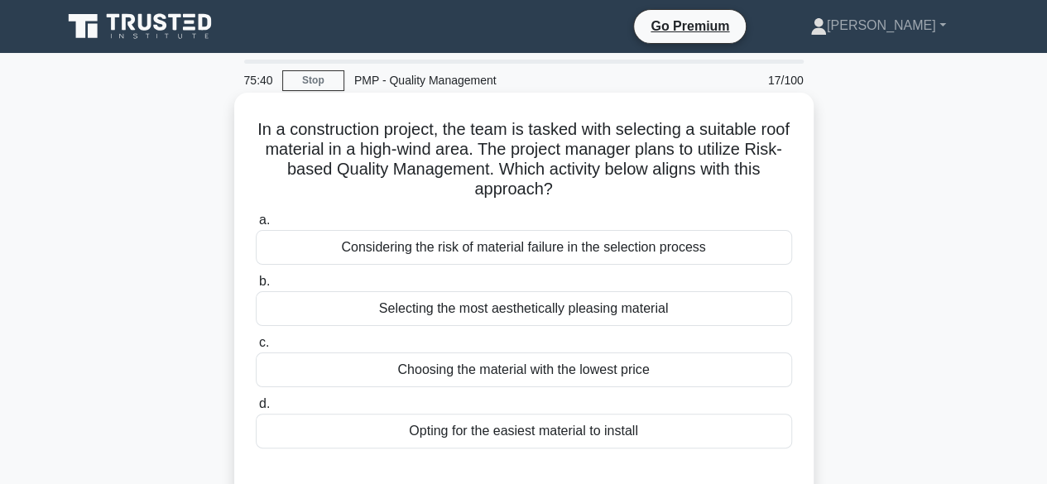
click at [469, 244] on div "Considering the risk of material failure in the selection process" at bounding box center [524, 247] width 536 height 35
click at [256, 226] on input "a. Considering the risk of material failure in the selection process" at bounding box center [256, 220] width 0 height 11
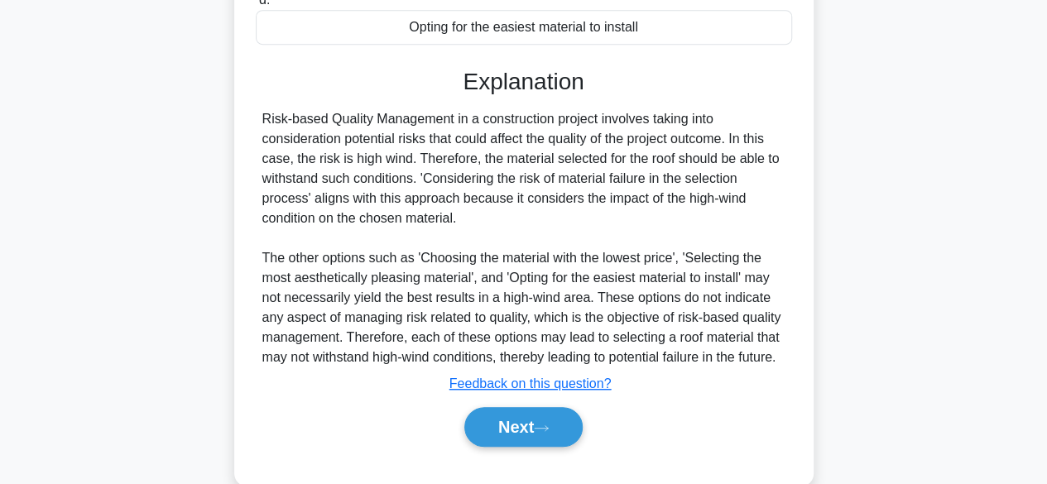
scroll to position [454, 0]
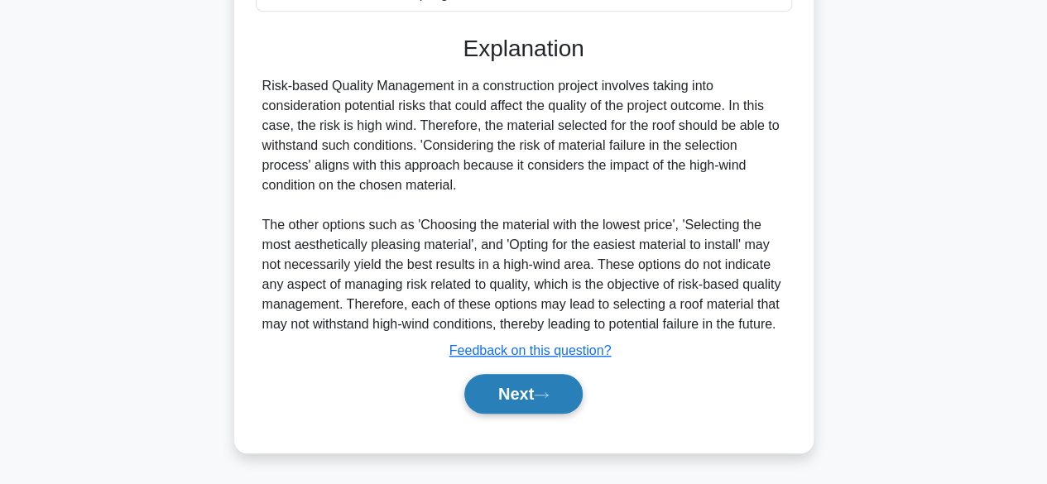
click at [488, 397] on button "Next" at bounding box center [523, 394] width 118 height 40
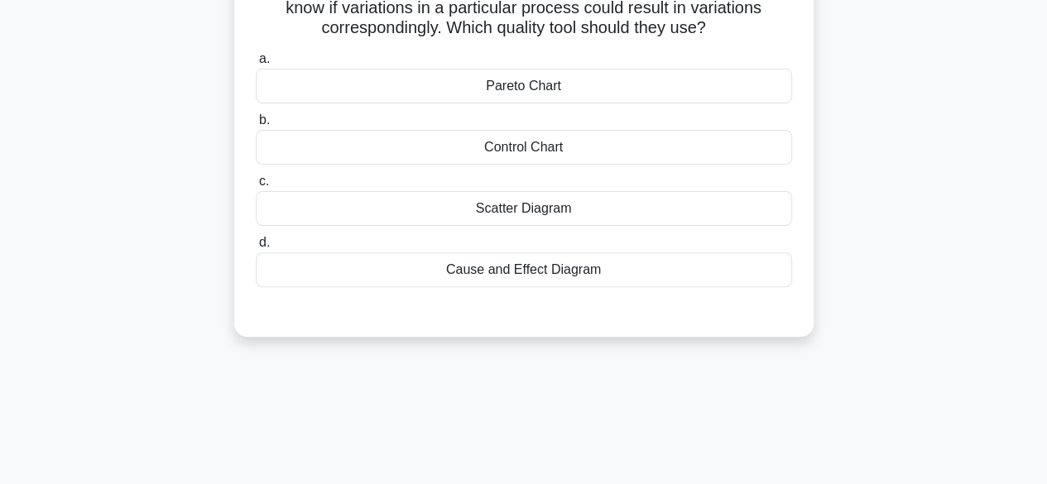
scroll to position [0, 0]
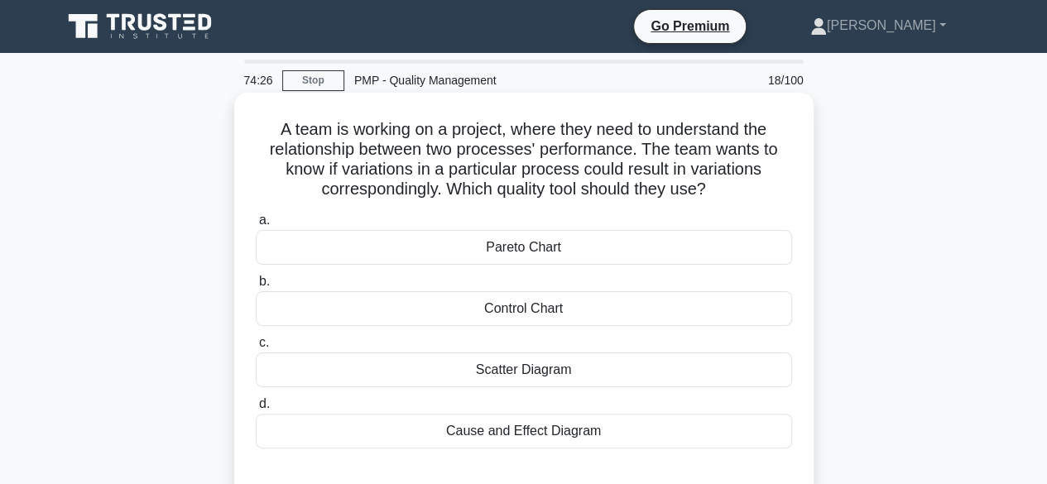
click at [520, 366] on div "Scatter Diagram" at bounding box center [524, 370] width 536 height 35
click at [256, 349] on input "c. Scatter Diagram" at bounding box center [256, 343] width 0 height 11
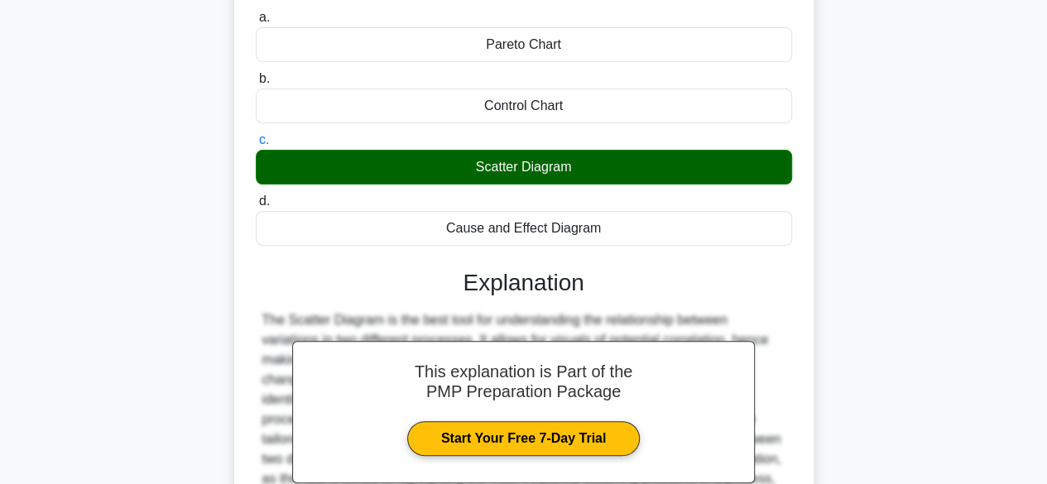
scroll to position [79, 0]
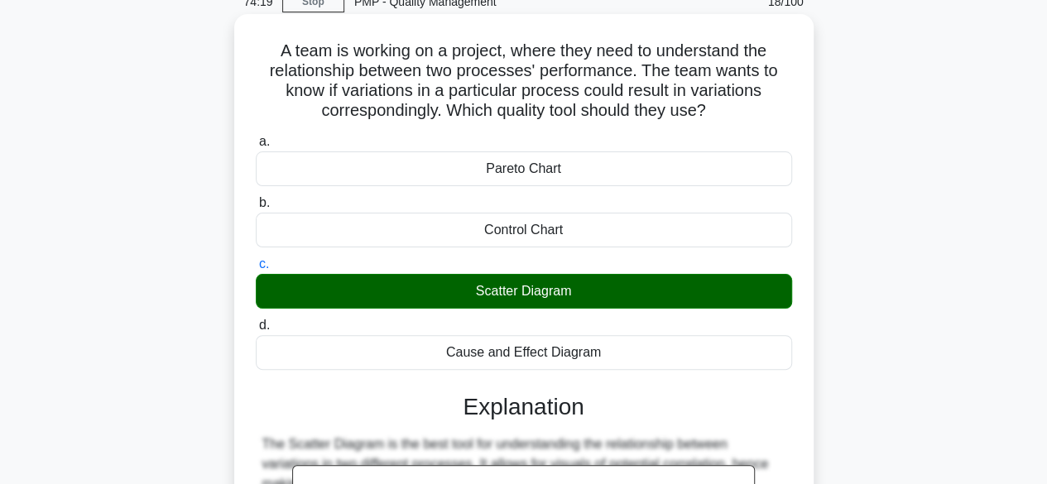
drag, startPoint x: 713, startPoint y: 117, endPoint x: 273, endPoint y: 59, distance: 443.4
click at [273, 59] on h5 "A team is working on a project, where they need to understand the relationship …" at bounding box center [524, 81] width 540 height 81
copy h5 "A team is working on a project, where they need to understand the relationship …"
click at [262, 63] on h5 "A team is working on a project, where they need to understand the relationship …" at bounding box center [524, 81] width 540 height 81
drag, startPoint x: 261, startPoint y: 49, endPoint x: 609, endPoint y: 359, distance: 466.7
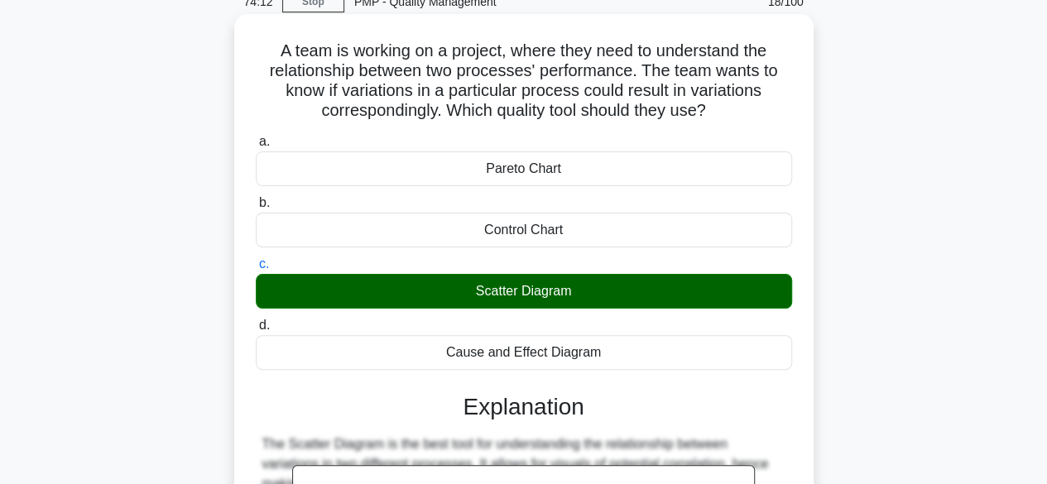
click at [608, 359] on div "A team is working on a project, where they need to understand the relationship …" at bounding box center [524, 383] width 566 height 724
copy div "A team is working on a project, where they need to understand the relationship …"
